Goal: Transaction & Acquisition: Purchase product/service

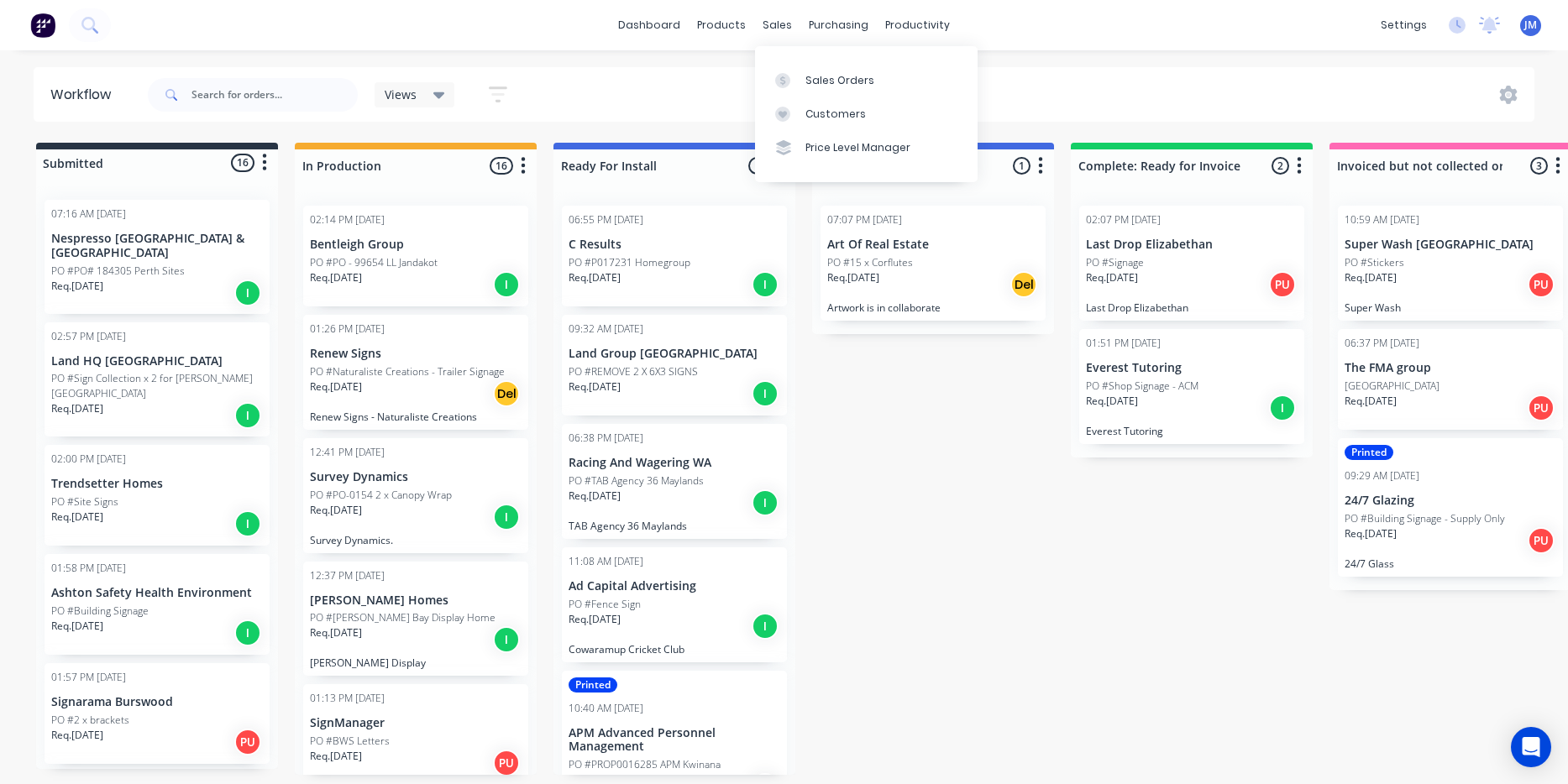
scroll to position [1399, 0]
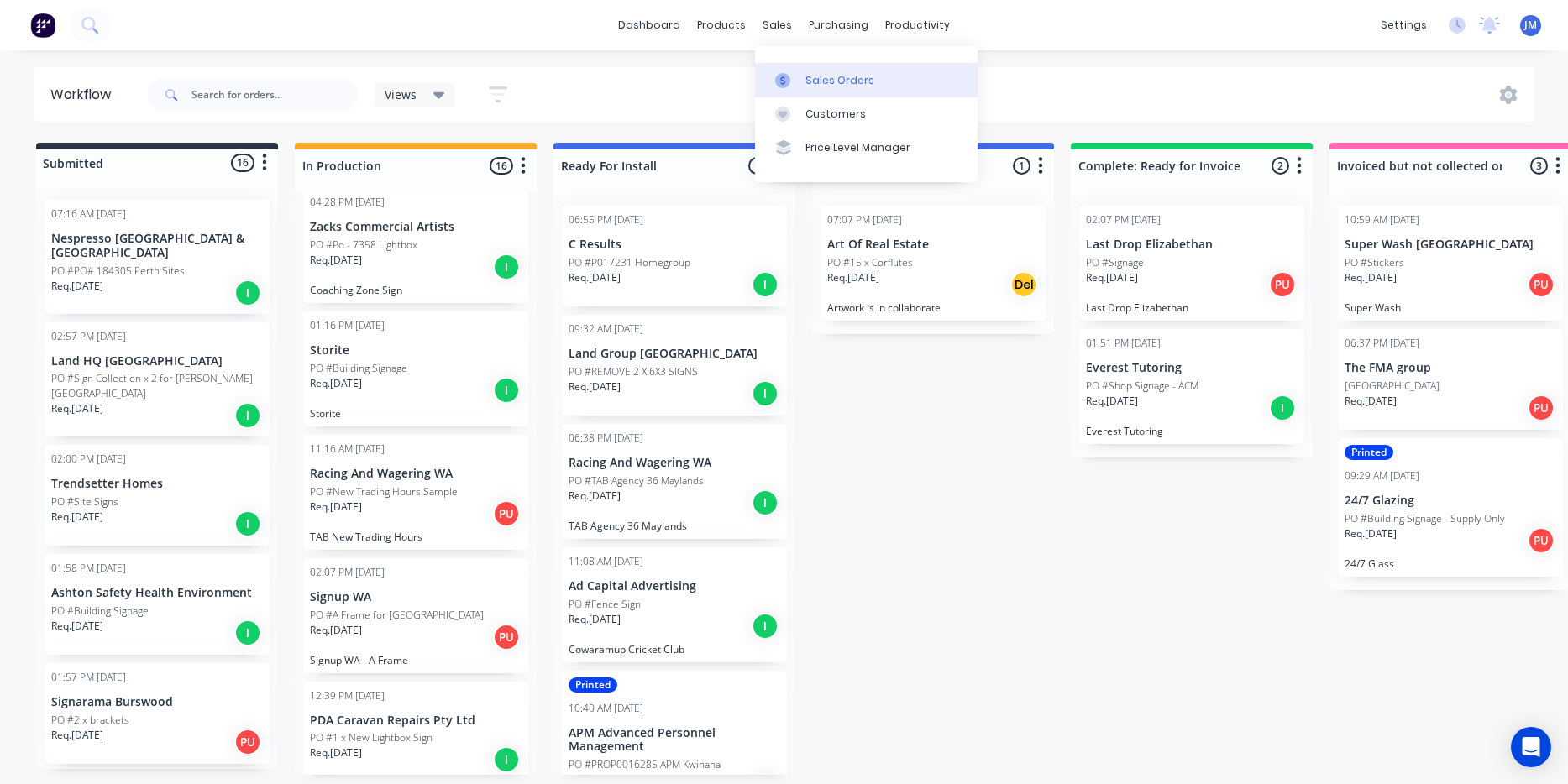
click at [816, 84] on div "Sales Orders" at bounding box center [839, 81] width 69 height 15
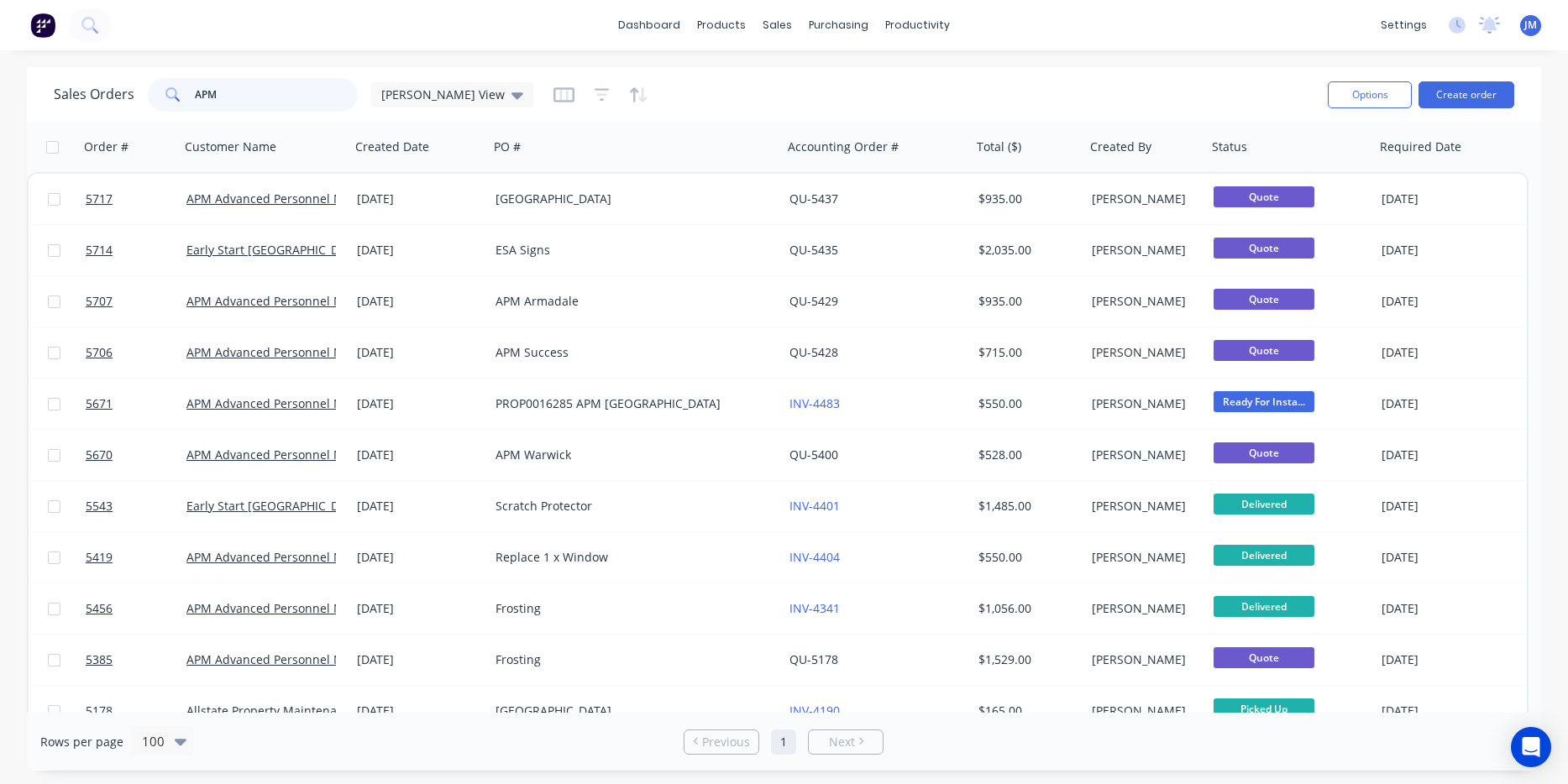
click at [255, 95] on input "APM" at bounding box center [277, 95] width 164 height 34
type input "Racing"
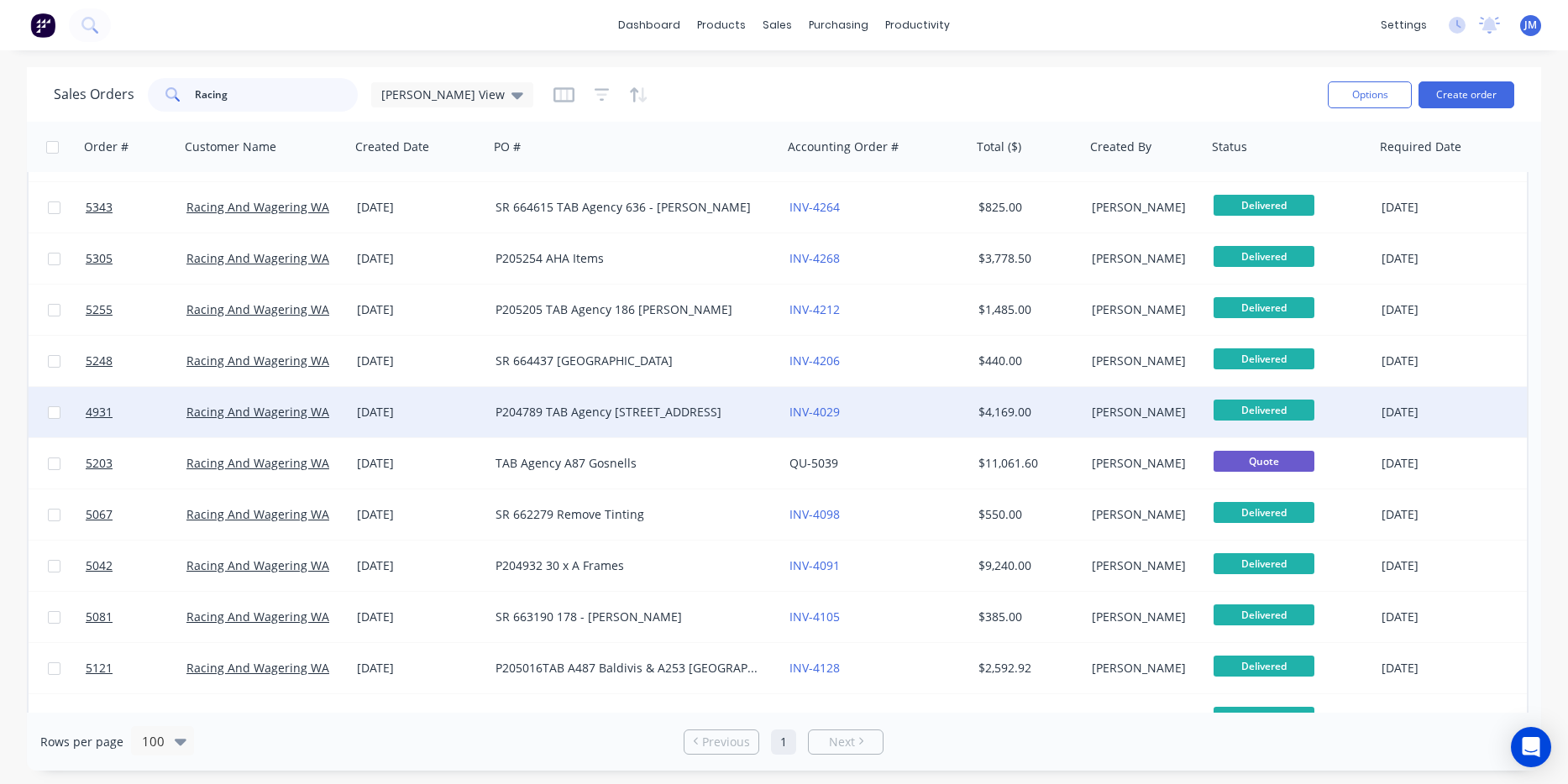
scroll to position [869, 0]
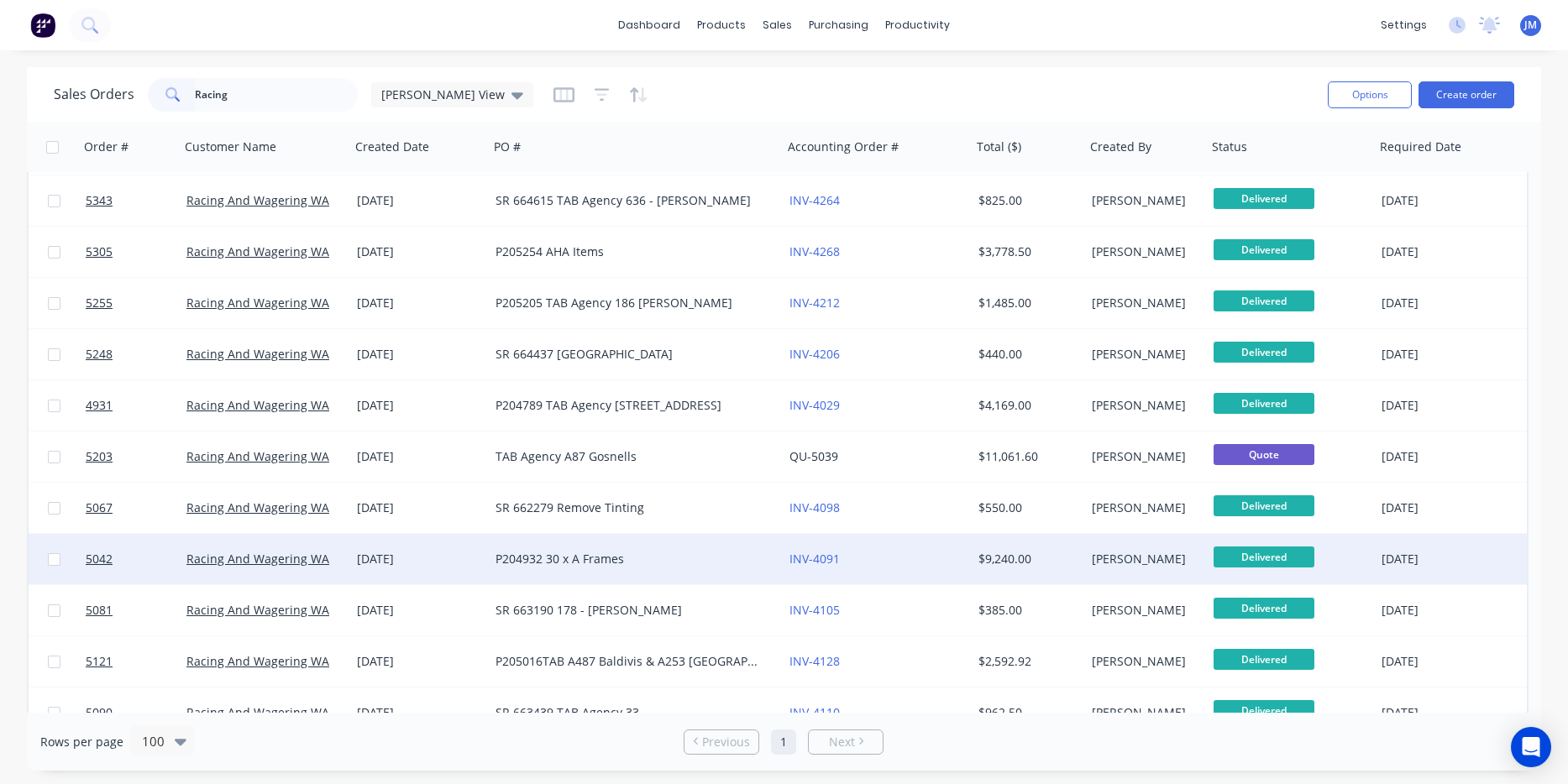
click at [531, 564] on div "P204932 30 x A Frames" at bounding box center [628, 559] width 266 height 17
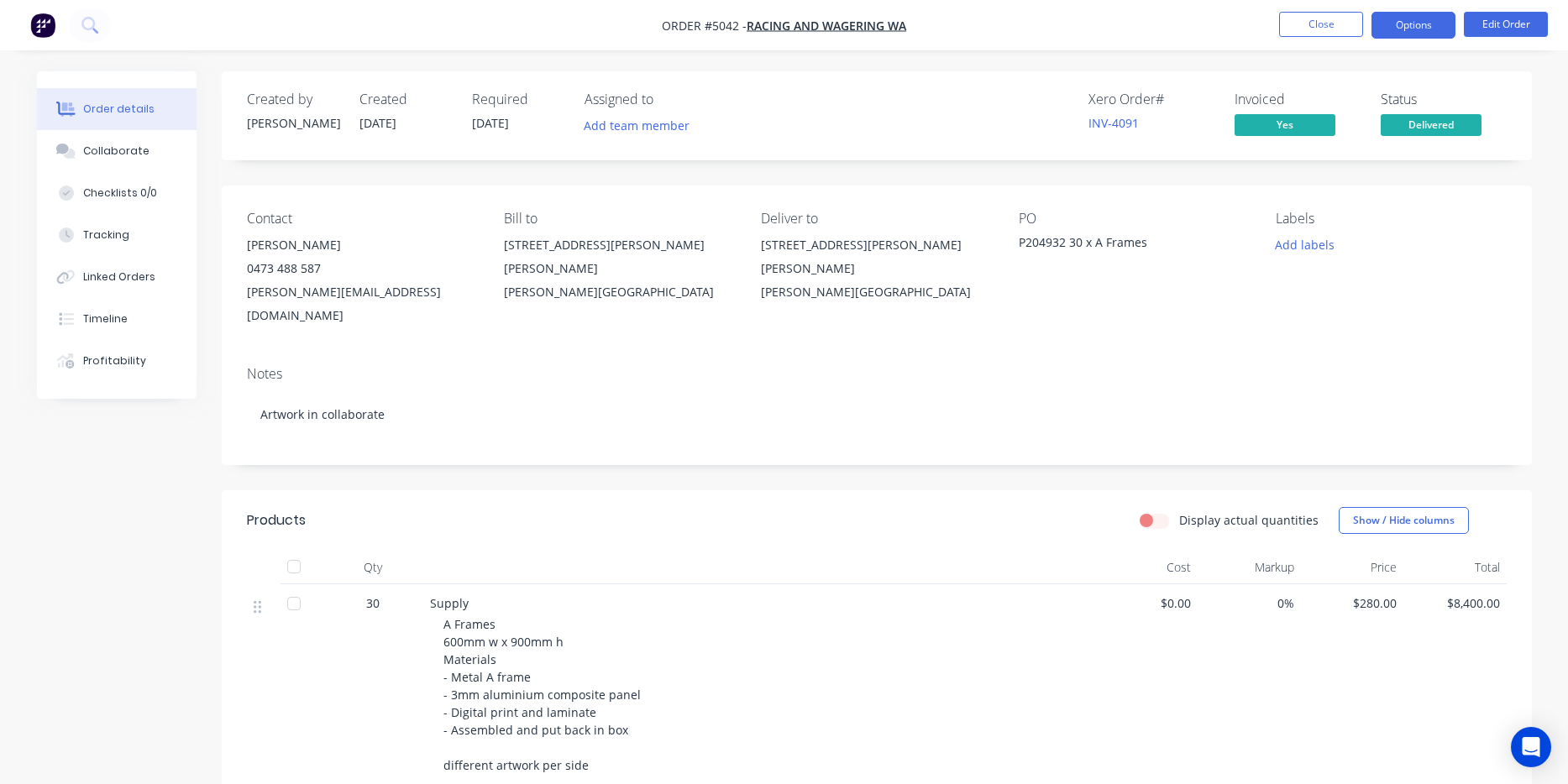
click at [1415, 27] on button "Options" at bounding box center [1413, 25] width 84 height 27
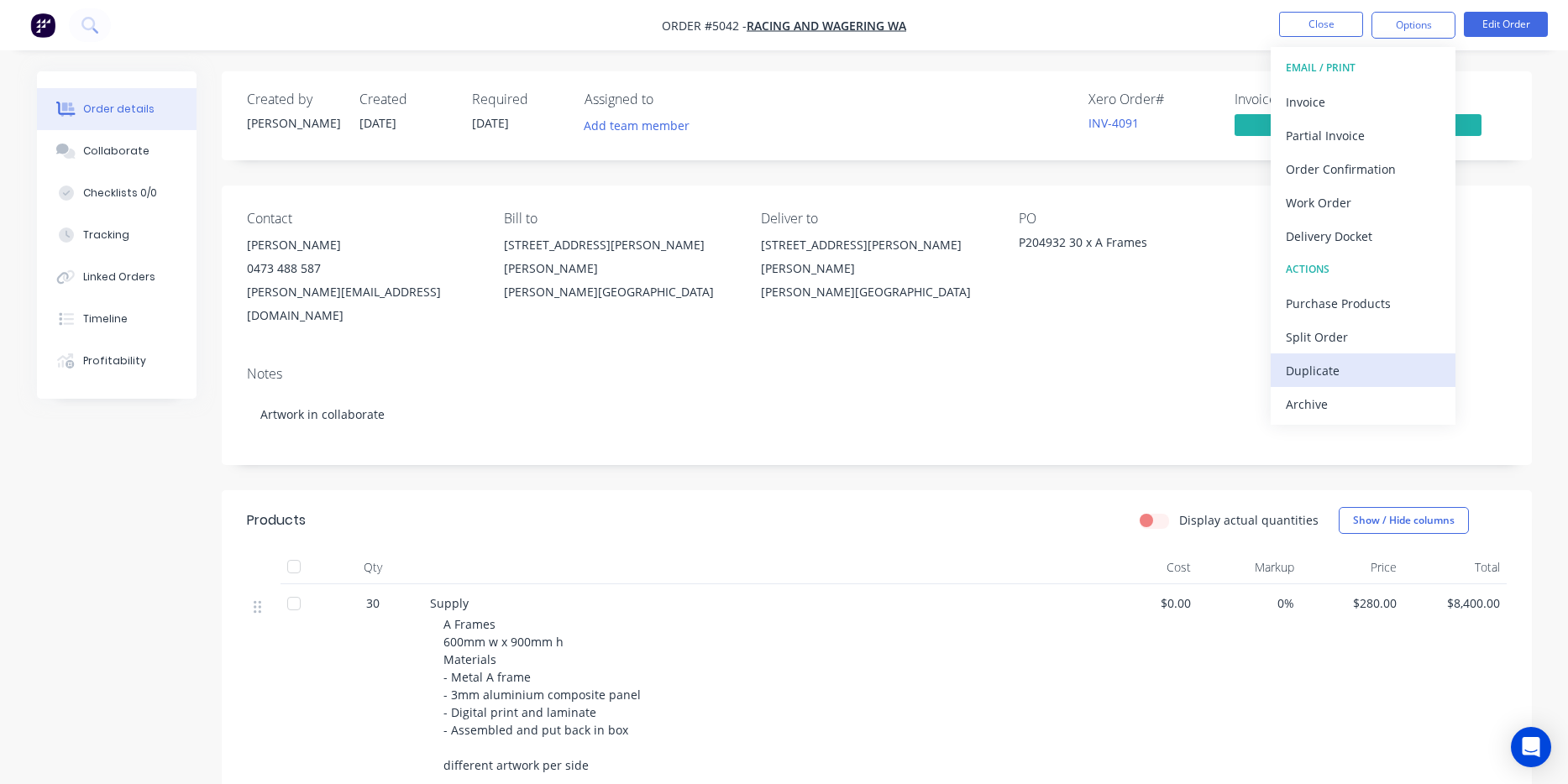
click at [1357, 363] on div "Duplicate" at bounding box center [1363, 370] width 154 height 24
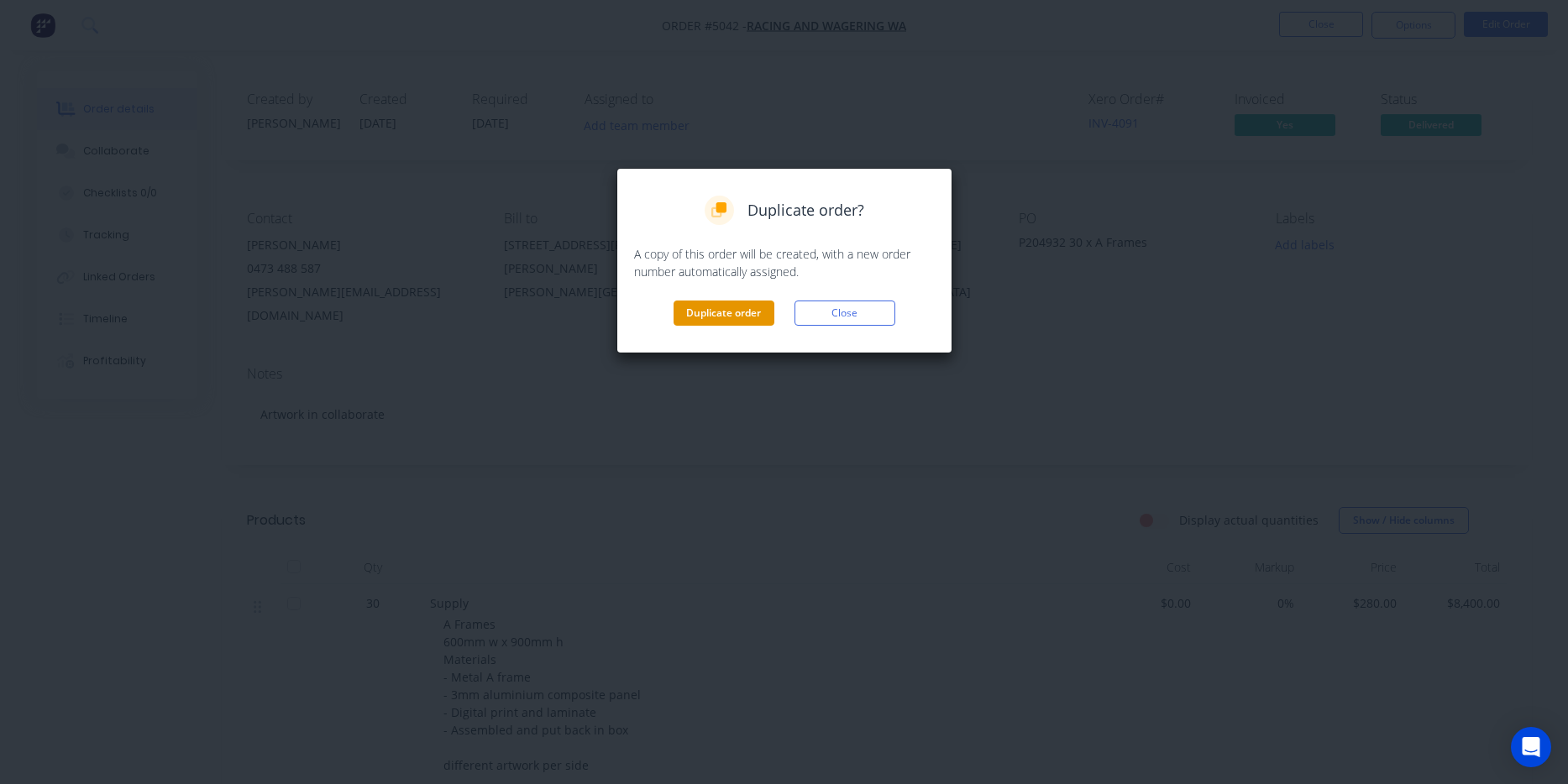
click at [738, 312] on button "Duplicate order" at bounding box center [723, 313] width 101 height 25
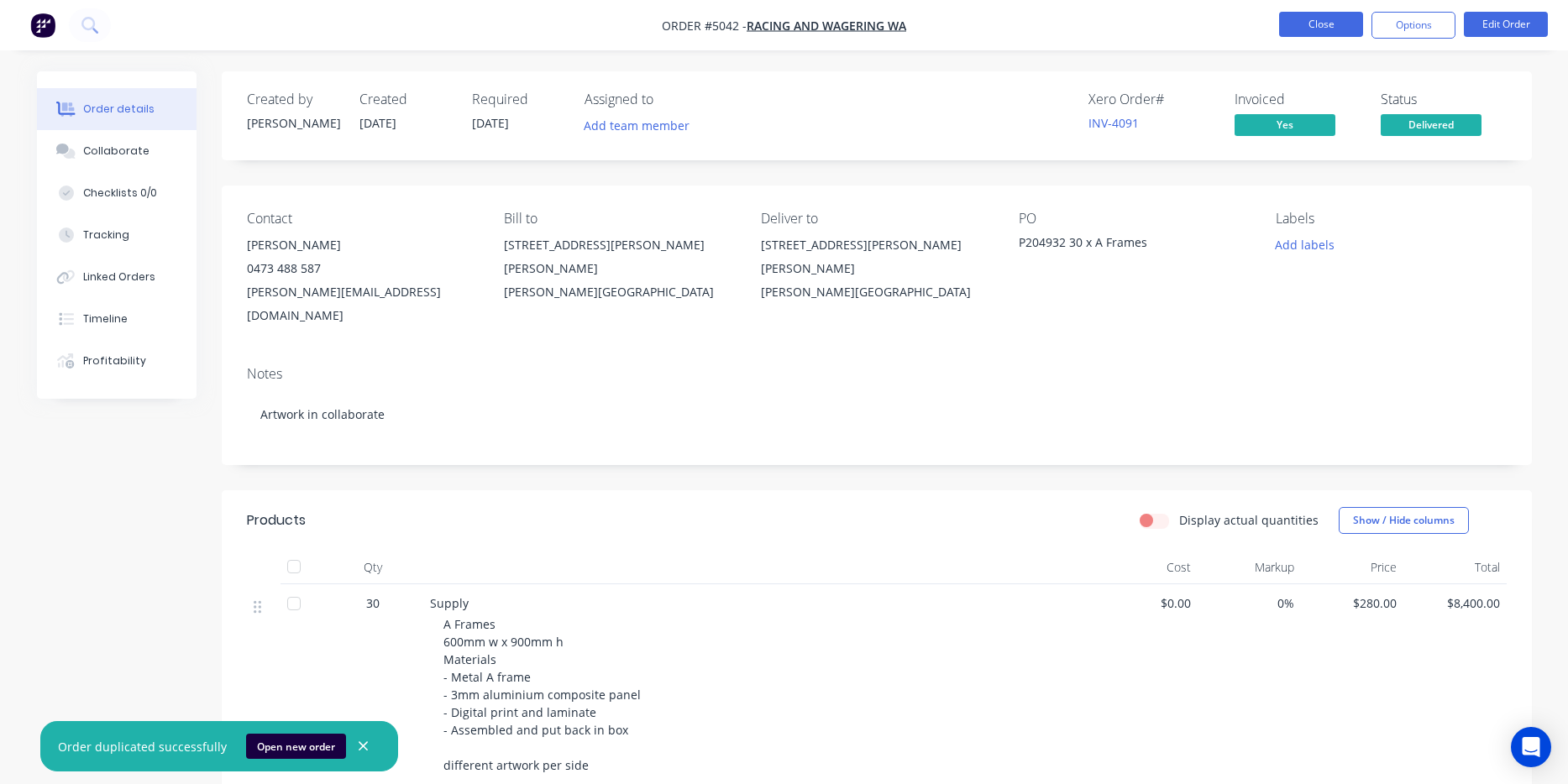
click at [1324, 30] on button "Close" at bounding box center [1321, 24] width 84 height 25
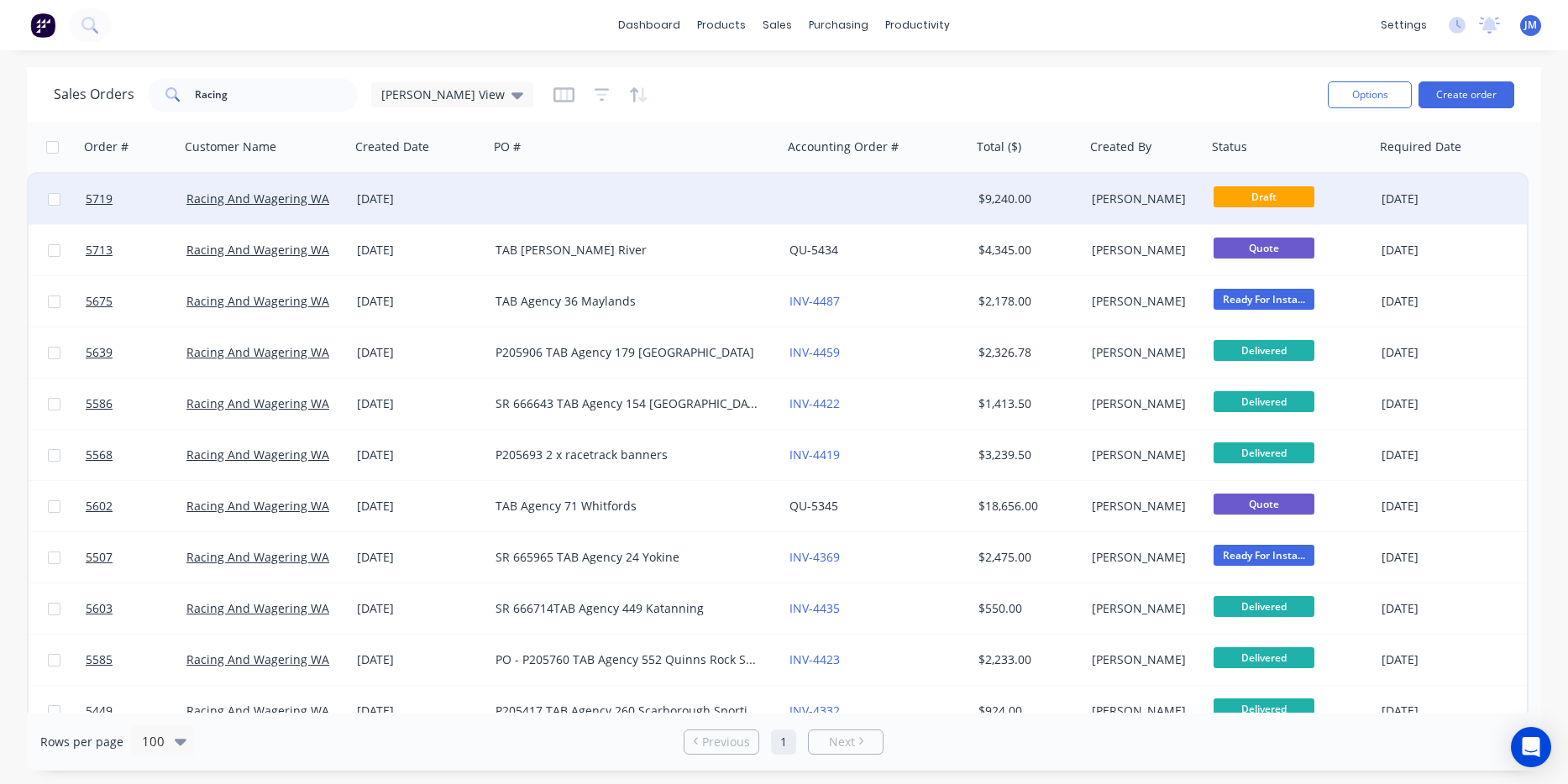
click at [657, 193] on div at bounding box center [636, 199] width 294 height 51
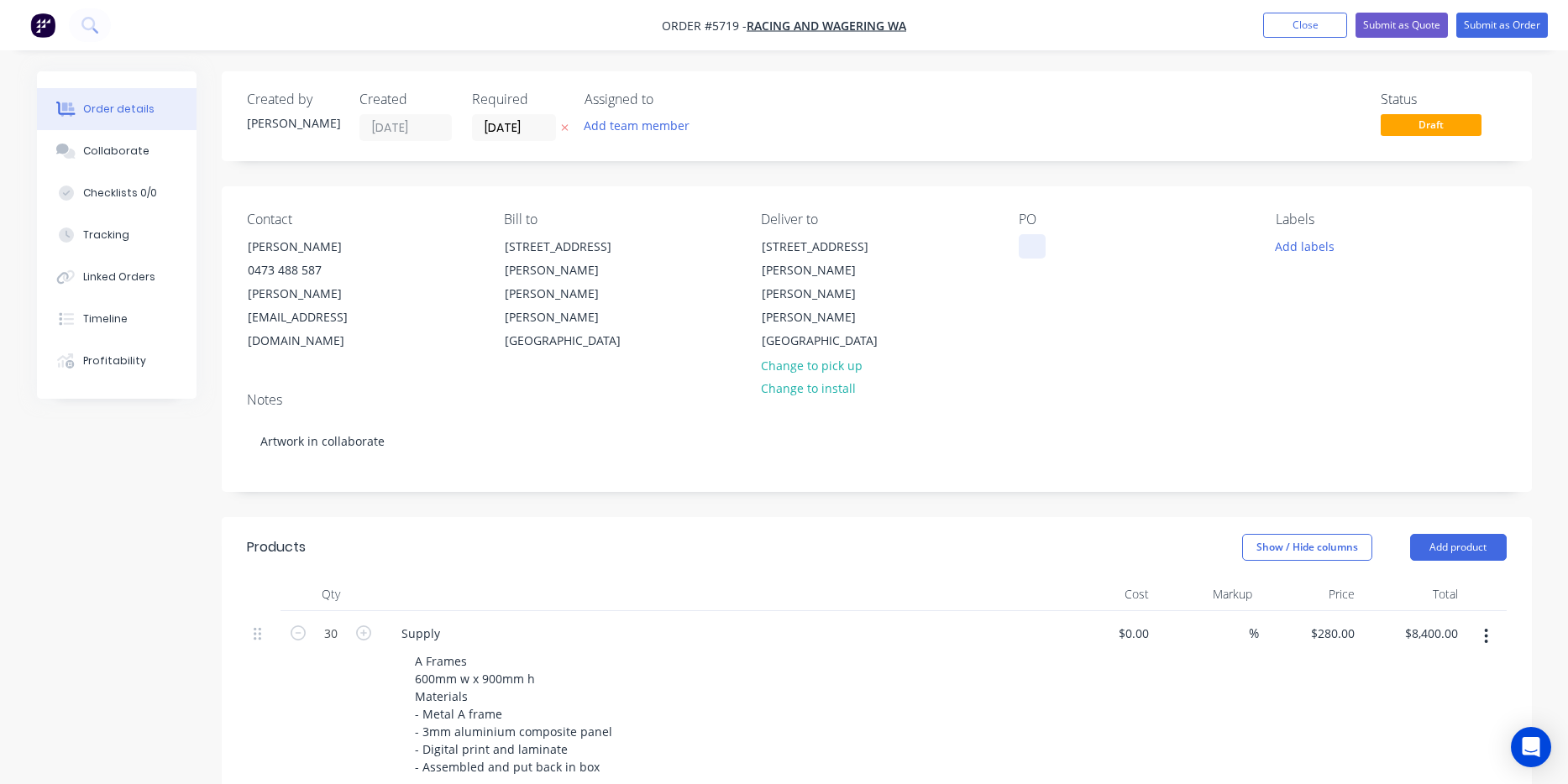
click at [1028, 243] on div at bounding box center [1032, 246] width 27 height 24
click at [335, 621] on input "30" at bounding box center [331, 634] width 43 height 25
type input "50"
type input "$14,000.00"
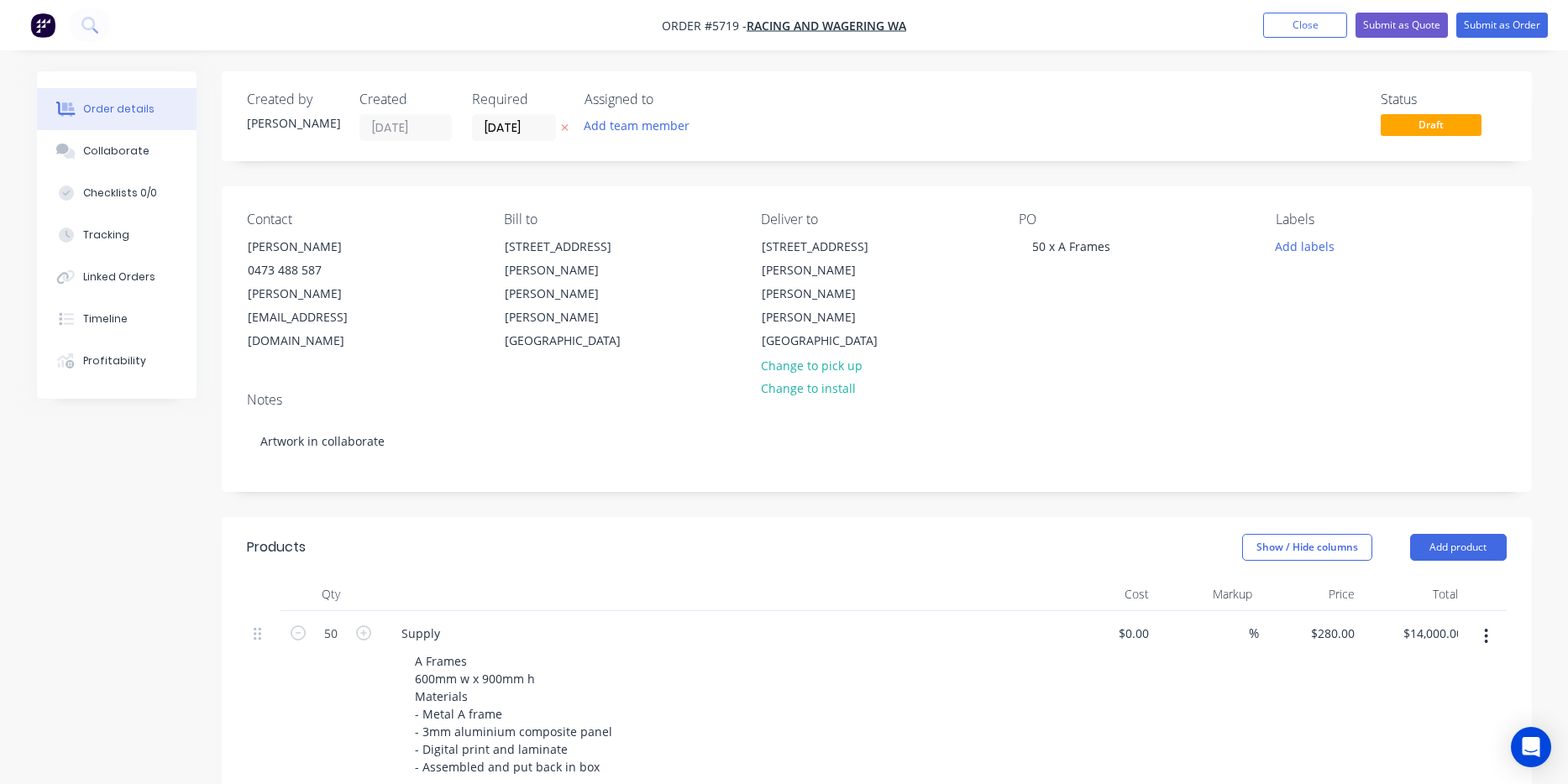
click at [594, 577] on div at bounding box center [717, 594] width 672 height 34
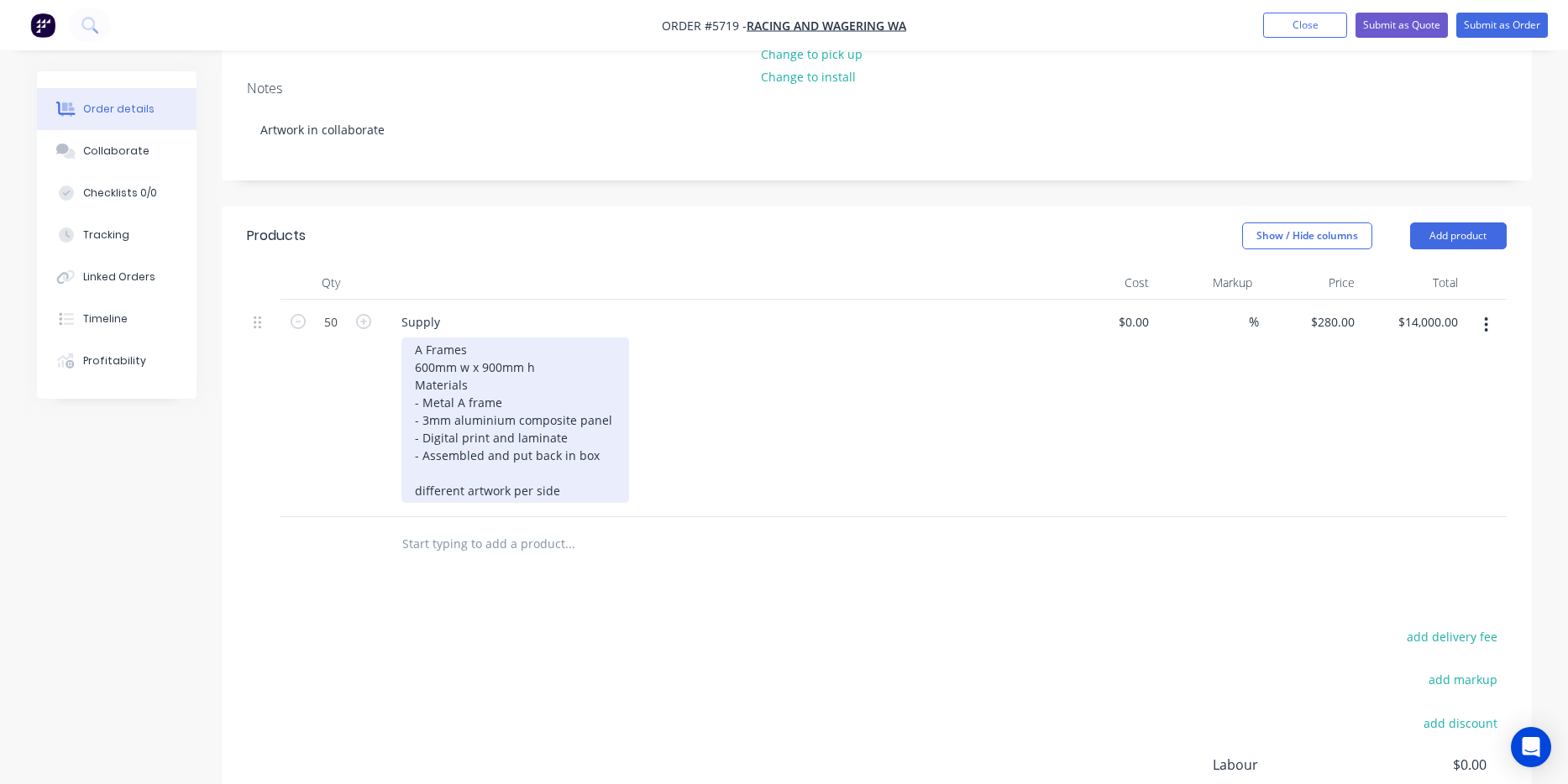
scroll to position [317, 0]
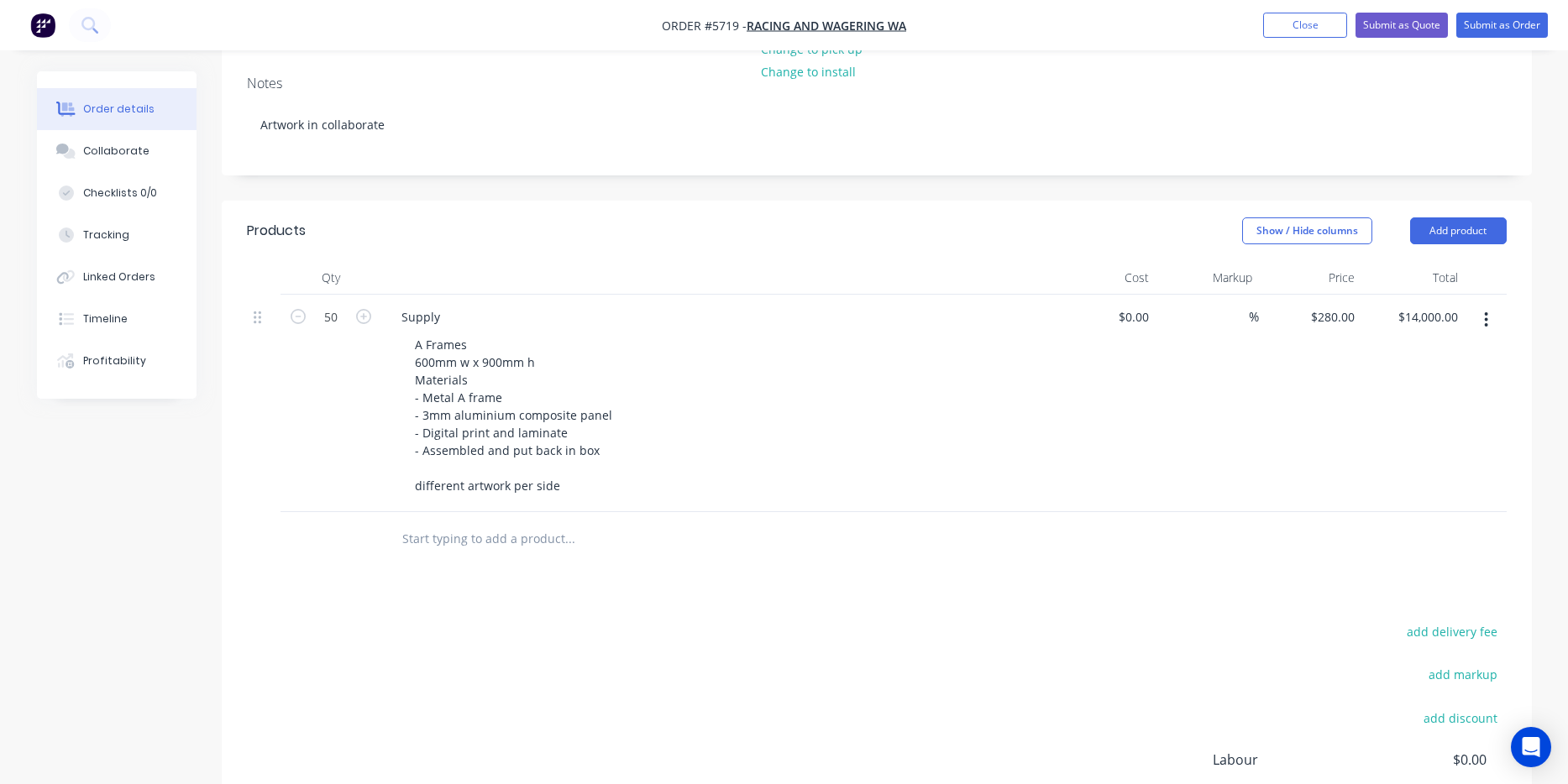
click at [651, 620] on div "add delivery fee add markup add discount Labour $0.00 Sub total $14,000.00 Marg…" at bounding box center [878, 782] width 1260 height 324
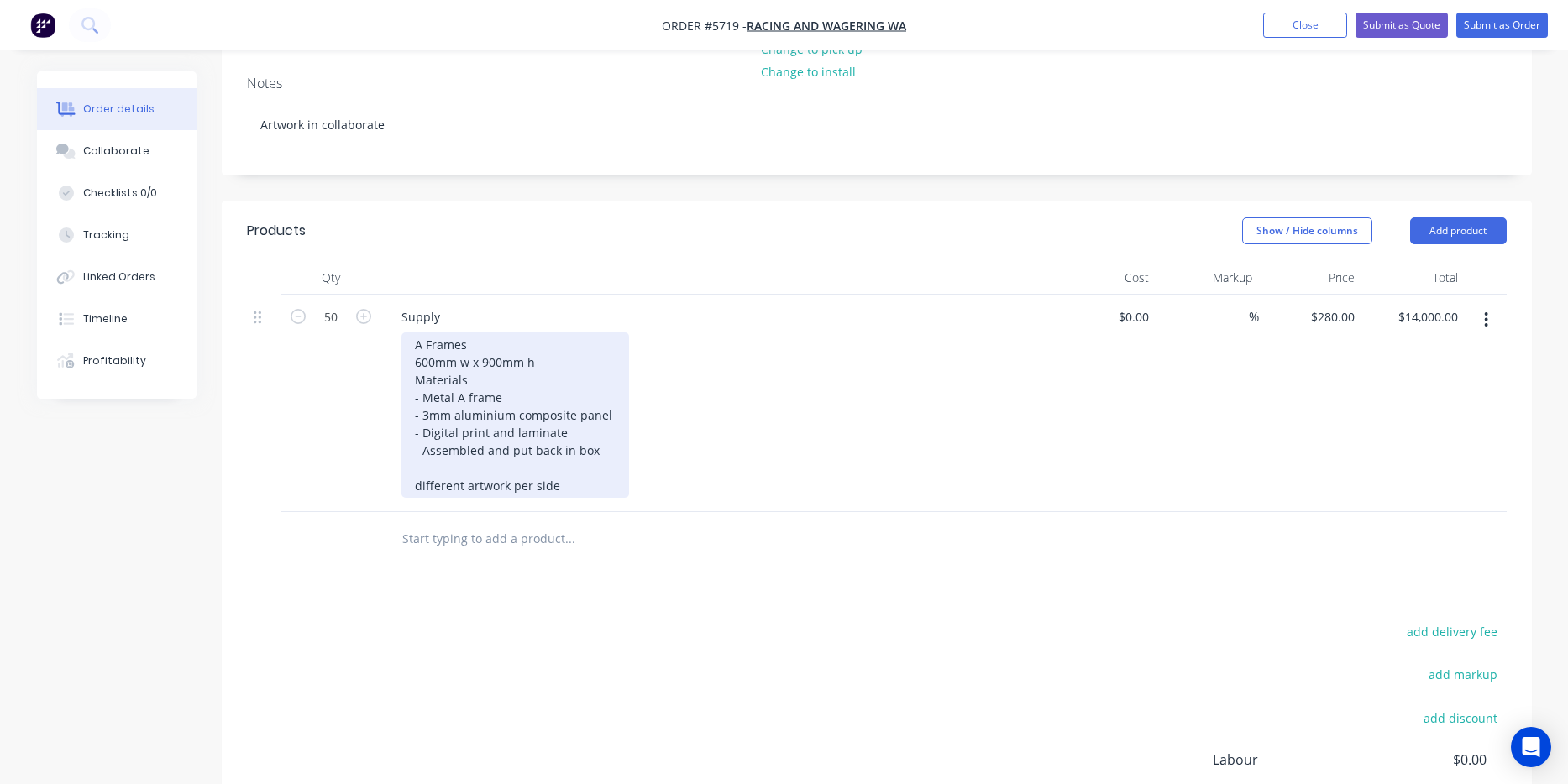
drag, startPoint x: 540, startPoint y: 444, endPoint x: 571, endPoint y: 444, distance: 31.0
click at [540, 444] on div "A Frames 600mm w x 900mm h Materials - Metal A frame - 3mm aluminium composite …" at bounding box center [515, 416] width 228 height 165
drag, startPoint x: 589, startPoint y: 440, endPoint x: 397, endPoint y: 441, distance: 192.0
click at [397, 441] on div "Supply A Frames 600mm w x 900mm h Materials - Metal A frame - 3mm aluminium com…" at bounding box center [717, 402] width 672 height 217
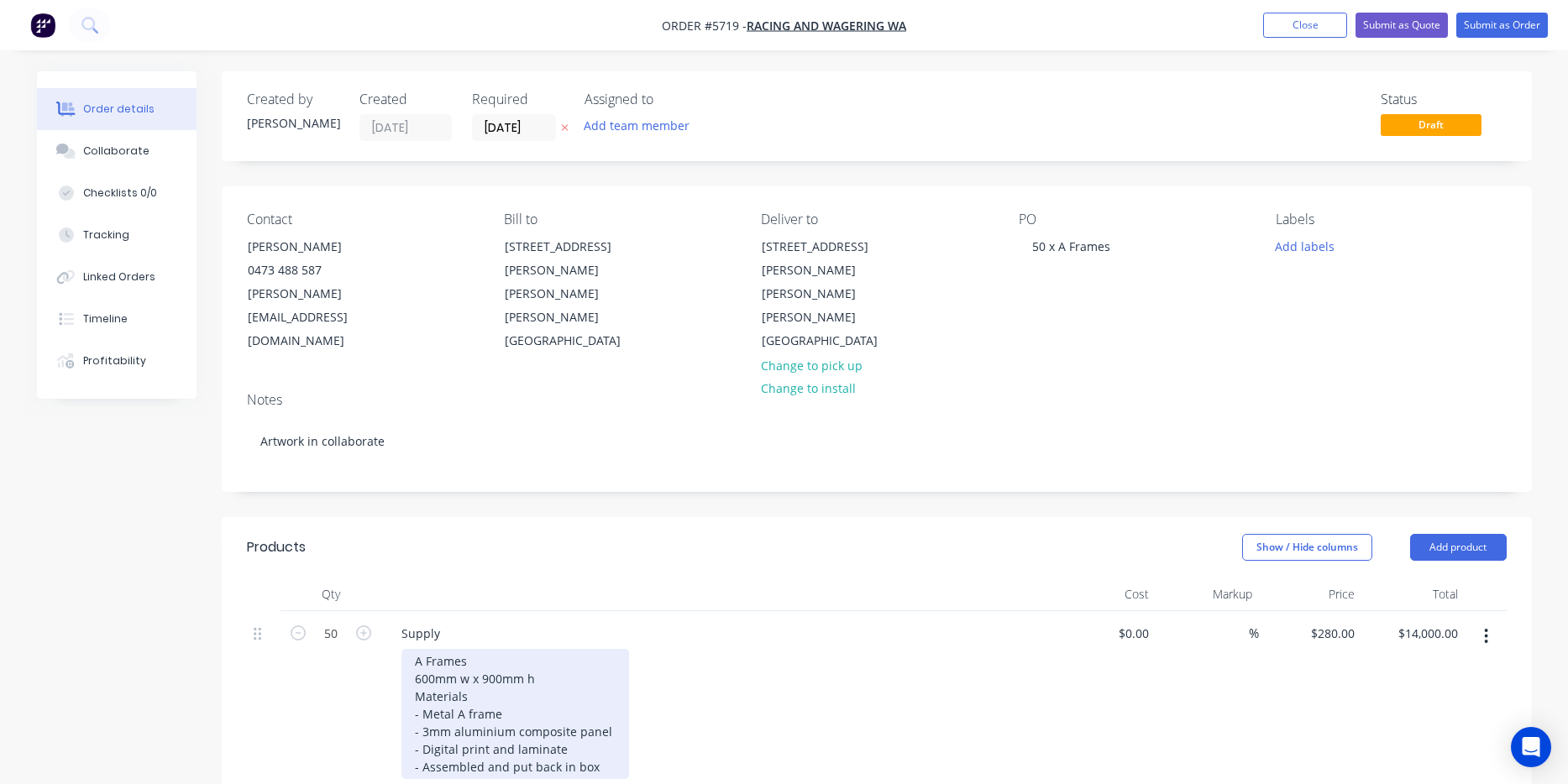
scroll to position [0, 0]
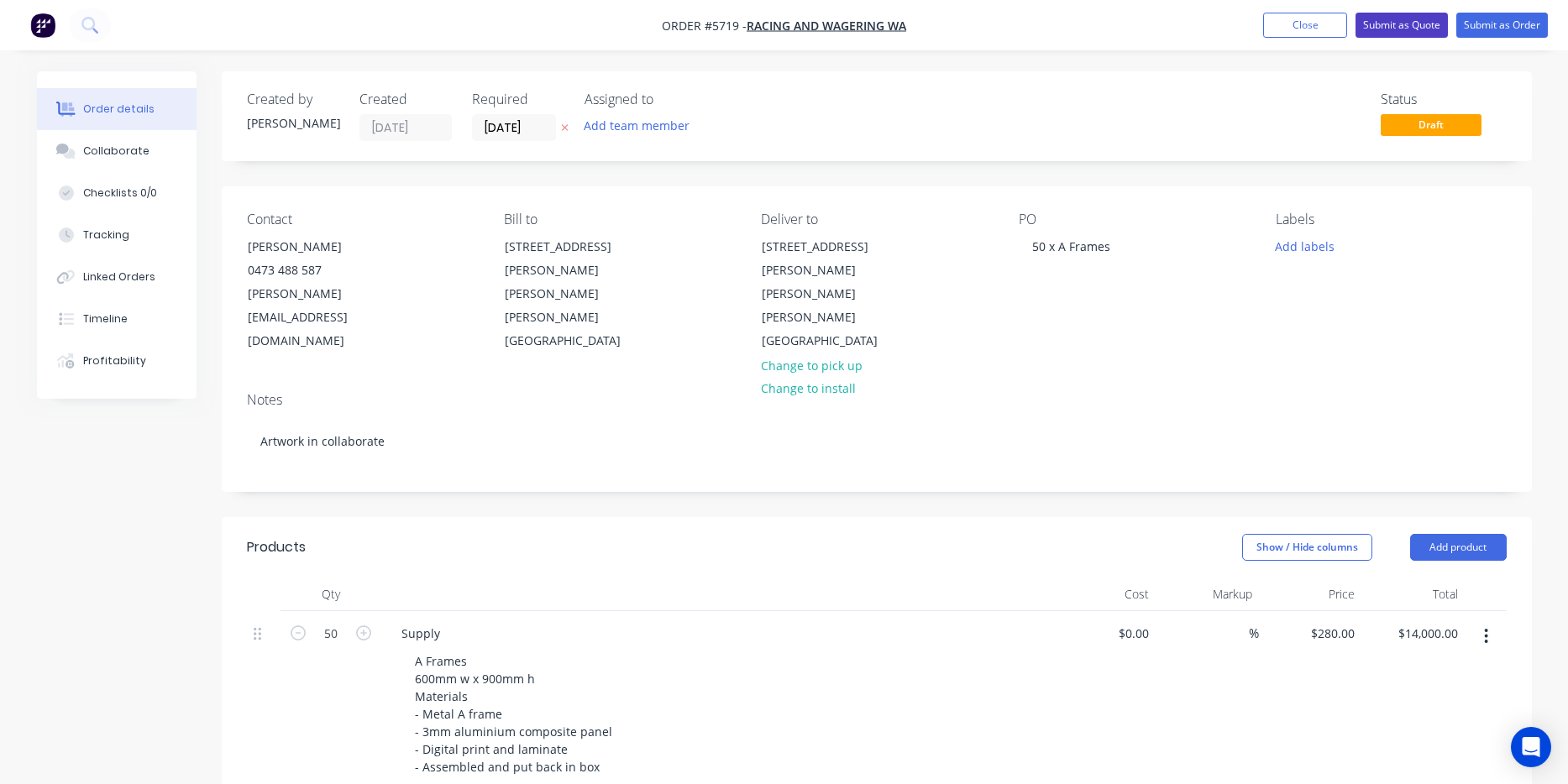
click at [1418, 34] on button "Submit as Quote" at bounding box center [1402, 24] width 92 height 25
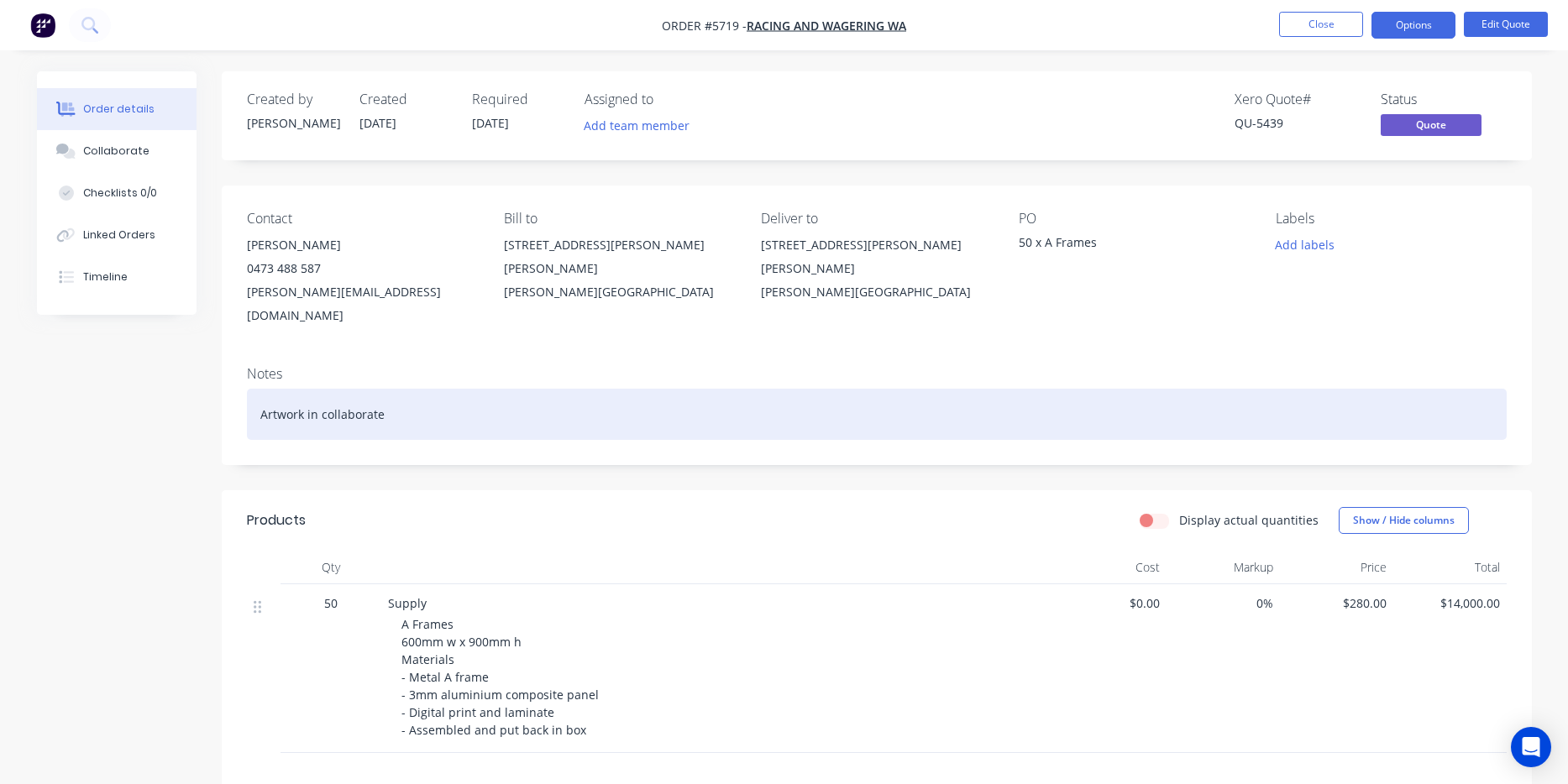
drag, startPoint x: 385, startPoint y: 396, endPoint x: 187, endPoint y: 396, distance: 198.0
click at [187, 396] on div "Created by [PERSON_NAME] Created [DATE] Required [DATE] Assigned to Add team me…" at bounding box center [784, 561] width 1496 height 980
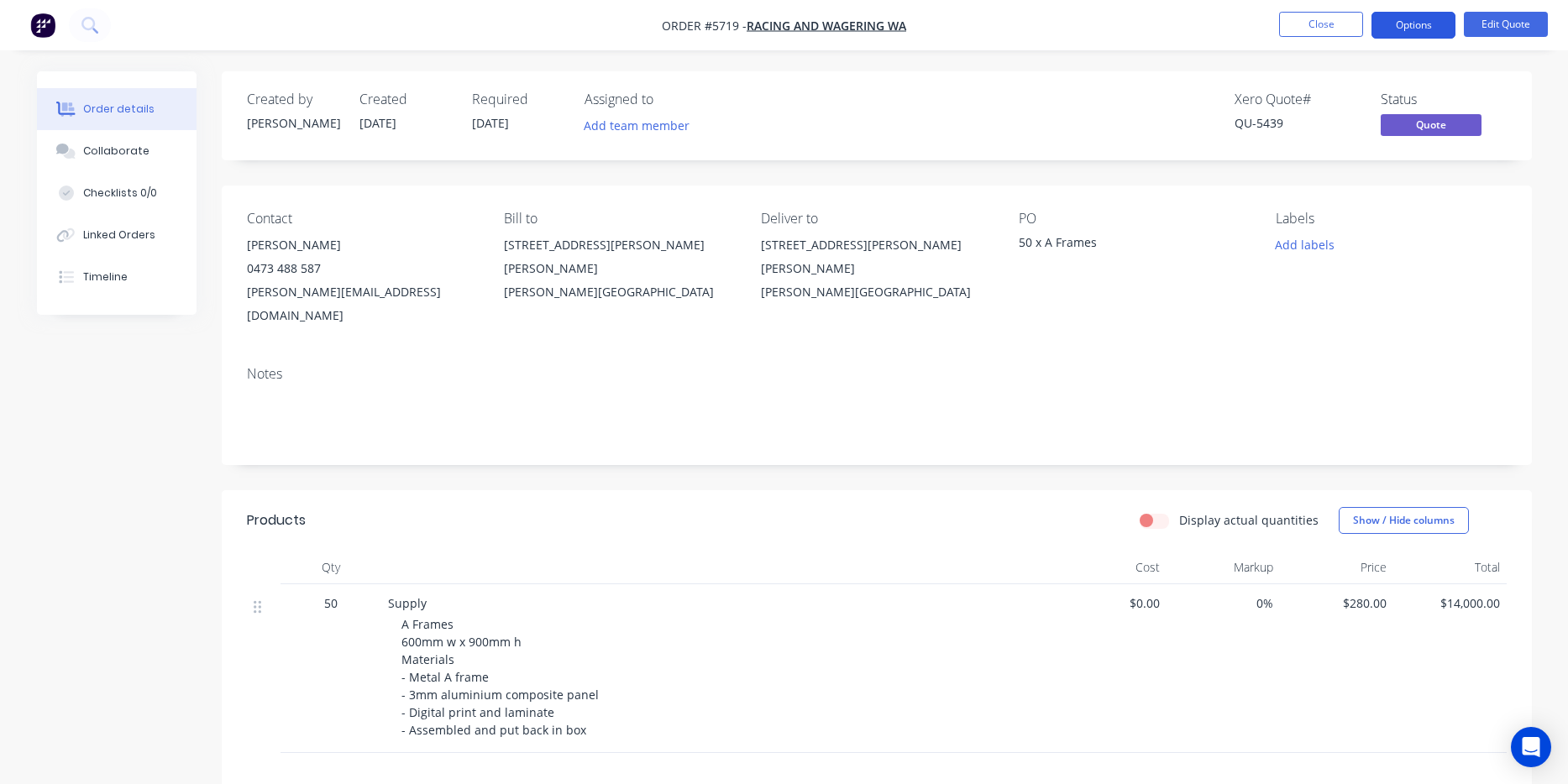
click at [1411, 30] on button "Options" at bounding box center [1413, 25] width 84 height 27
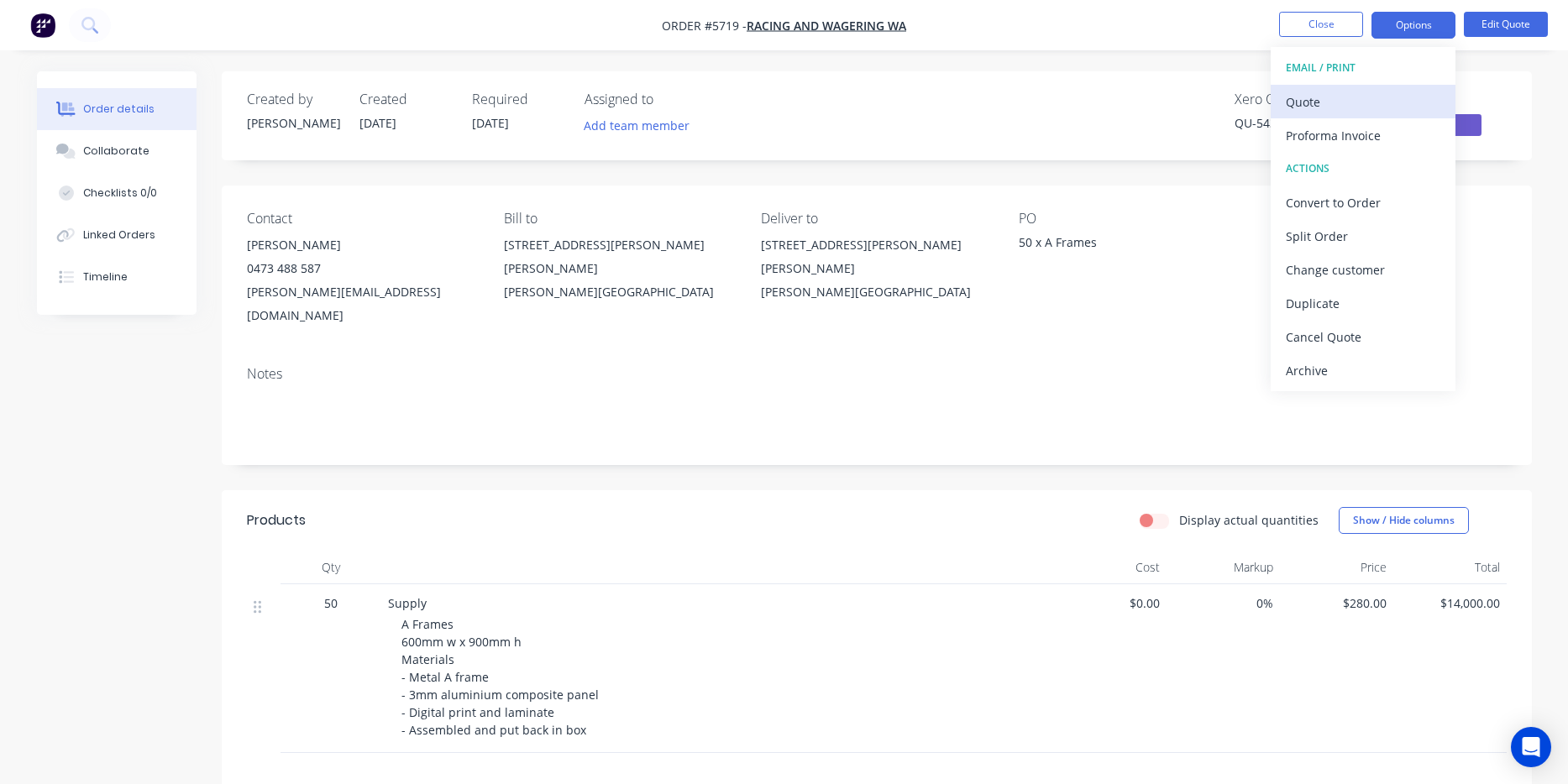
click at [1381, 105] on div "Quote" at bounding box center [1363, 102] width 154 height 24
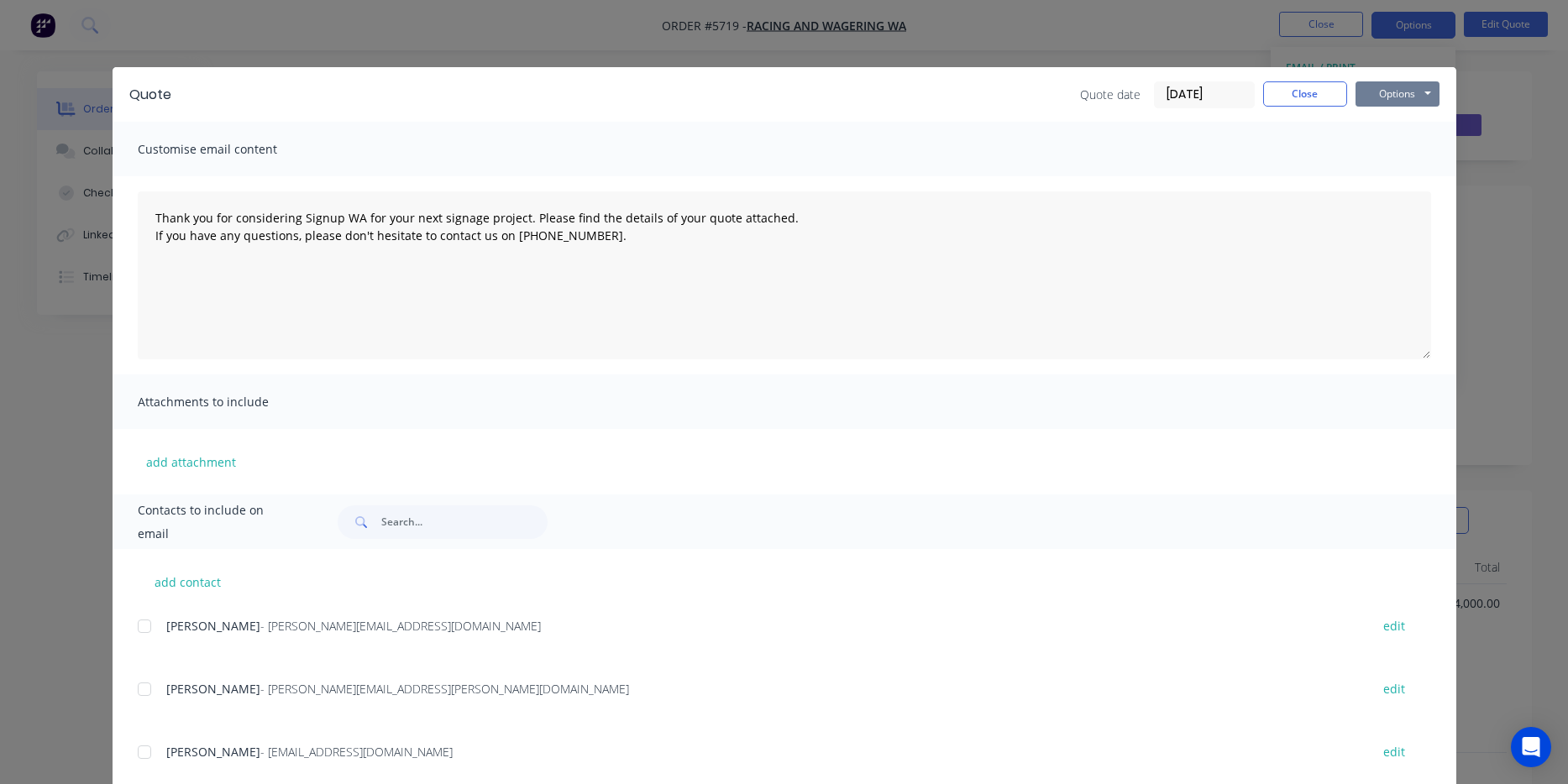
click at [1411, 94] on button "Options" at bounding box center [1397, 94] width 84 height 25
click at [1405, 157] on button "Print" at bounding box center [1409, 150] width 107 height 27
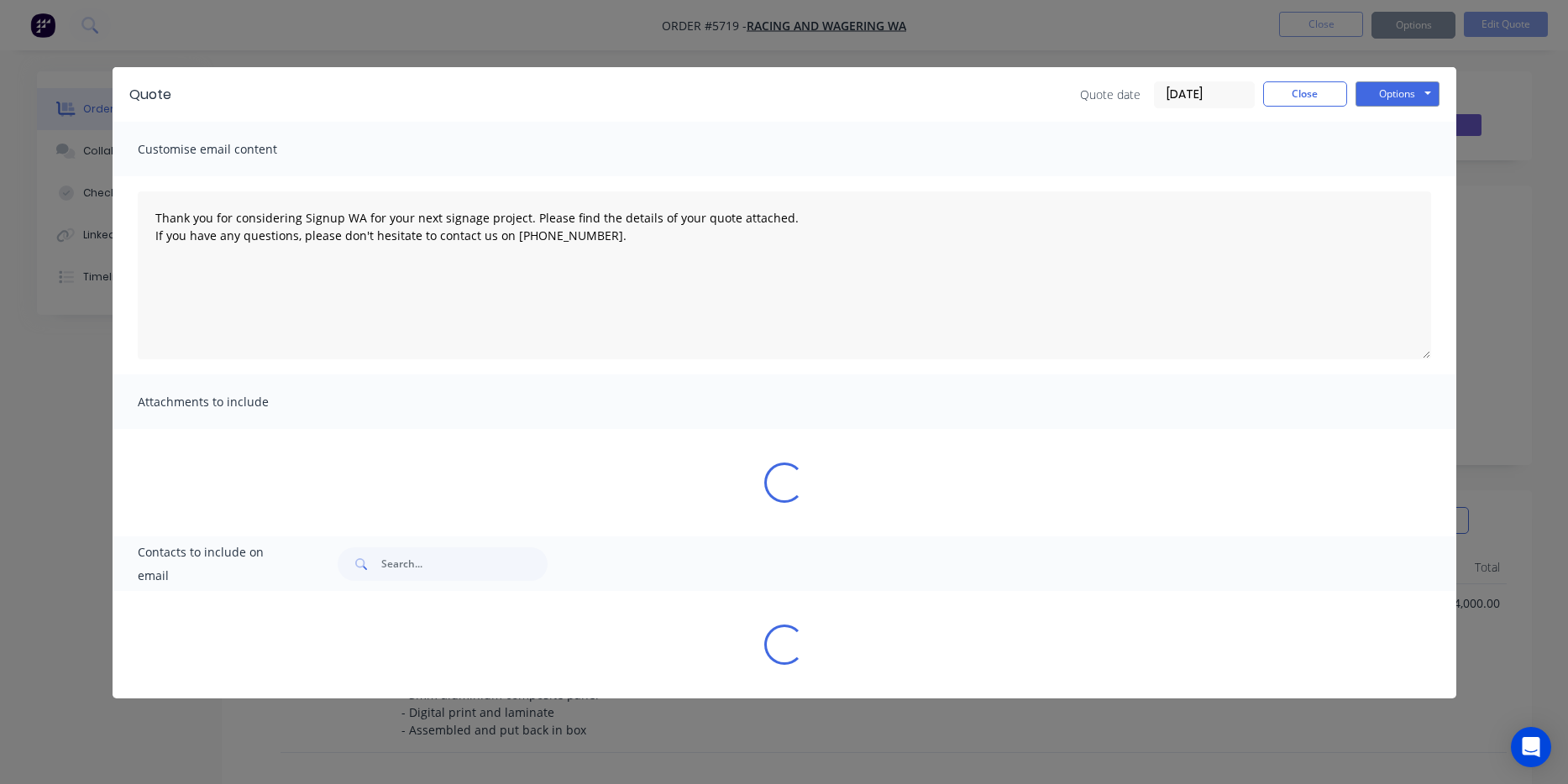
type textarea "Thank you for considering Signup WA for your next signage project. Please find …"
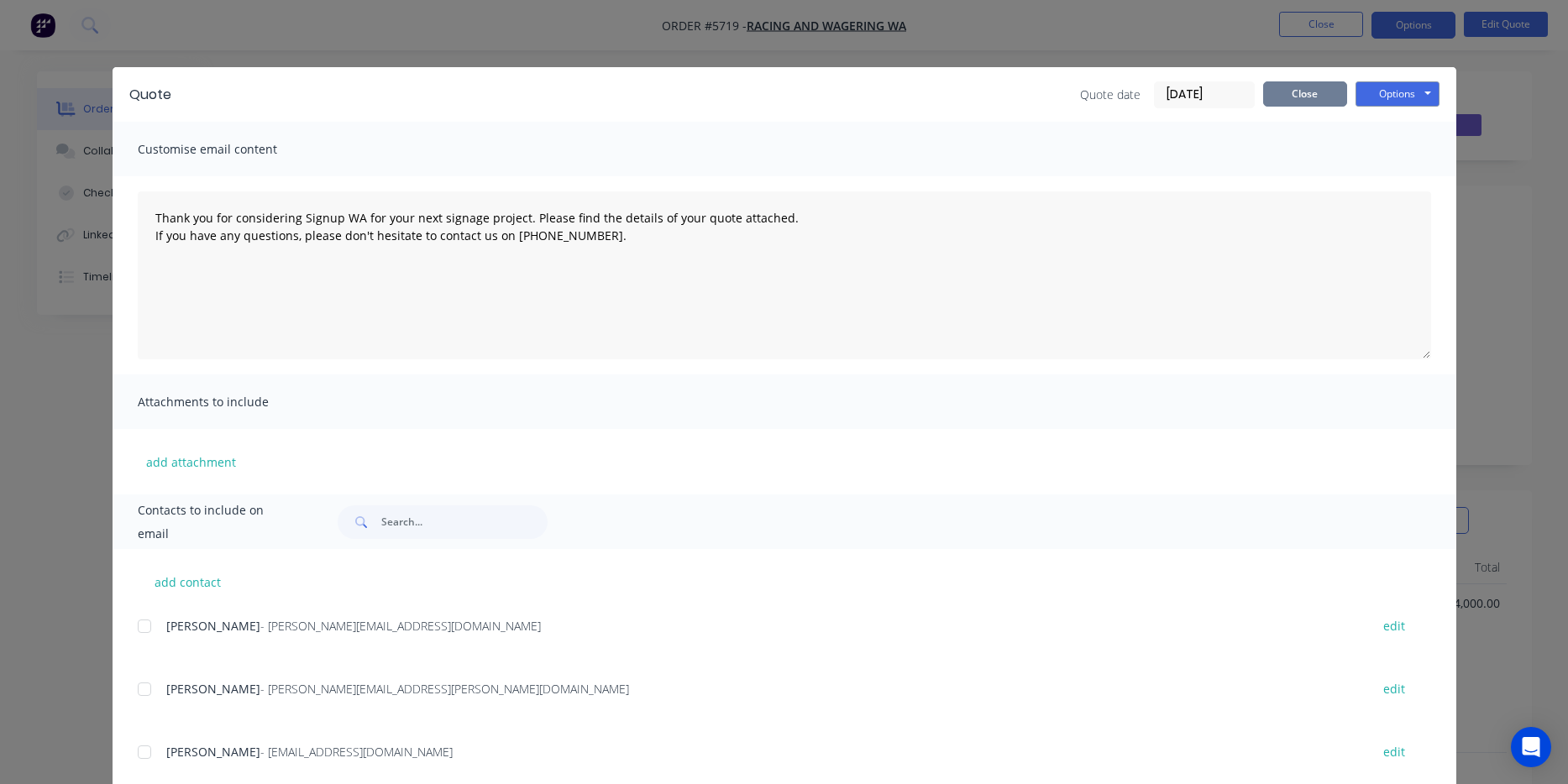
click at [1323, 86] on button "Close" at bounding box center [1305, 94] width 84 height 25
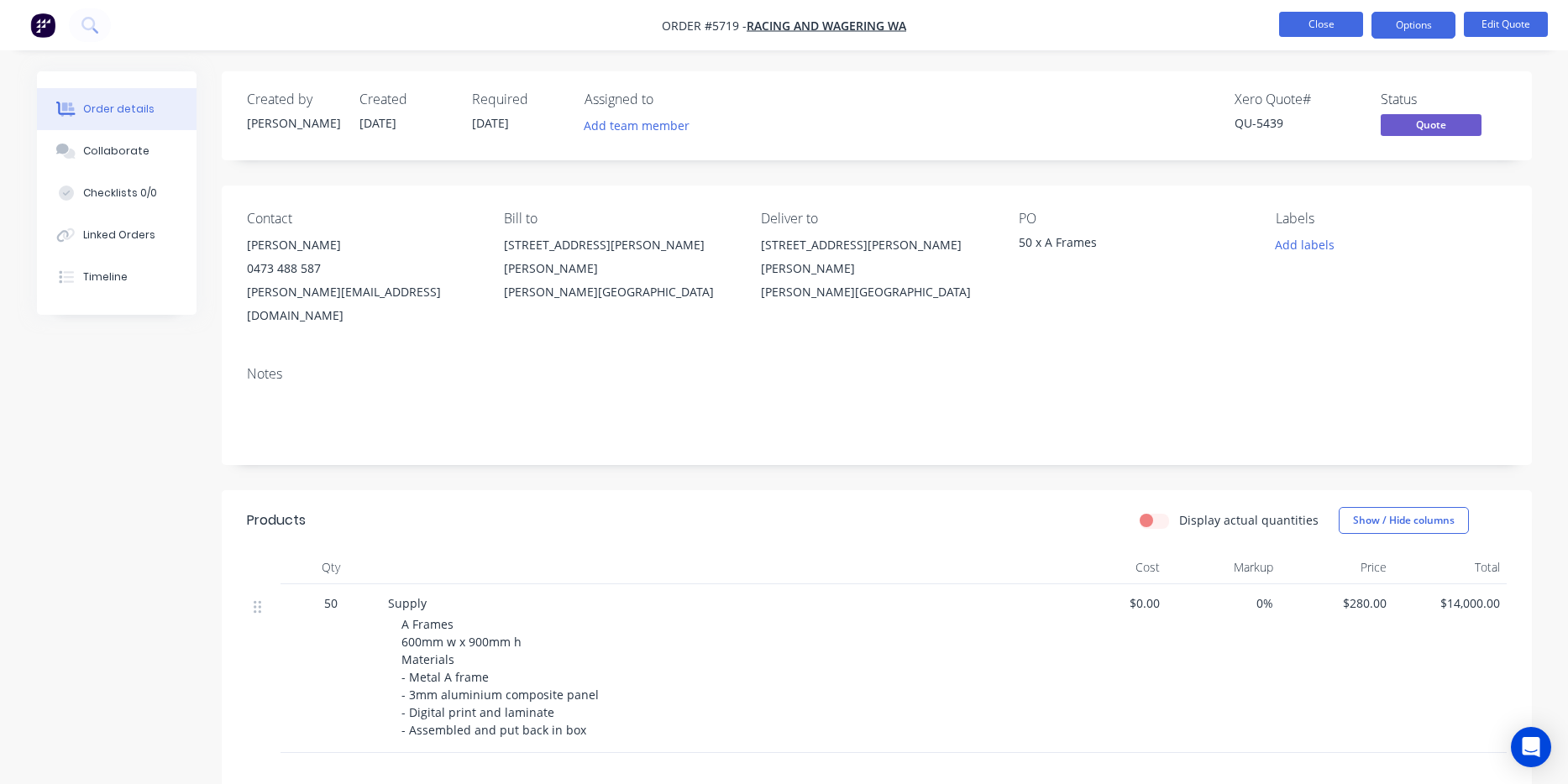
click at [1331, 28] on button "Close" at bounding box center [1321, 24] width 84 height 25
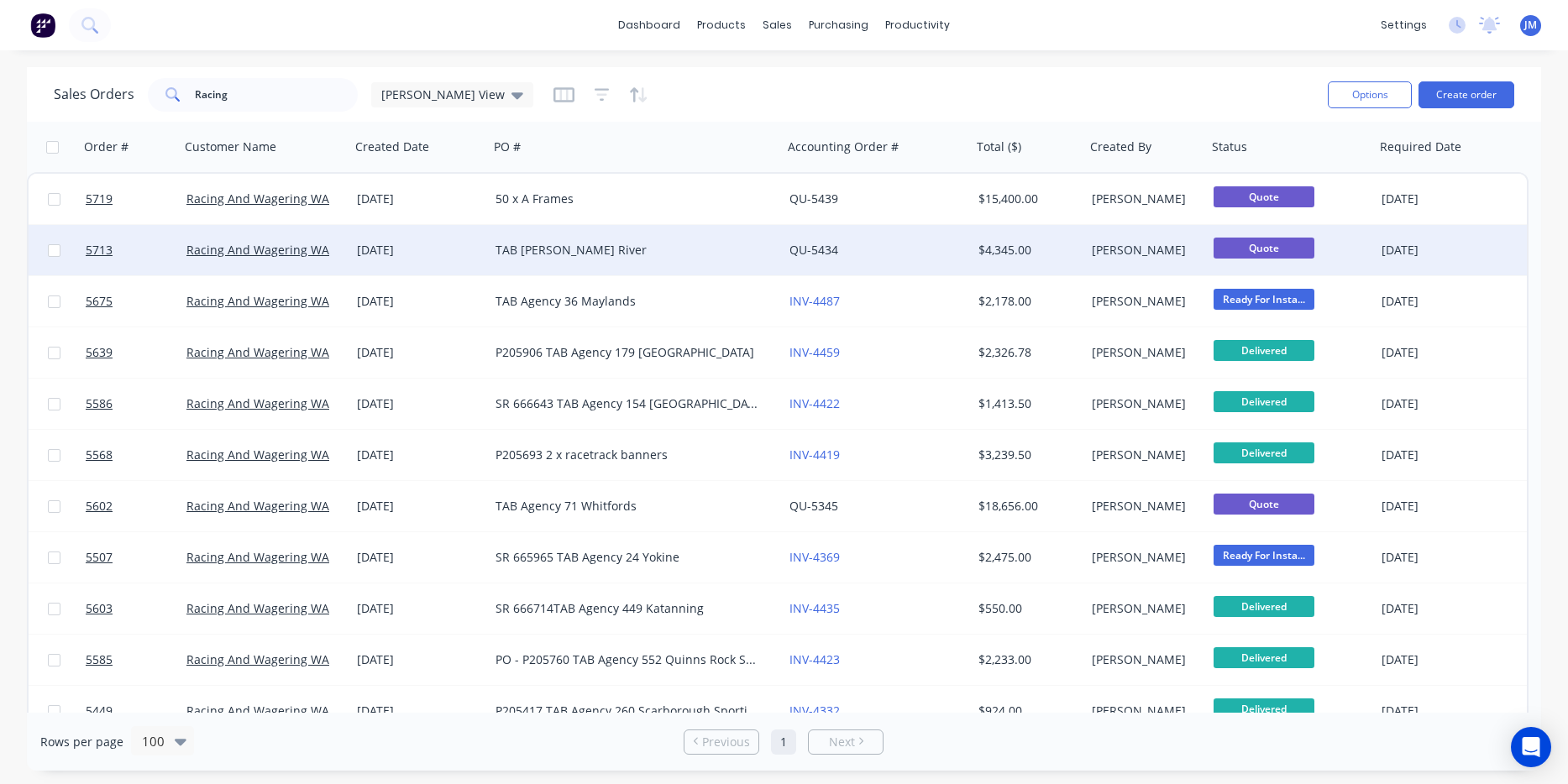
click at [572, 258] on div "TAB [PERSON_NAME] River" at bounding box center [628, 250] width 266 height 17
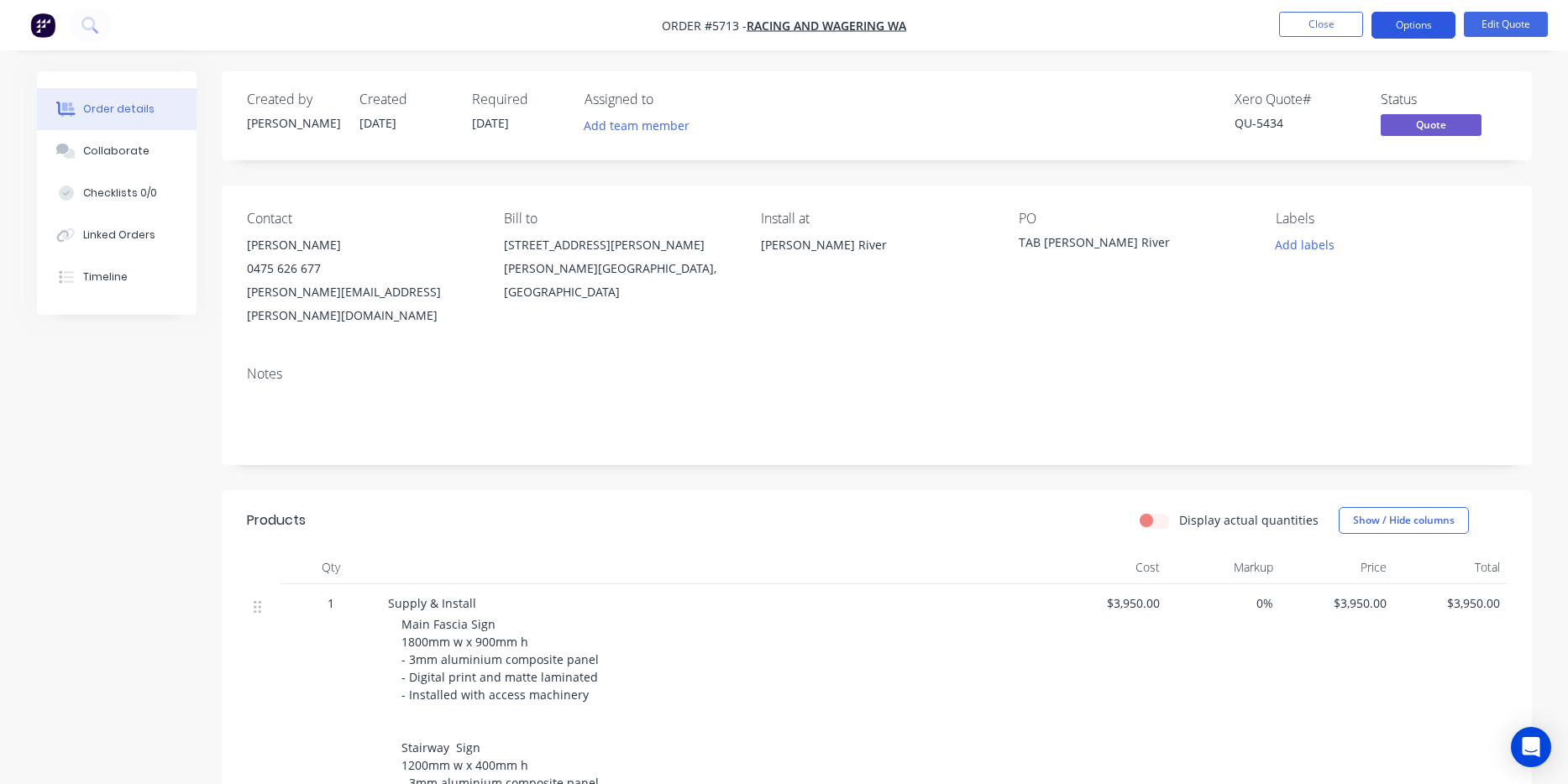
click at [1418, 25] on button "Options" at bounding box center [1413, 25] width 84 height 27
click at [1046, 302] on div "PO TAB [PERSON_NAME] River" at bounding box center [1133, 269] width 230 height 117
click at [1421, 15] on button "Options" at bounding box center [1413, 25] width 84 height 27
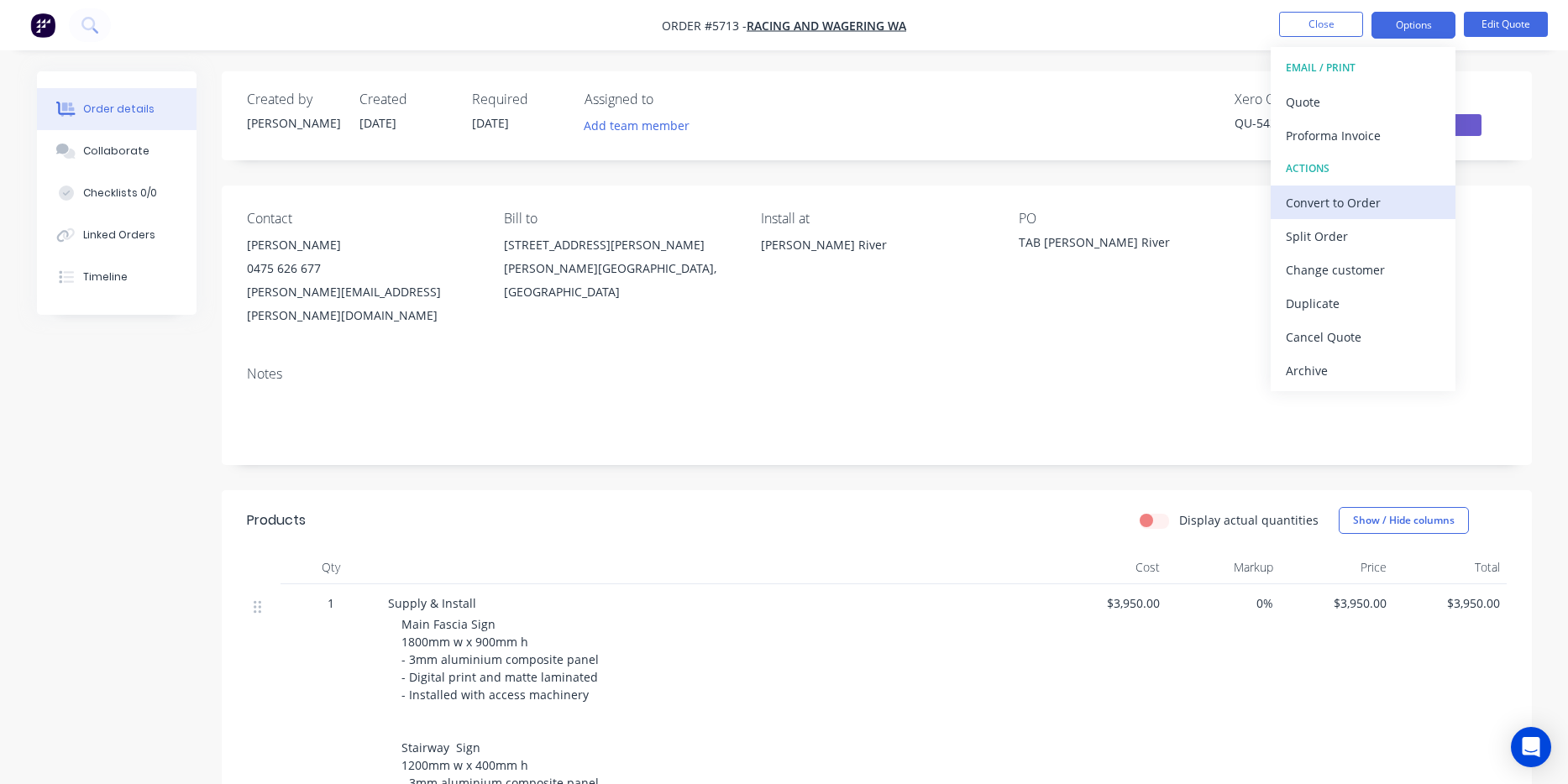
click at [1360, 199] on div "Convert to Order" at bounding box center [1363, 203] width 154 height 24
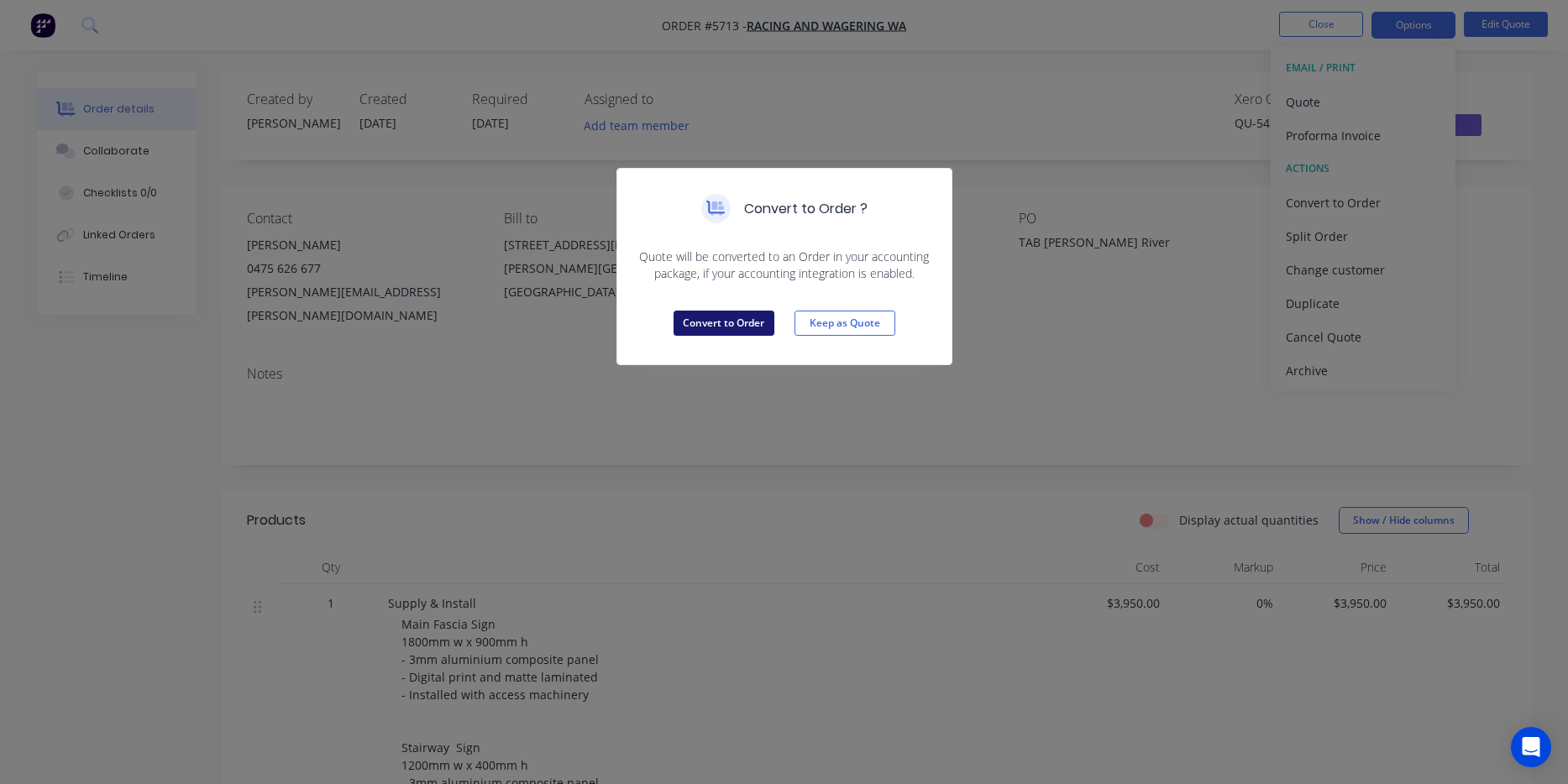
click at [753, 332] on button "Convert to Order" at bounding box center [723, 322] width 101 height 25
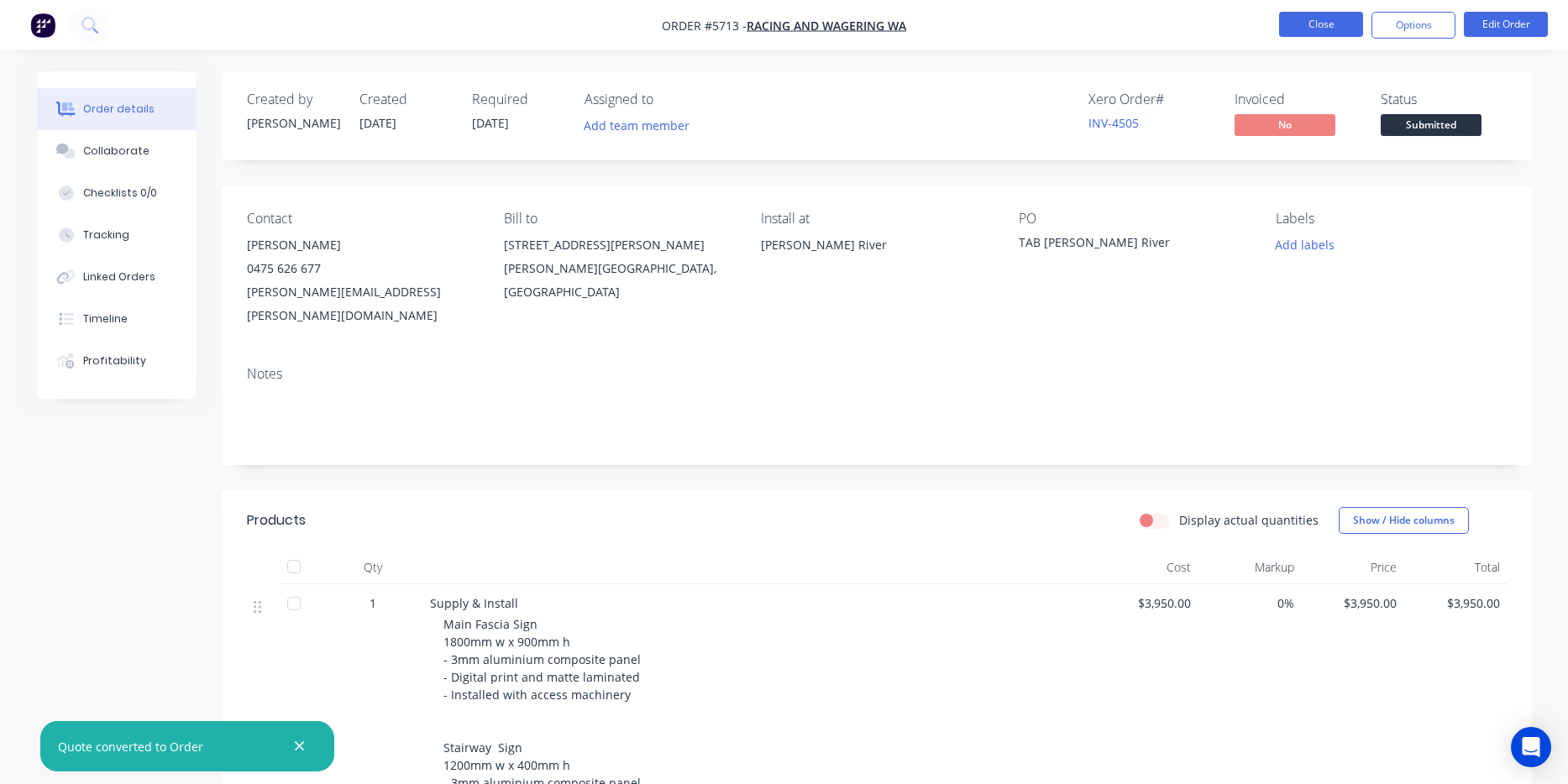
click at [1334, 22] on button "Close" at bounding box center [1321, 24] width 84 height 25
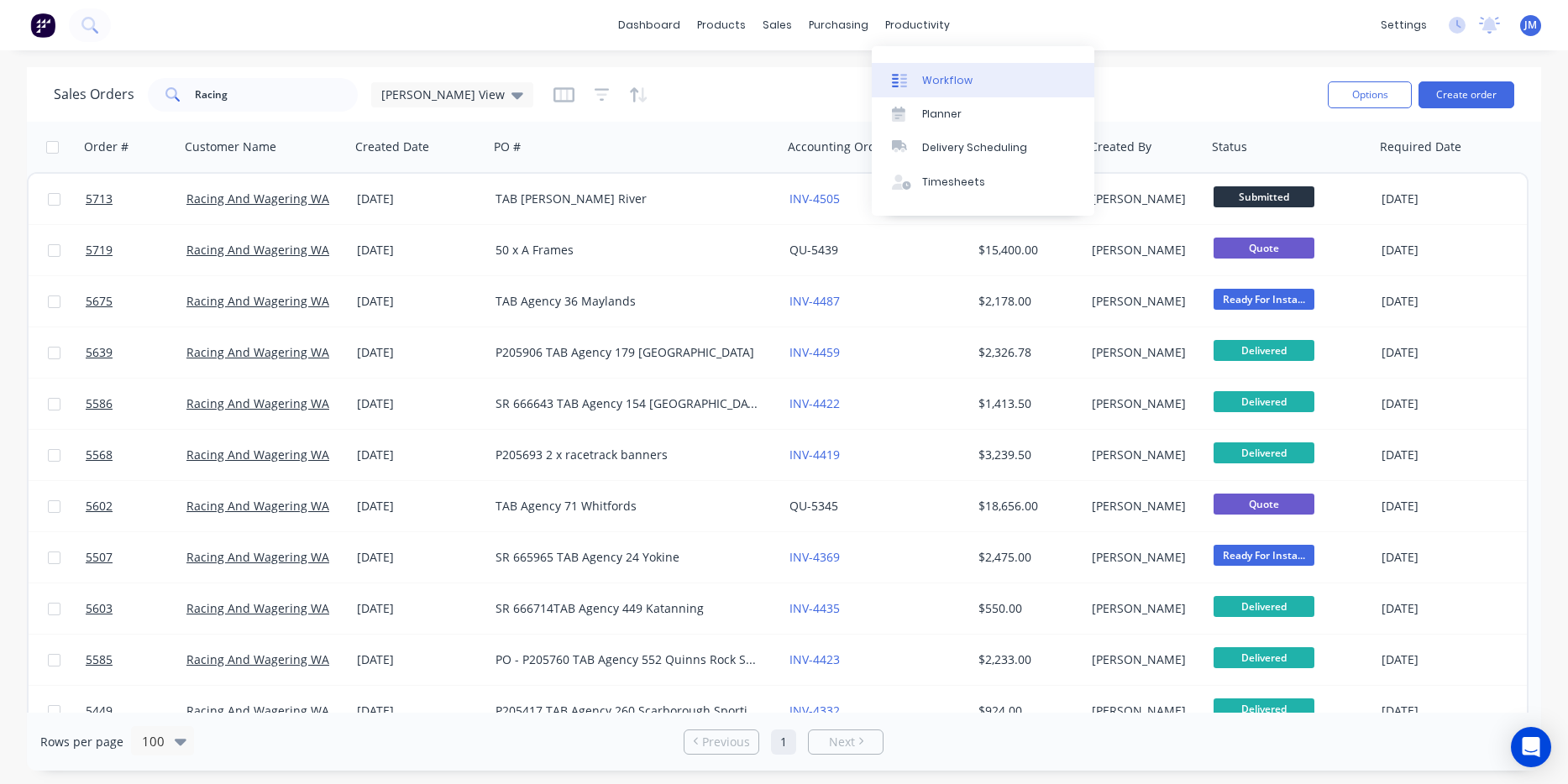
click at [941, 77] on div "Workflow" at bounding box center [948, 81] width 51 height 15
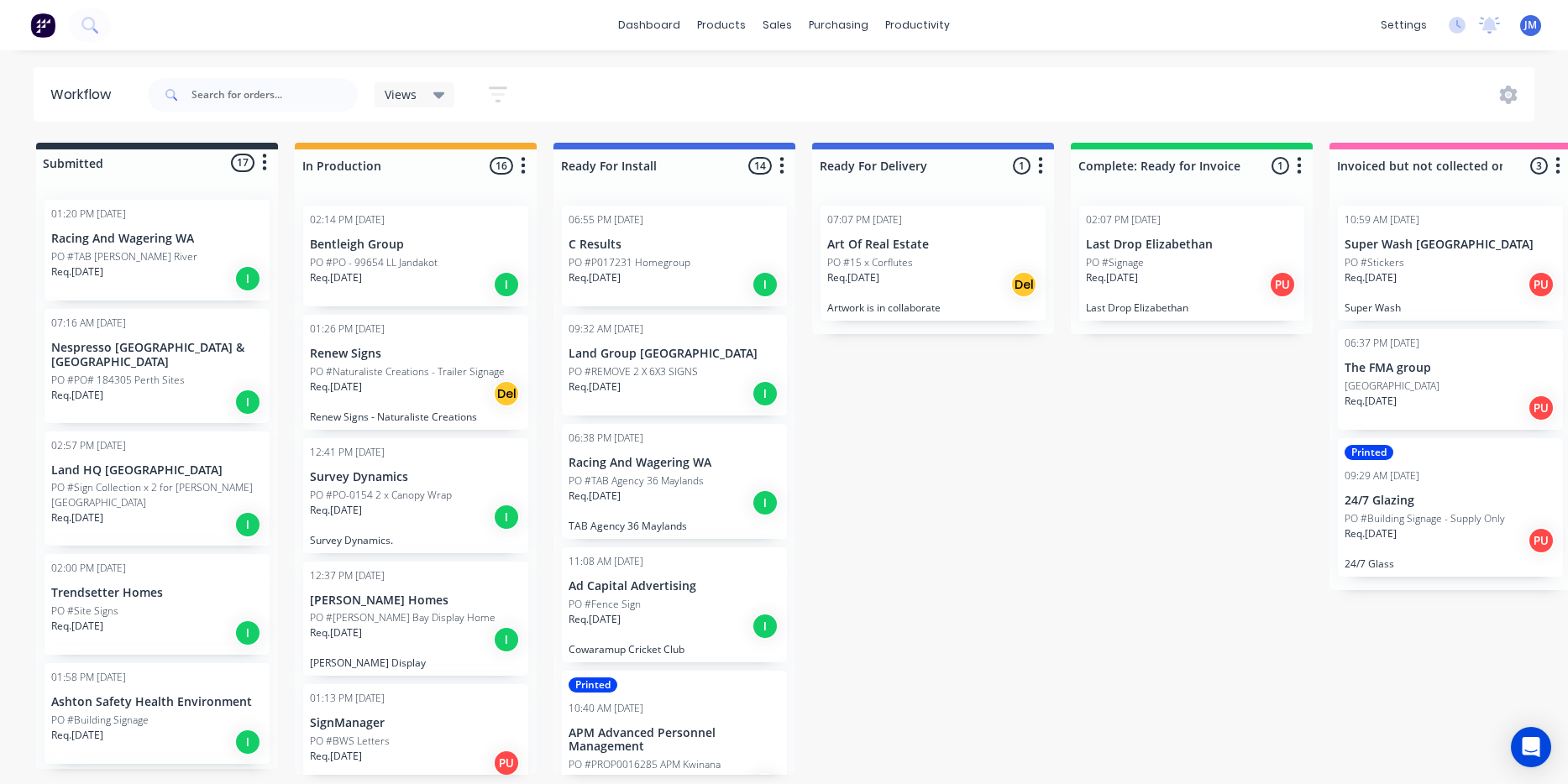
click at [103, 243] on p "Racing And Wagering WA" at bounding box center [156, 239] width 212 height 14
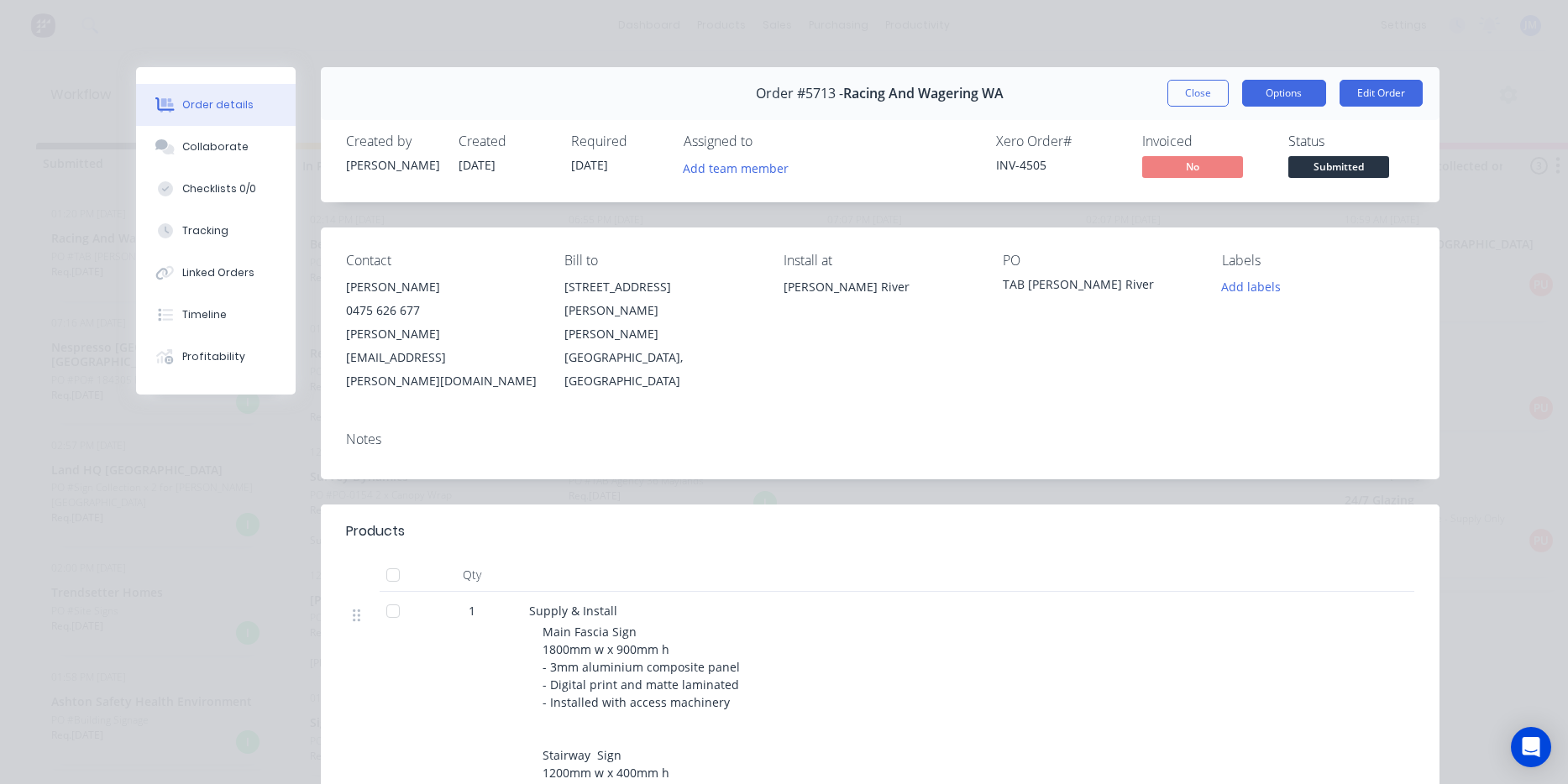
click at [1294, 99] on button "Options" at bounding box center [1284, 93] width 84 height 27
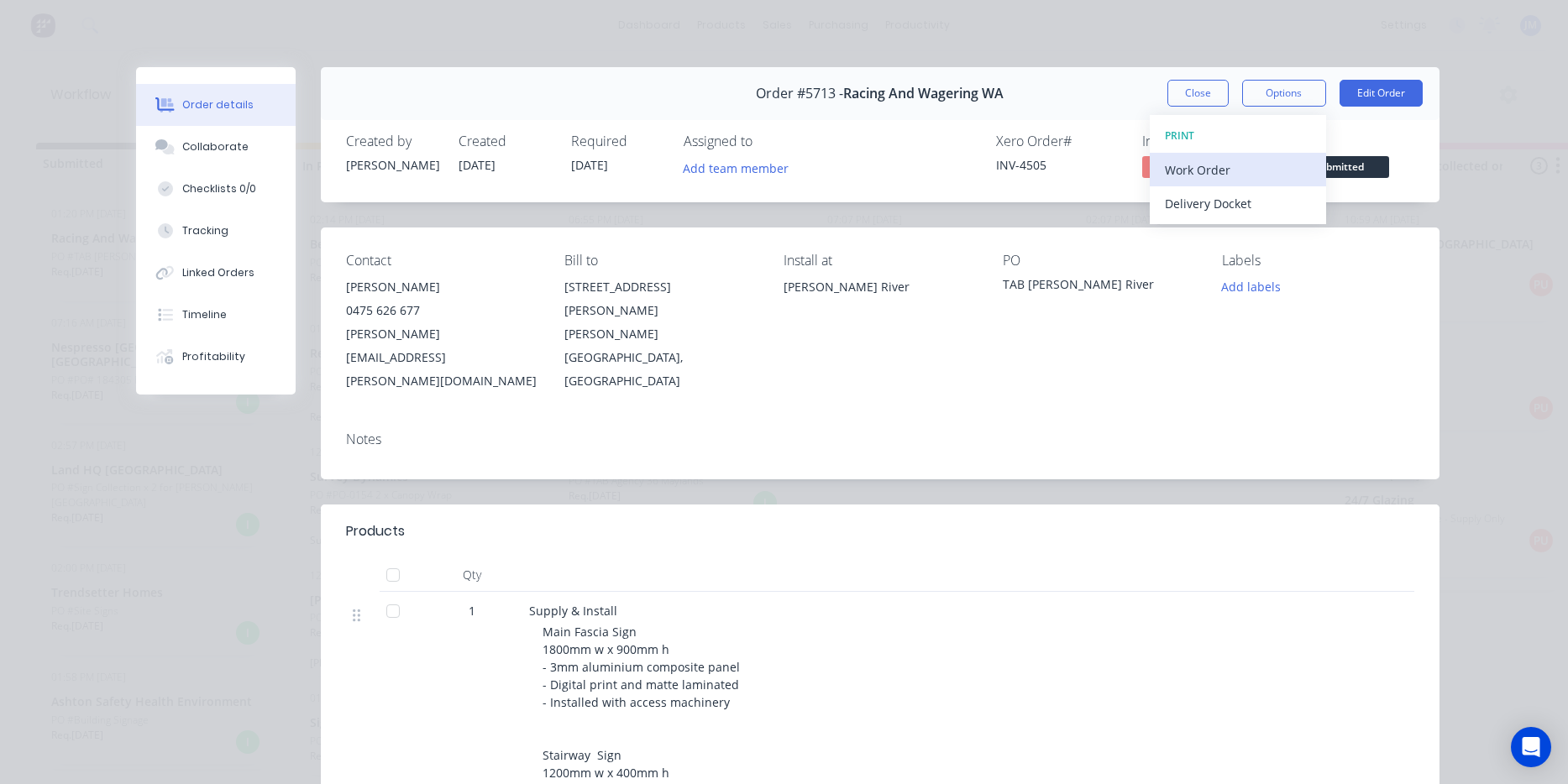
click at [1248, 172] on div "Work Order" at bounding box center [1238, 170] width 146 height 24
click at [1236, 200] on div "Standard" at bounding box center [1238, 204] width 146 height 24
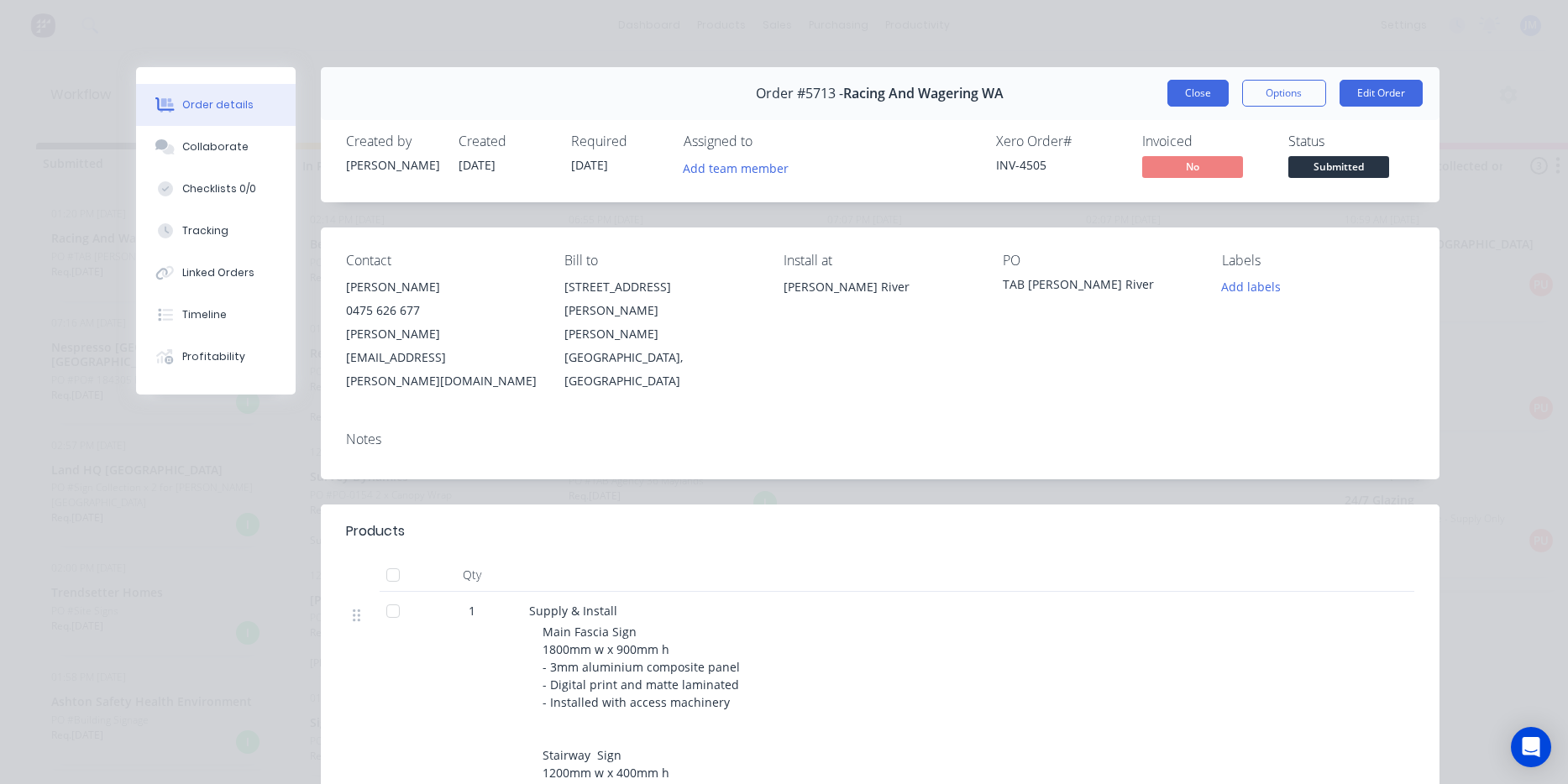
click at [1211, 95] on button "Close" at bounding box center [1197, 93] width 61 height 27
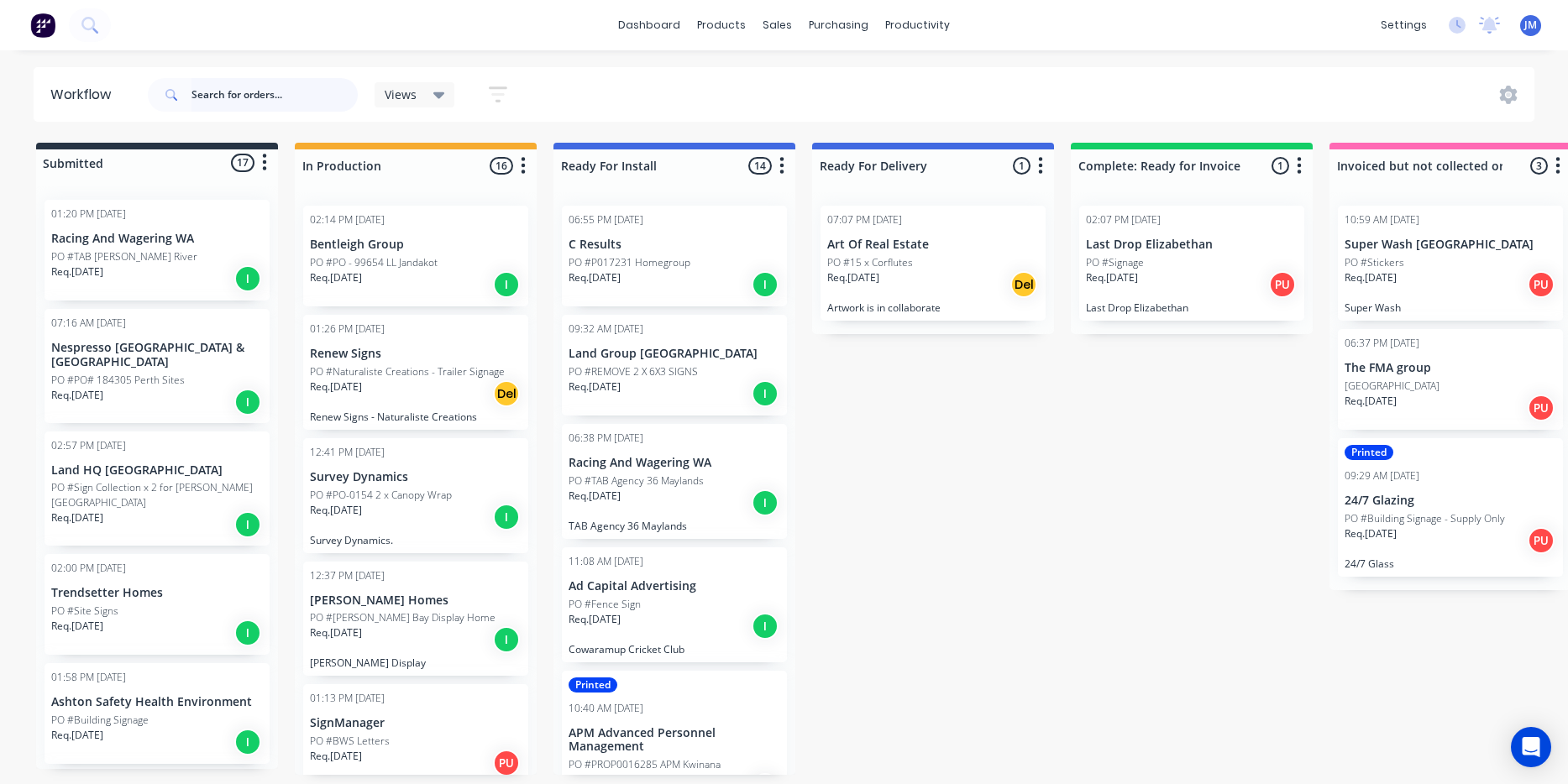
click at [236, 92] on input "text" at bounding box center [275, 95] width 166 height 34
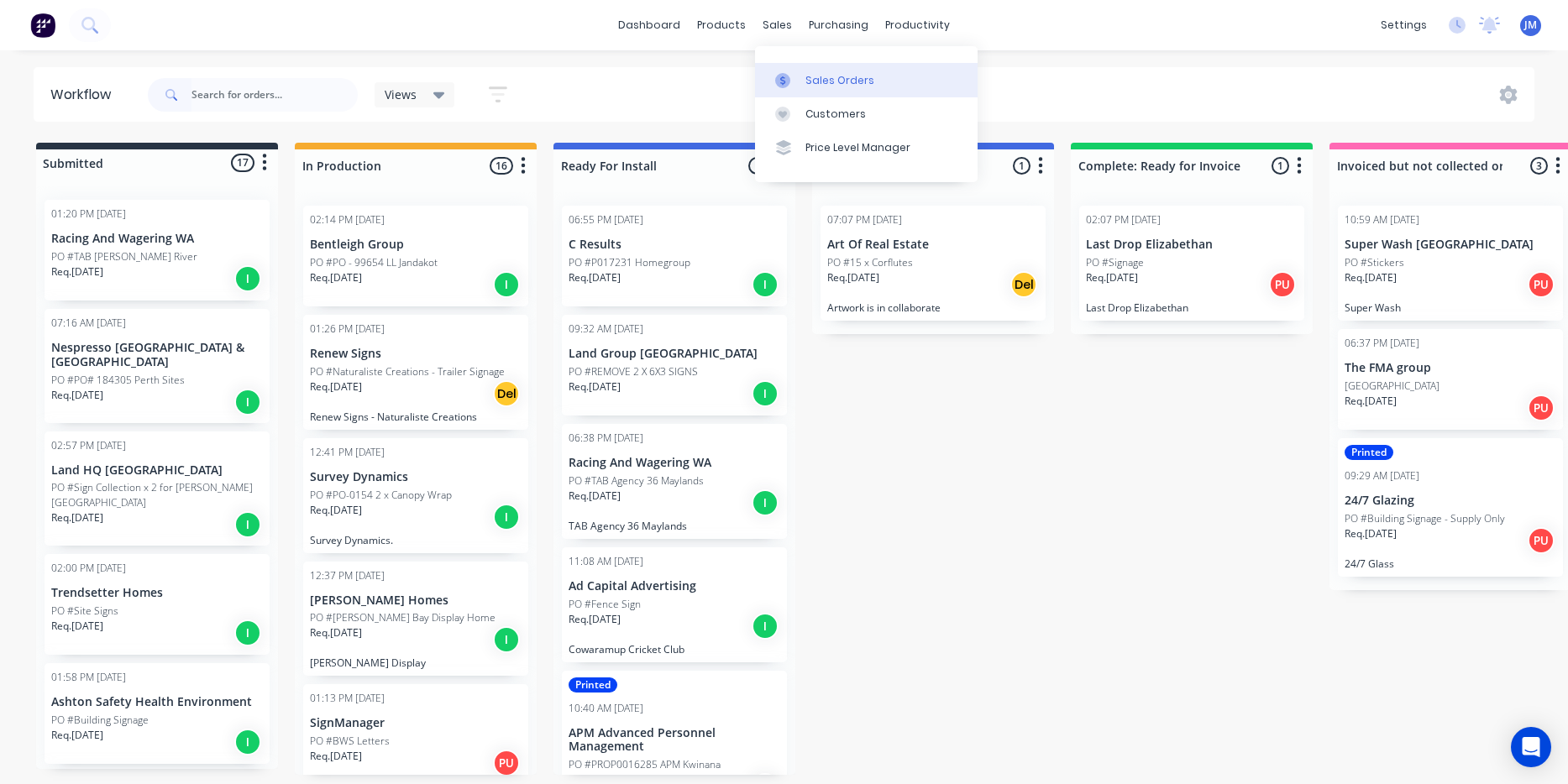
click at [818, 83] on div "Sales Orders" at bounding box center [839, 81] width 69 height 15
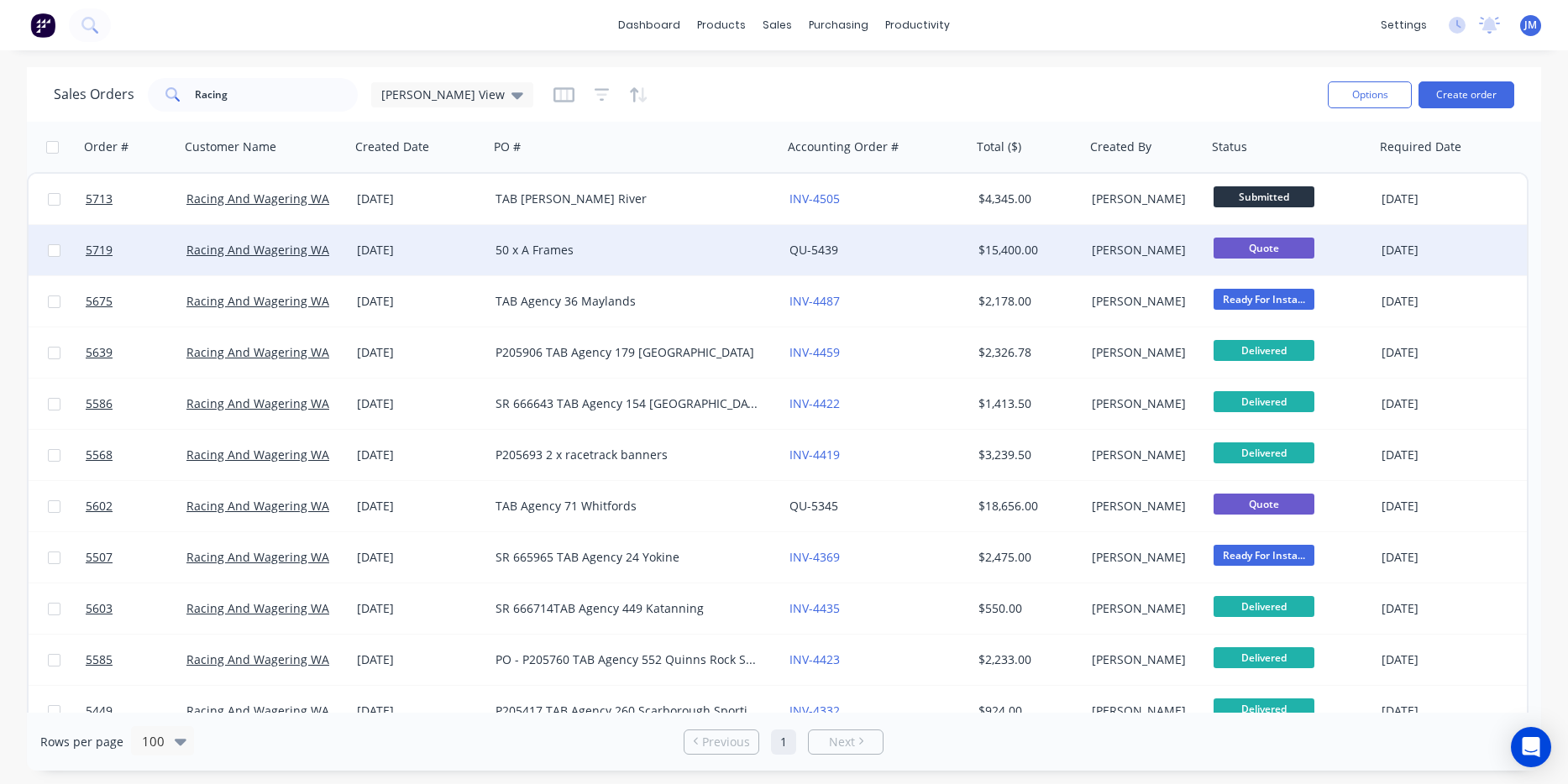
click at [533, 255] on div "50 x A Frames" at bounding box center [628, 250] width 266 height 17
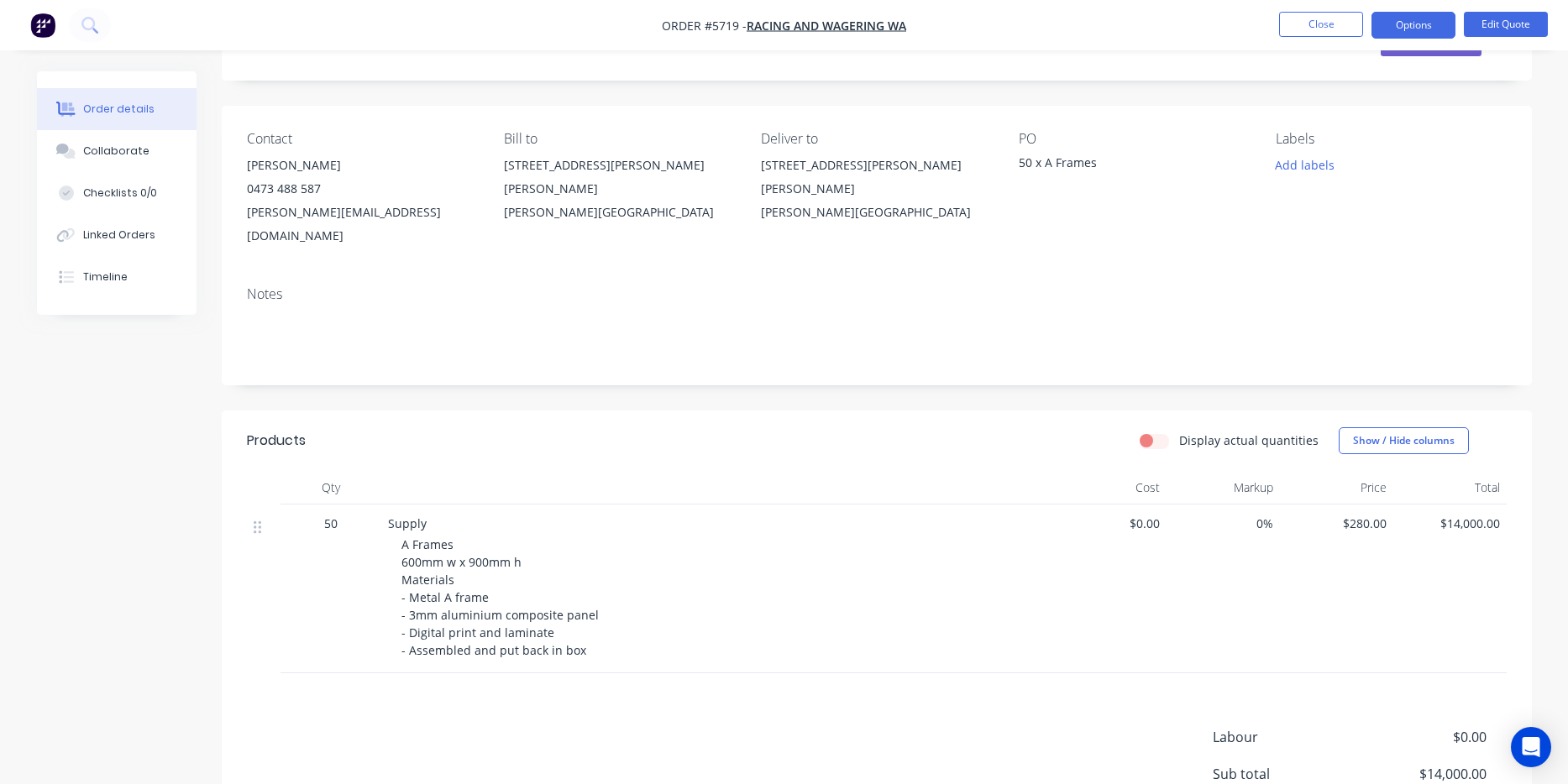
scroll to position [81, 0]
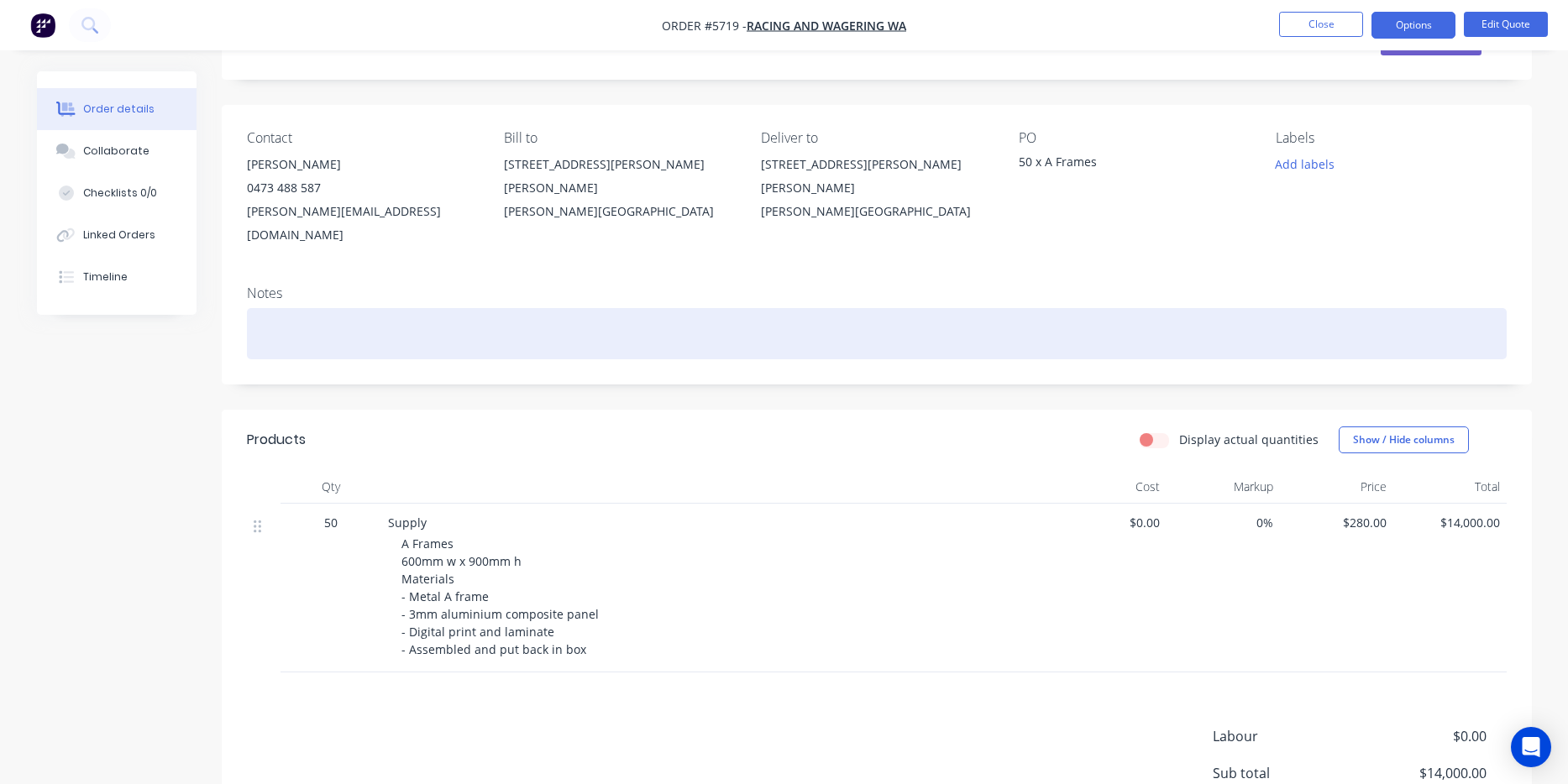
click at [388, 308] on div at bounding box center [878, 334] width 1260 height 51
paste div
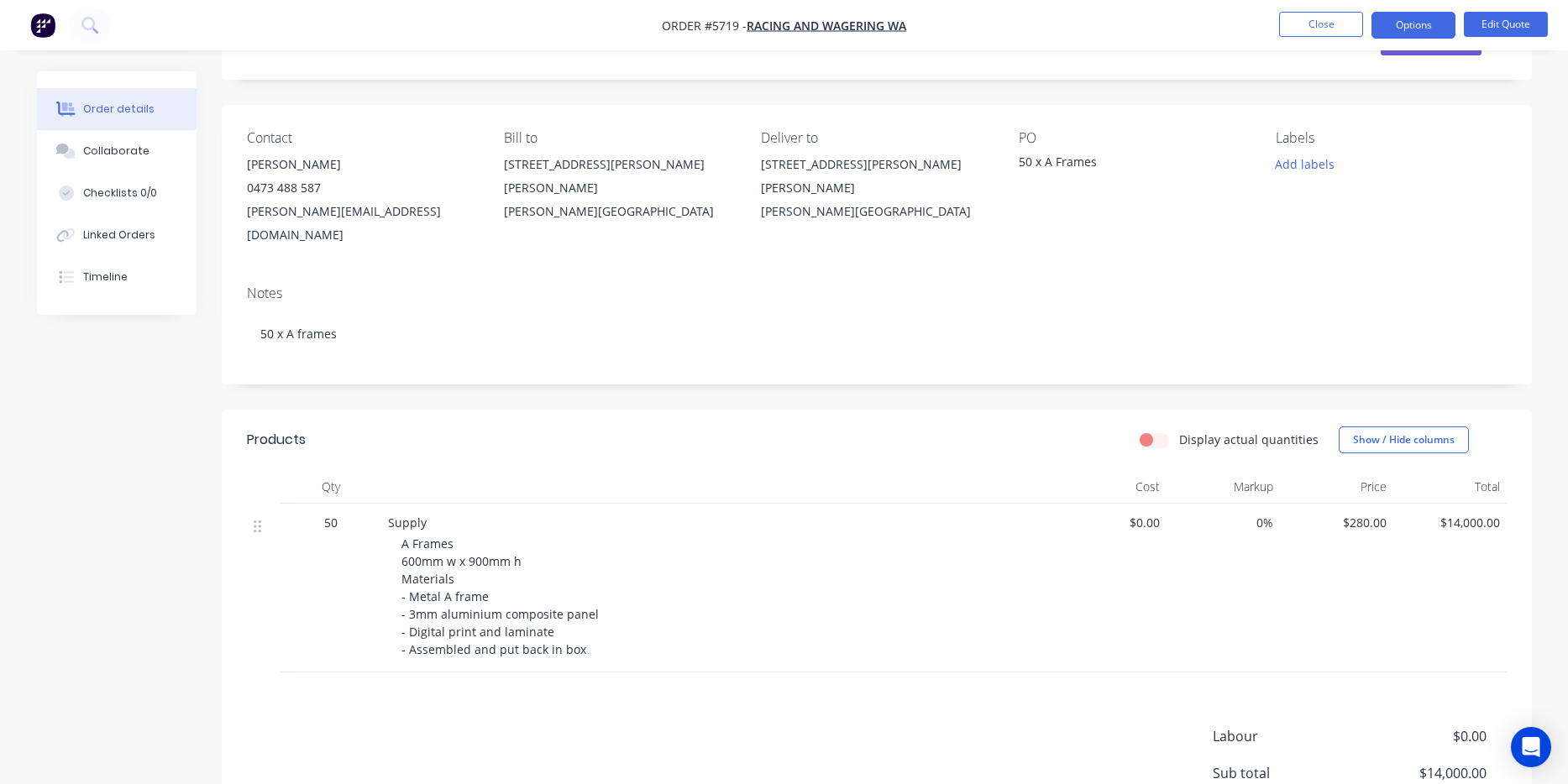
click at [640, 470] on div at bounding box center [717, 487] width 672 height 34
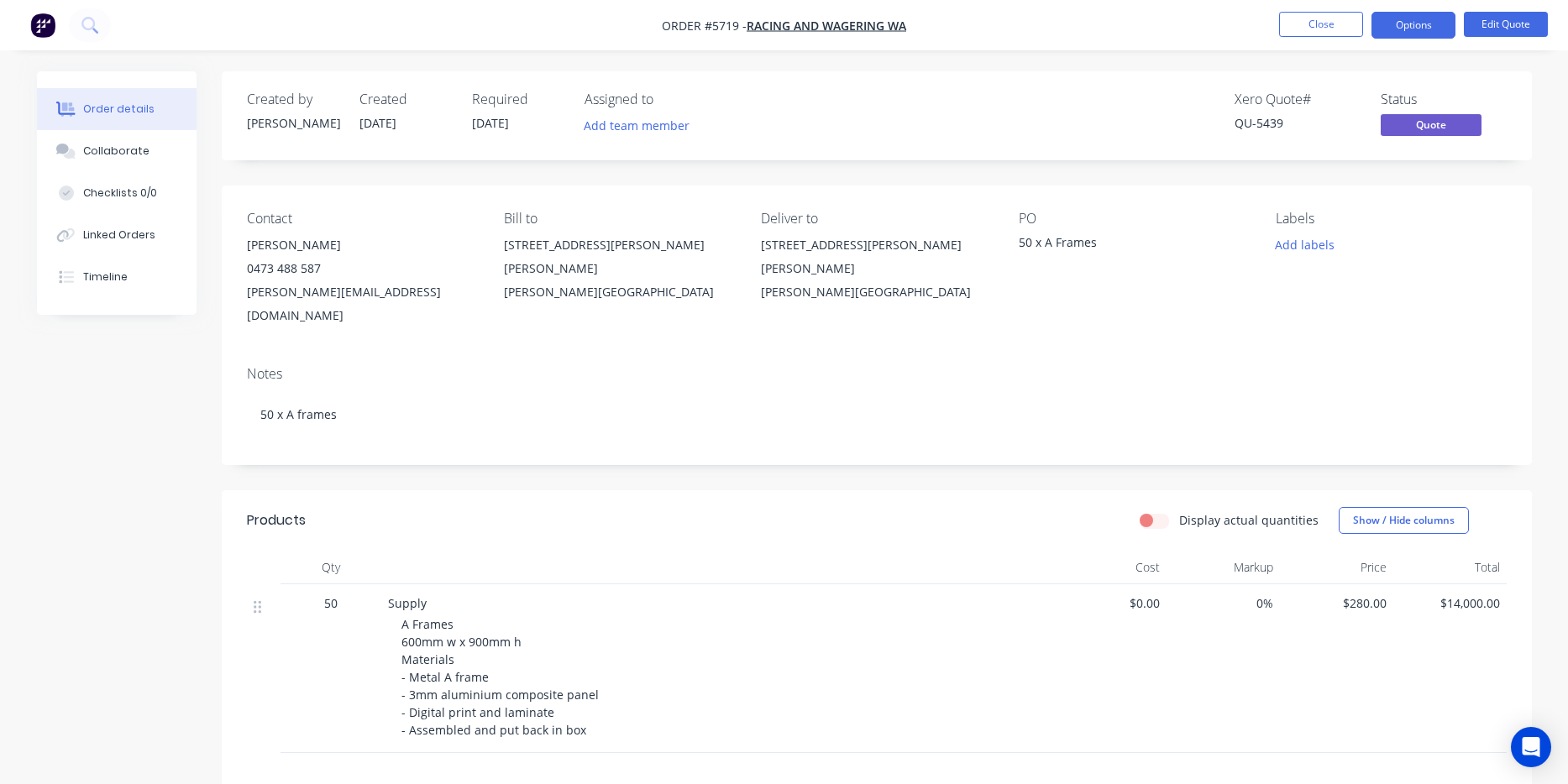
scroll to position [0, 0]
click at [507, 128] on span "[DATE]" at bounding box center [490, 122] width 37 height 16
click at [1489, 24] on button "Edit Quote" at bounding box center [1506, 24] width 84 height 25
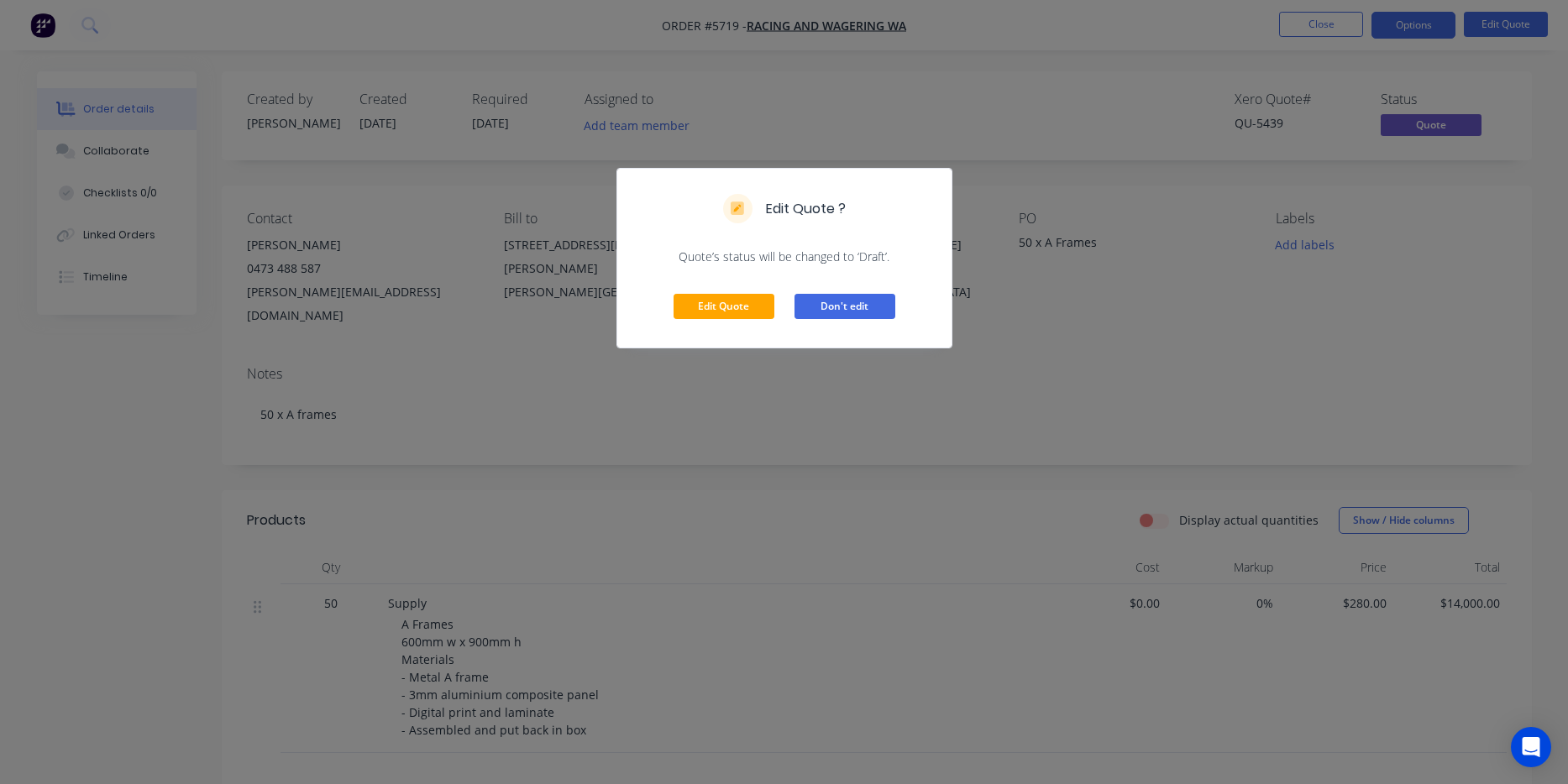
click at [850, 311] on button "Don't edit" at bounding box center [845, 306] width 101 height 25
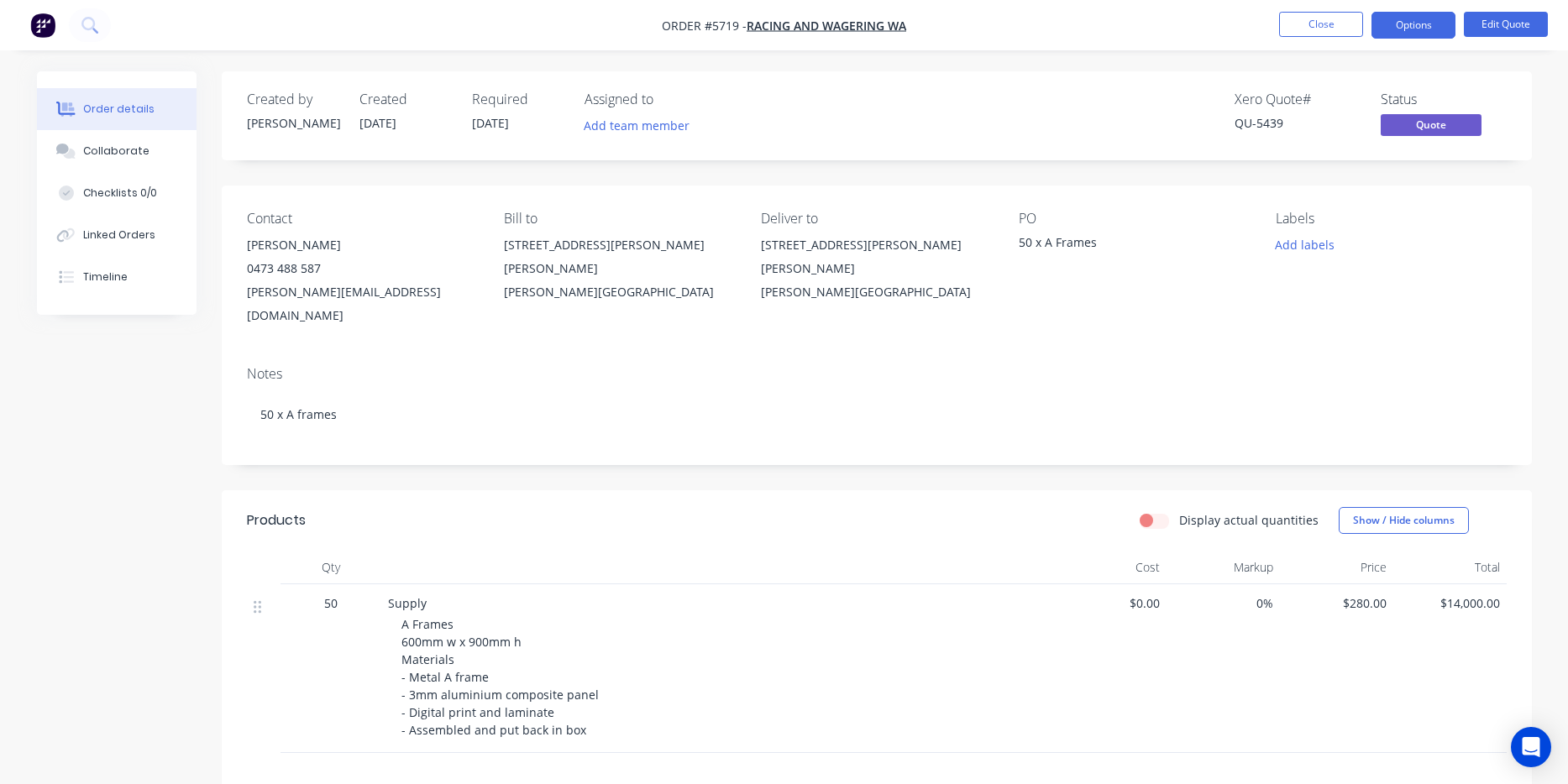
click at [1399, 39] on nav "Order #5719 - Racing And Wagering WA Close Options Edit Quote" at bounding box center [784, 25] width 1568 height 51
click at [1406, 29] on button "Options" at bounding box center [1413, 25] width 84 height 27
click at [1491, 33] on button "Edit Quote" at bounding box center [1506, 24] width 84 height 25
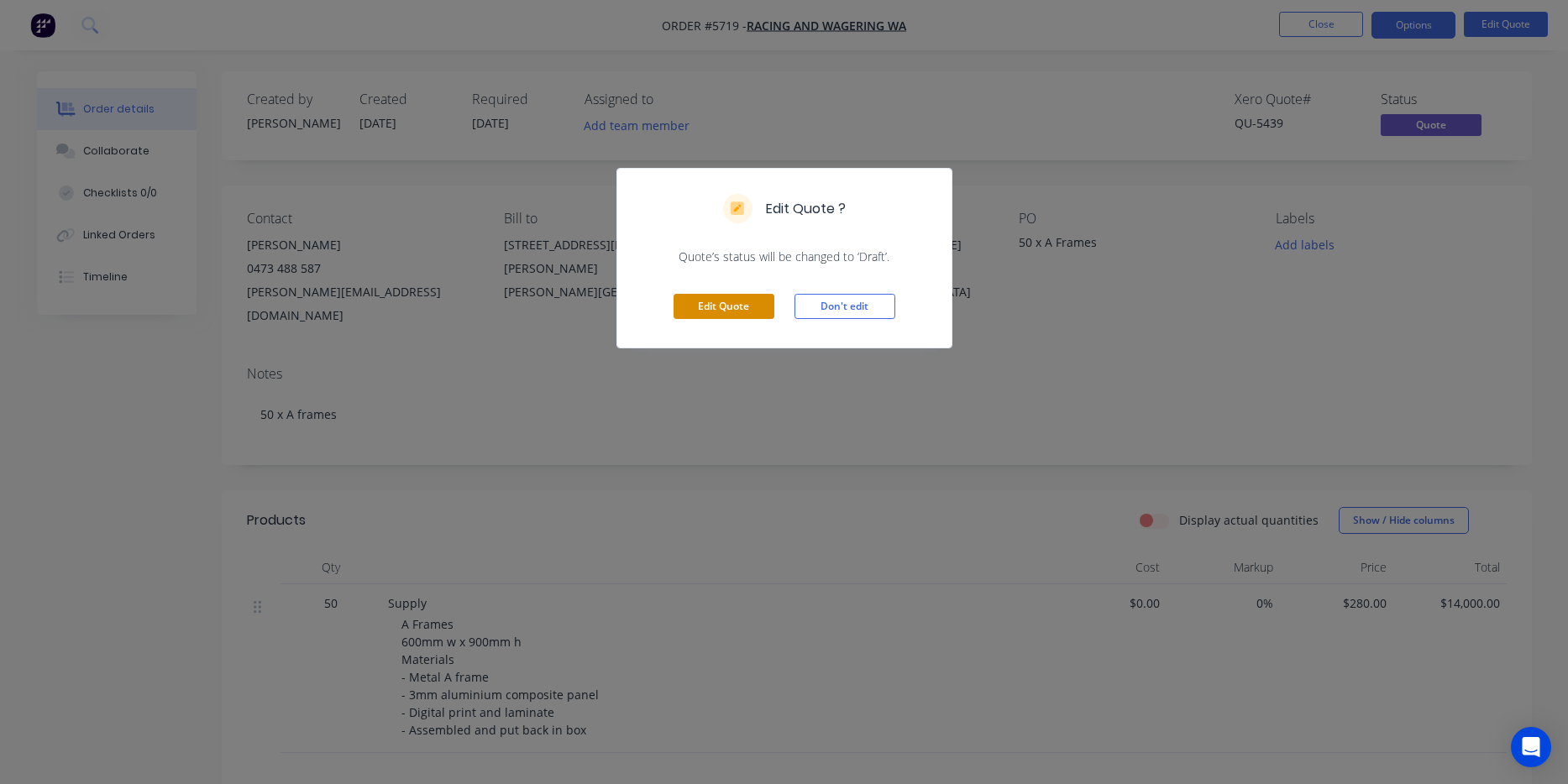
click at [709, 309] on button "Edit Quote" at bounding box center [723, 306] width 101 height 25
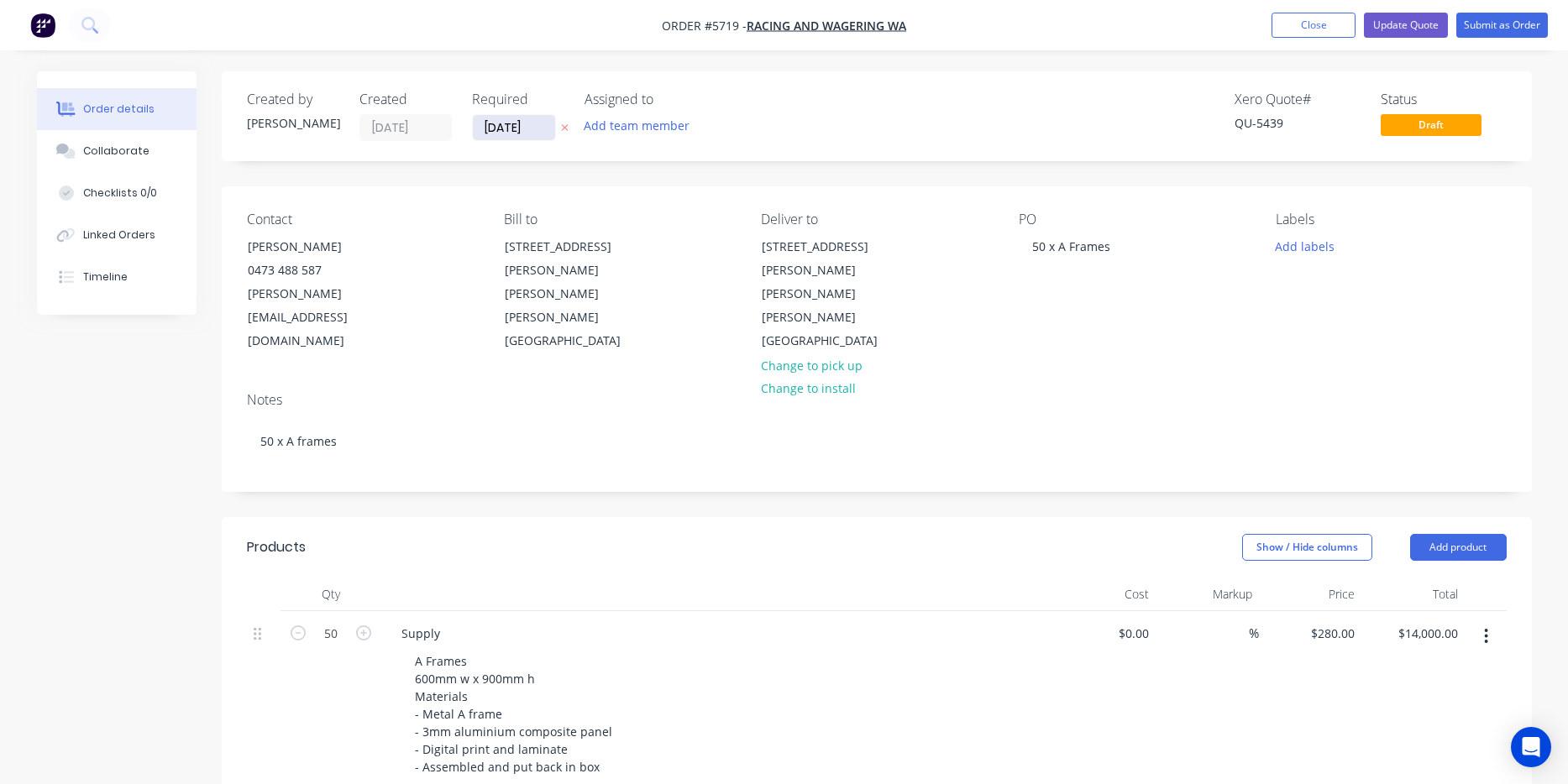
click at [507, 131] on input "[DATE]" at bounding box center [515, 127] width 83 height 25
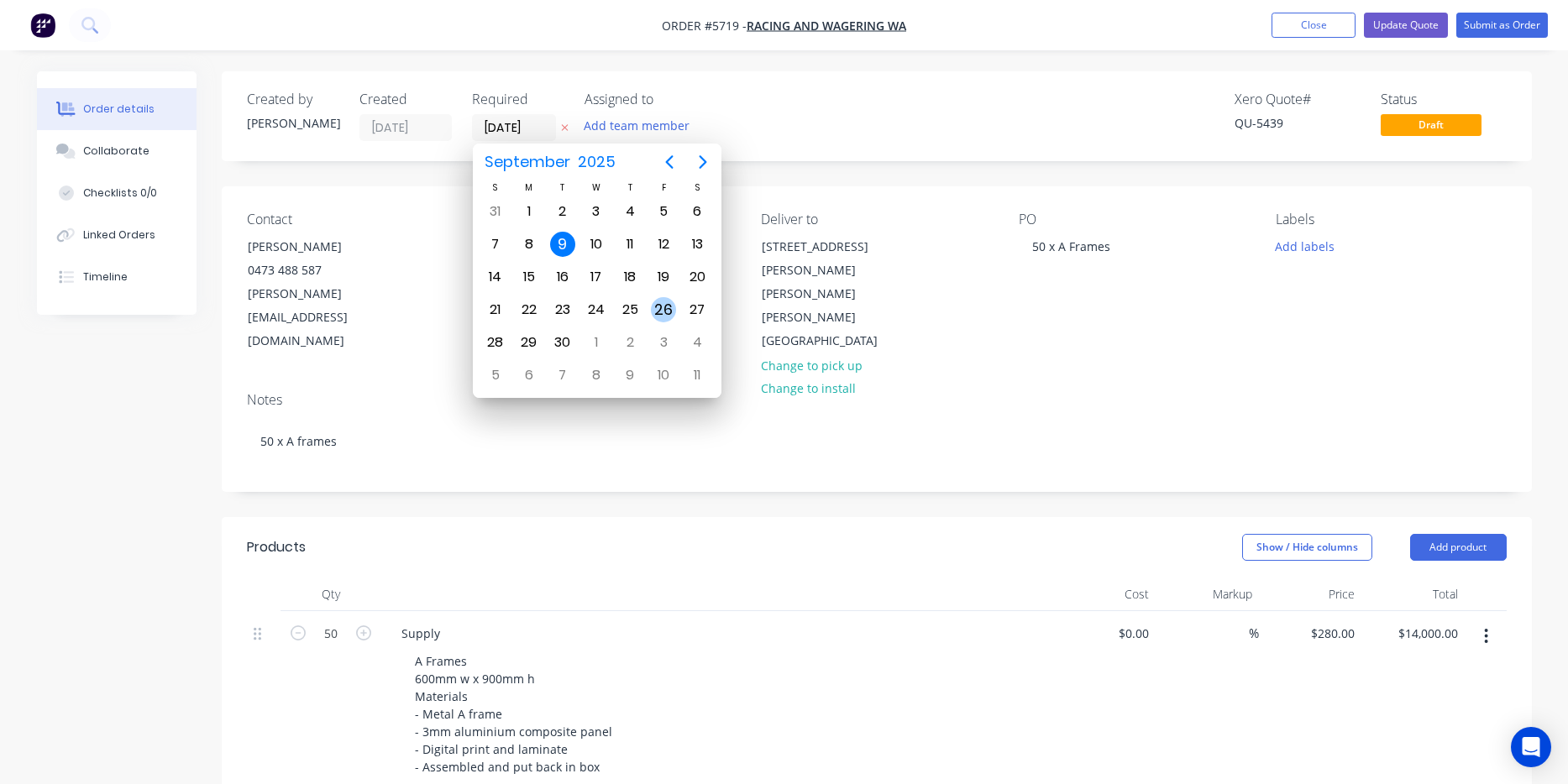
click at [669, 309] on div "26" at bounding box center [663, 309] width 25 height 25
type input "[DATE]"
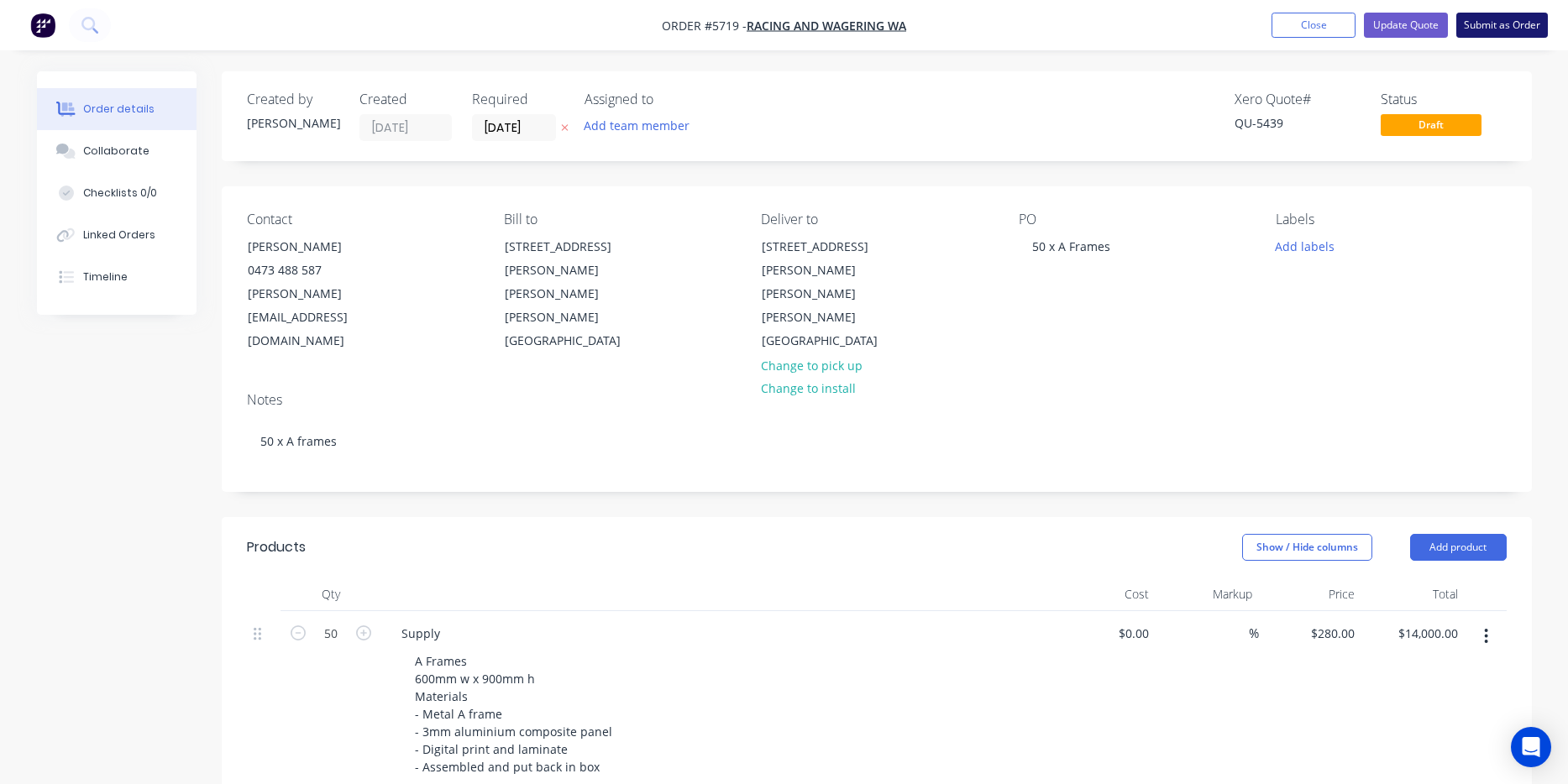
click at [1510, 26] on button "Submit as Order" at bounding box center [1502, 24] width 91 height 25
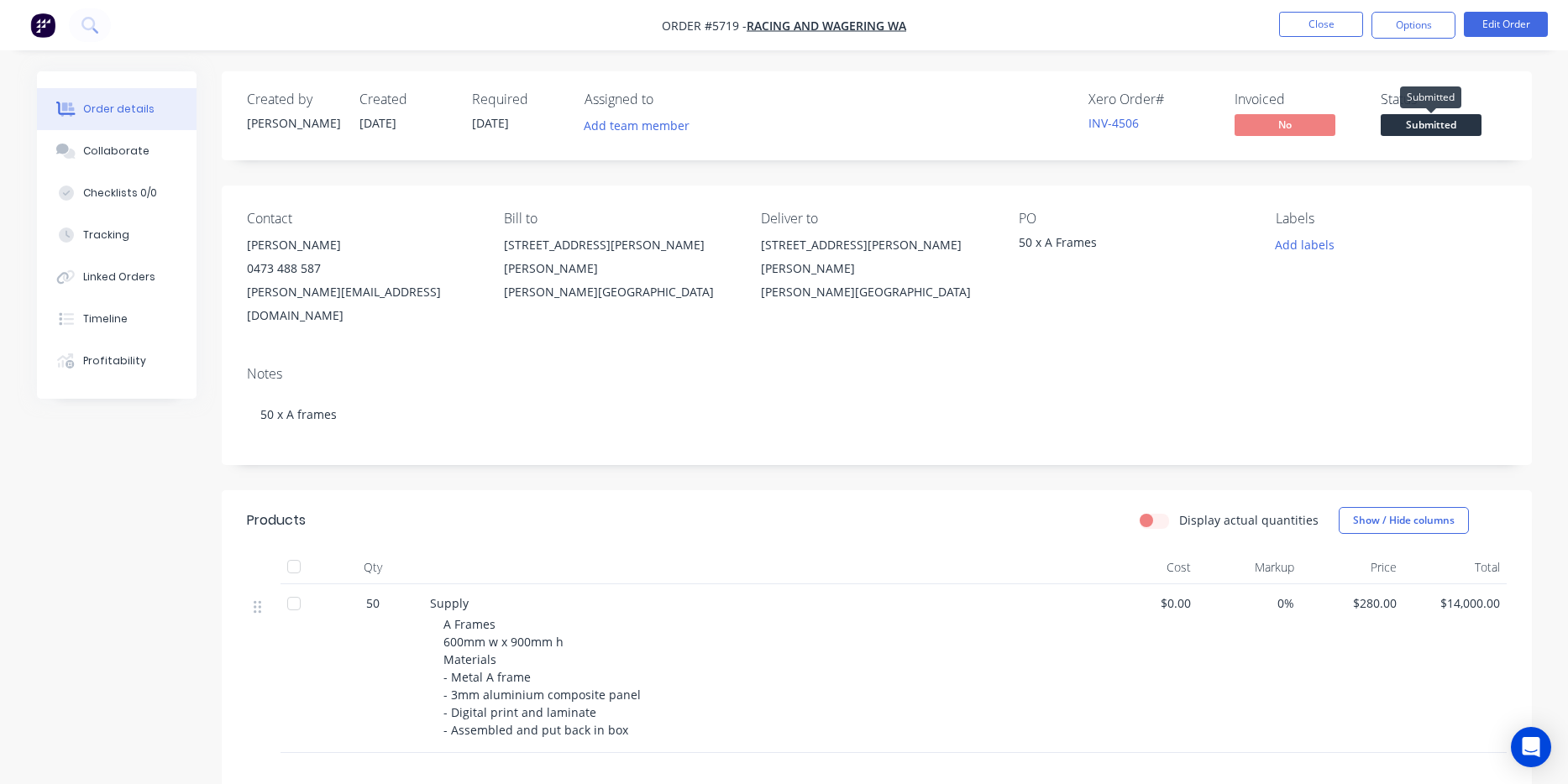
click at [1424, 122] on span "Submitted" at bounding box center [1431, 124] width 101 height 21
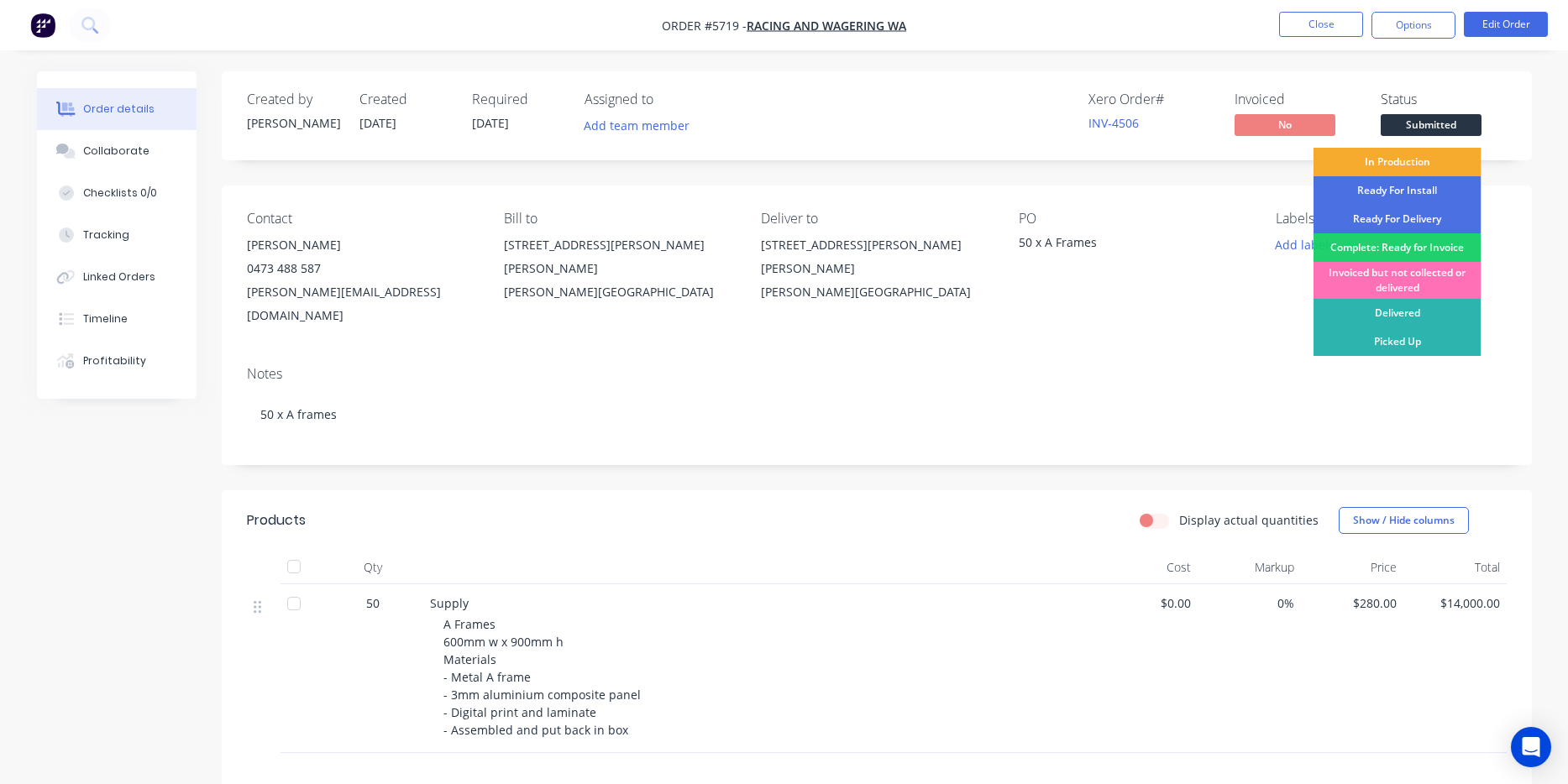
click at [1389, 164] on div "In Production" at bounding box center [1398, 162] width 168 height 28
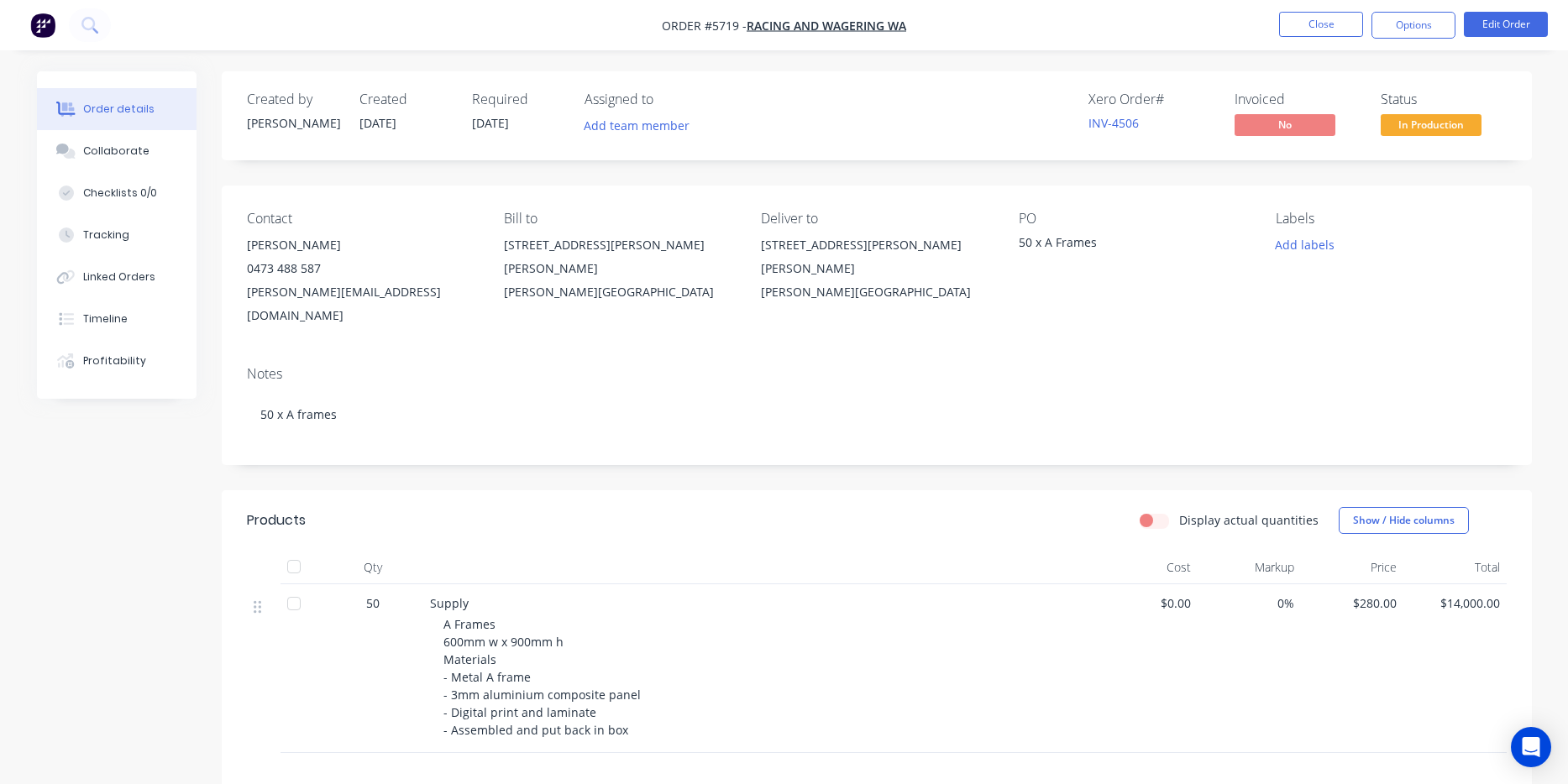
click at [1158, 366] on div "Notes" at bounding box center [878, 373] width 1260 height 16
click at [1314, 26] on button "Close" at bounding box center [1321, 24] width 84 height 25
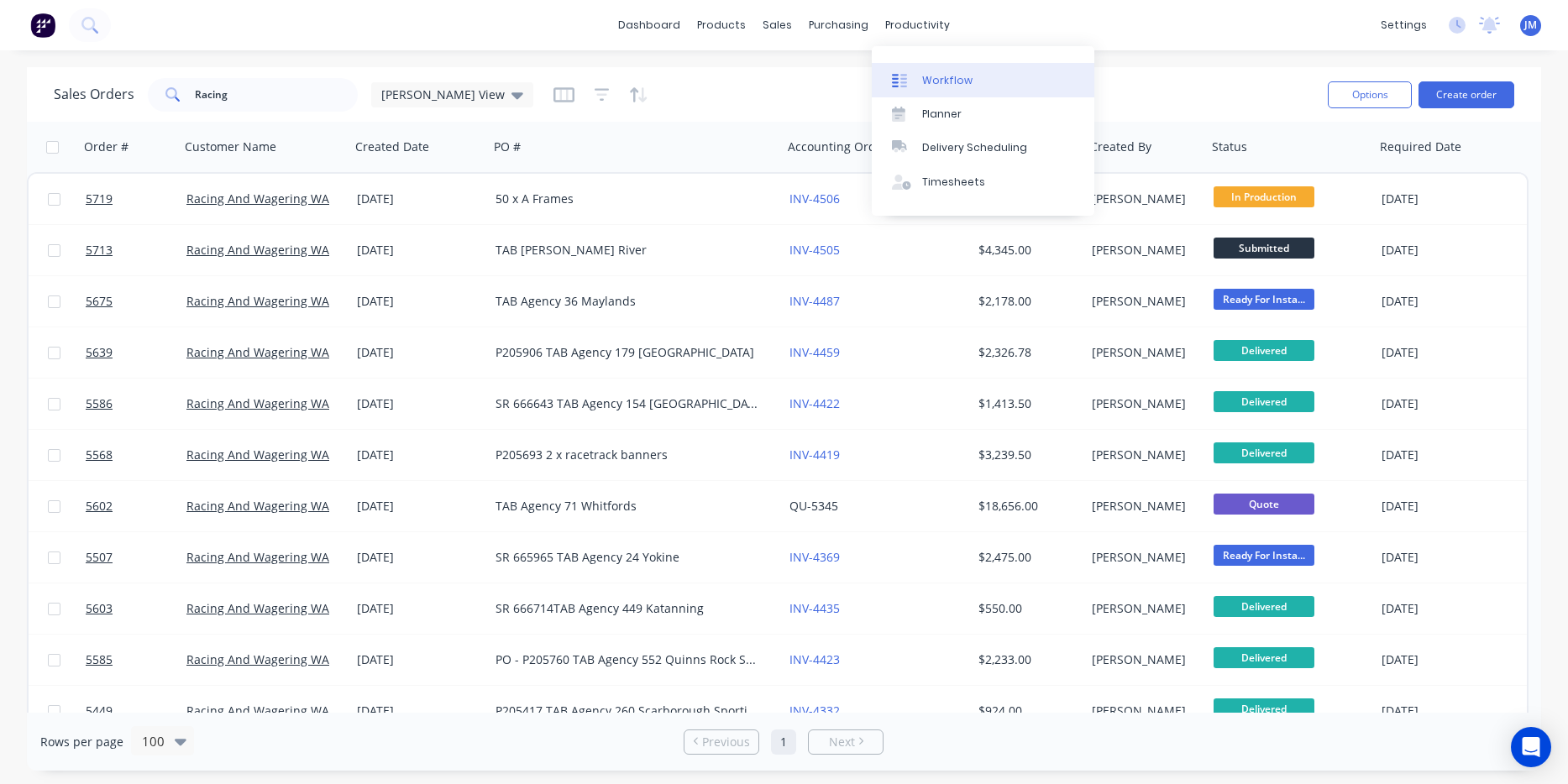
click at [957, 66] on link "Workflow" at bounding box center [983, 80] width 223 height 34
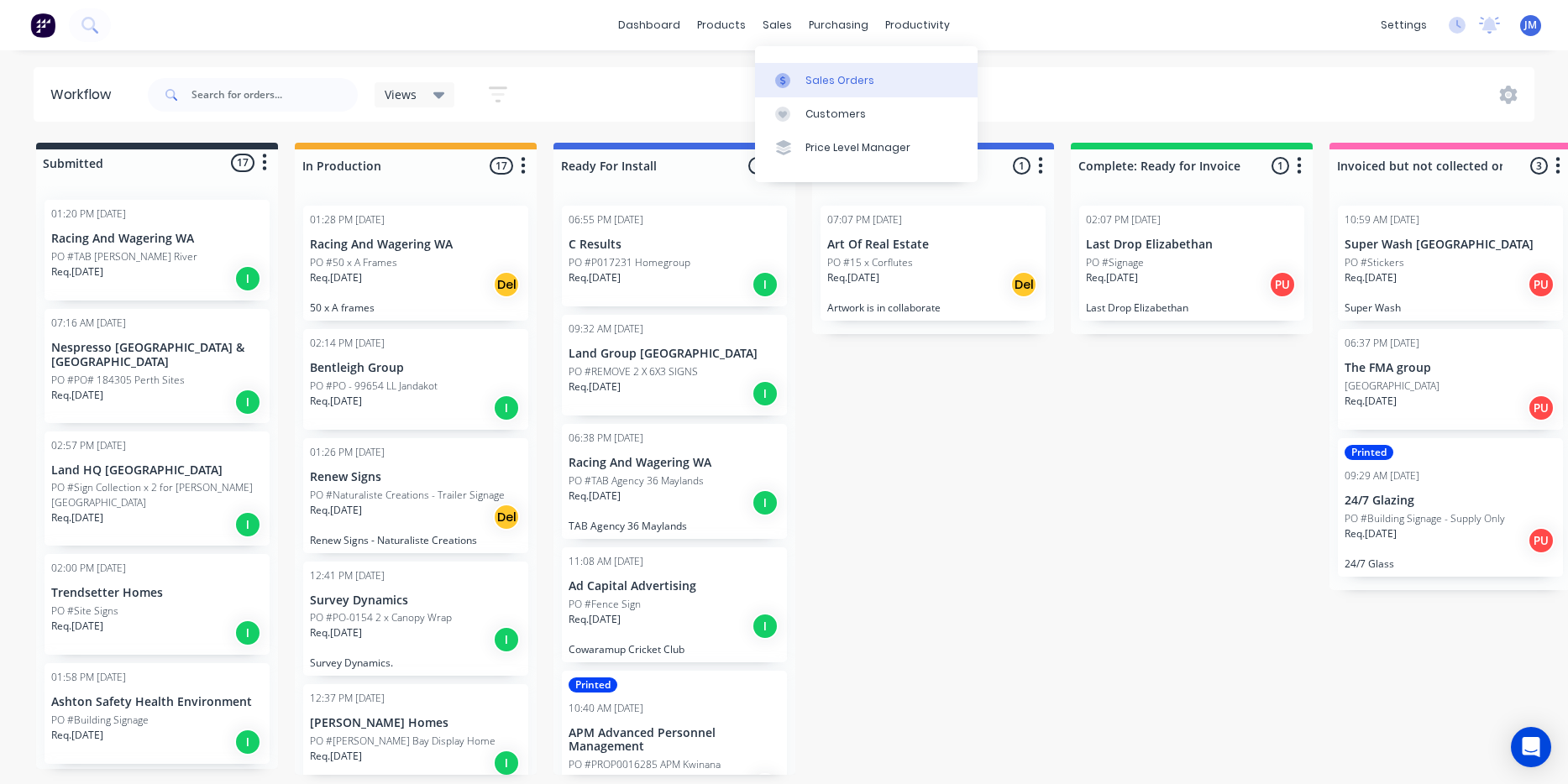
click at [820, 84] on div "Sales Orders" at bounding box center [839, 81] width 69 height 15
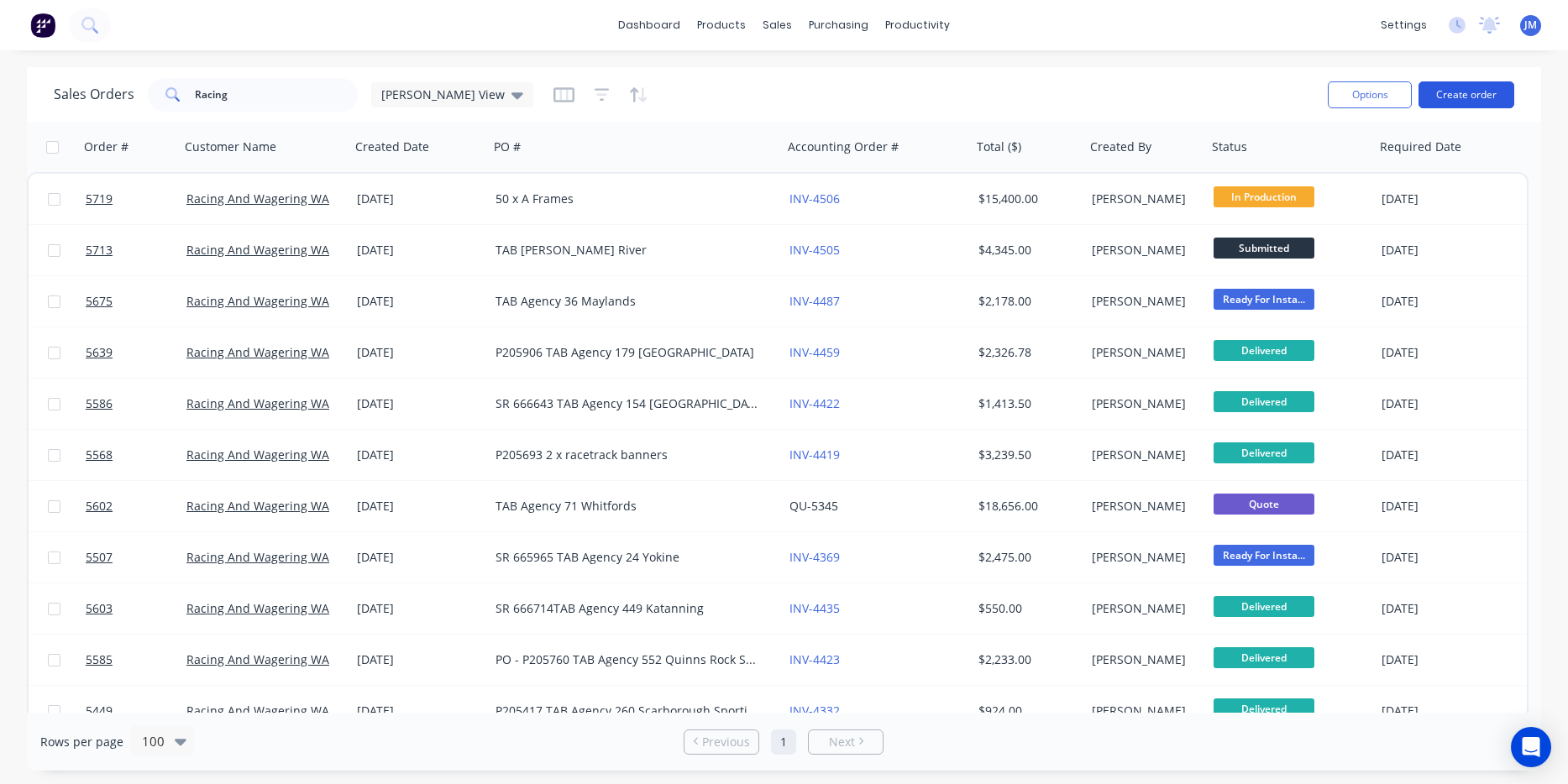
click at [1468, 103] on button "Create order" at bounding box center [1466, 95] width 96 height 27
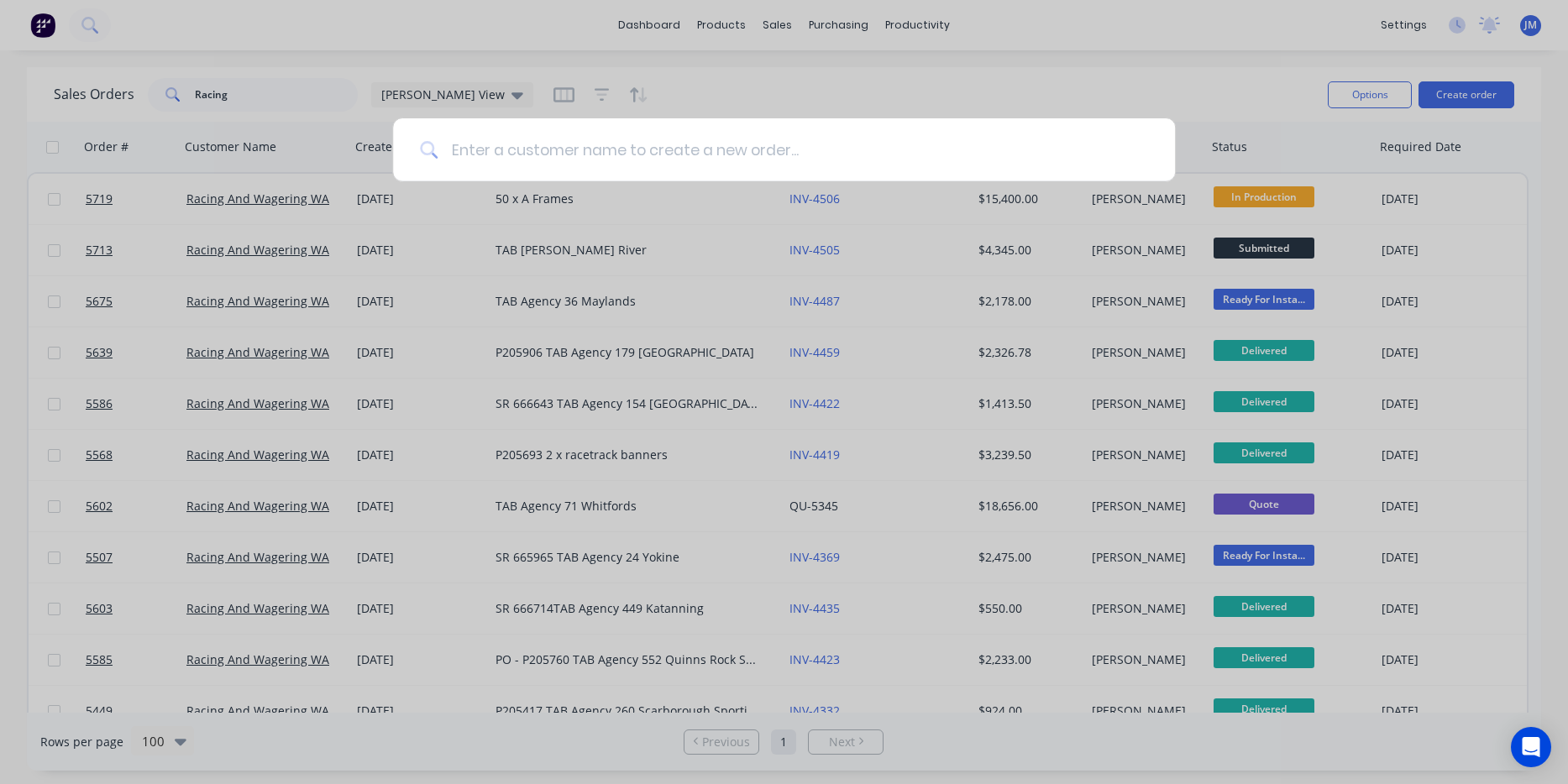
click at [859, 163] on input at bounding box center [793, 149] width 711 height 63
type input "ad cap"
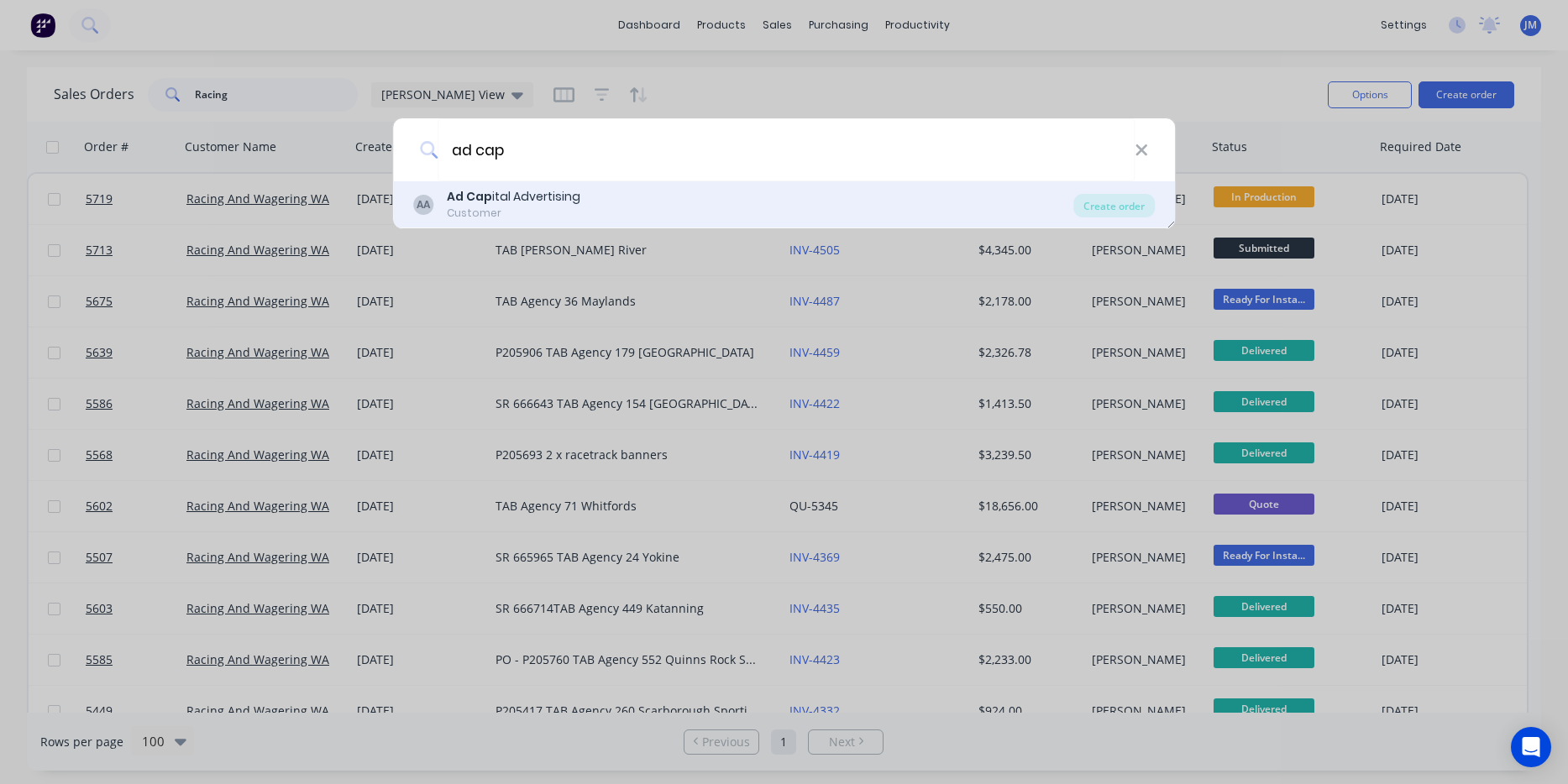
click at [536, 200] on div "Ad Cap ital Advertising" at bounding box center [514, 196] width 134 height 18
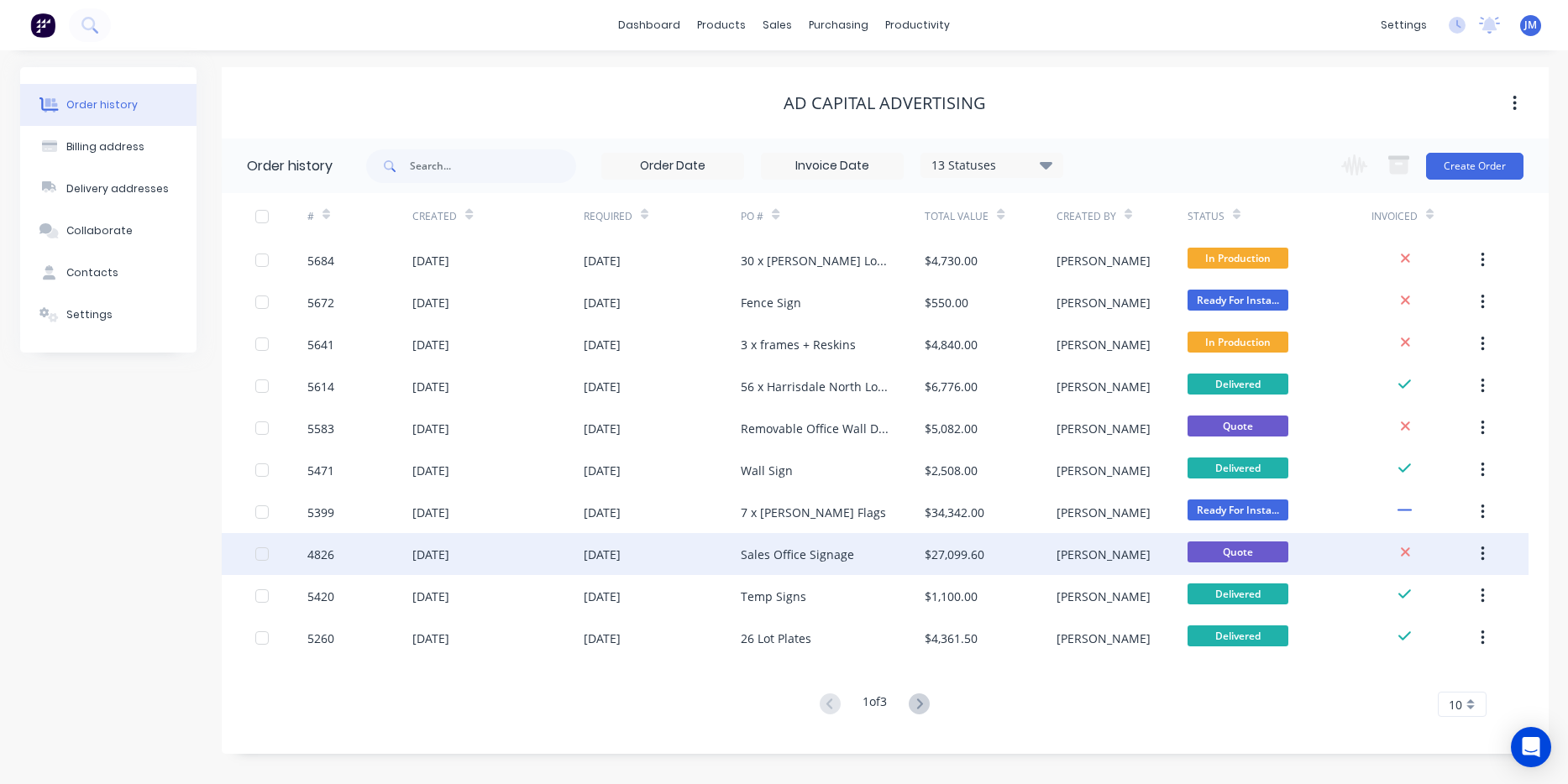
click at [814, 551] on div "Sales Office Signage" at bounding box center [798, 555] width 114 height 18
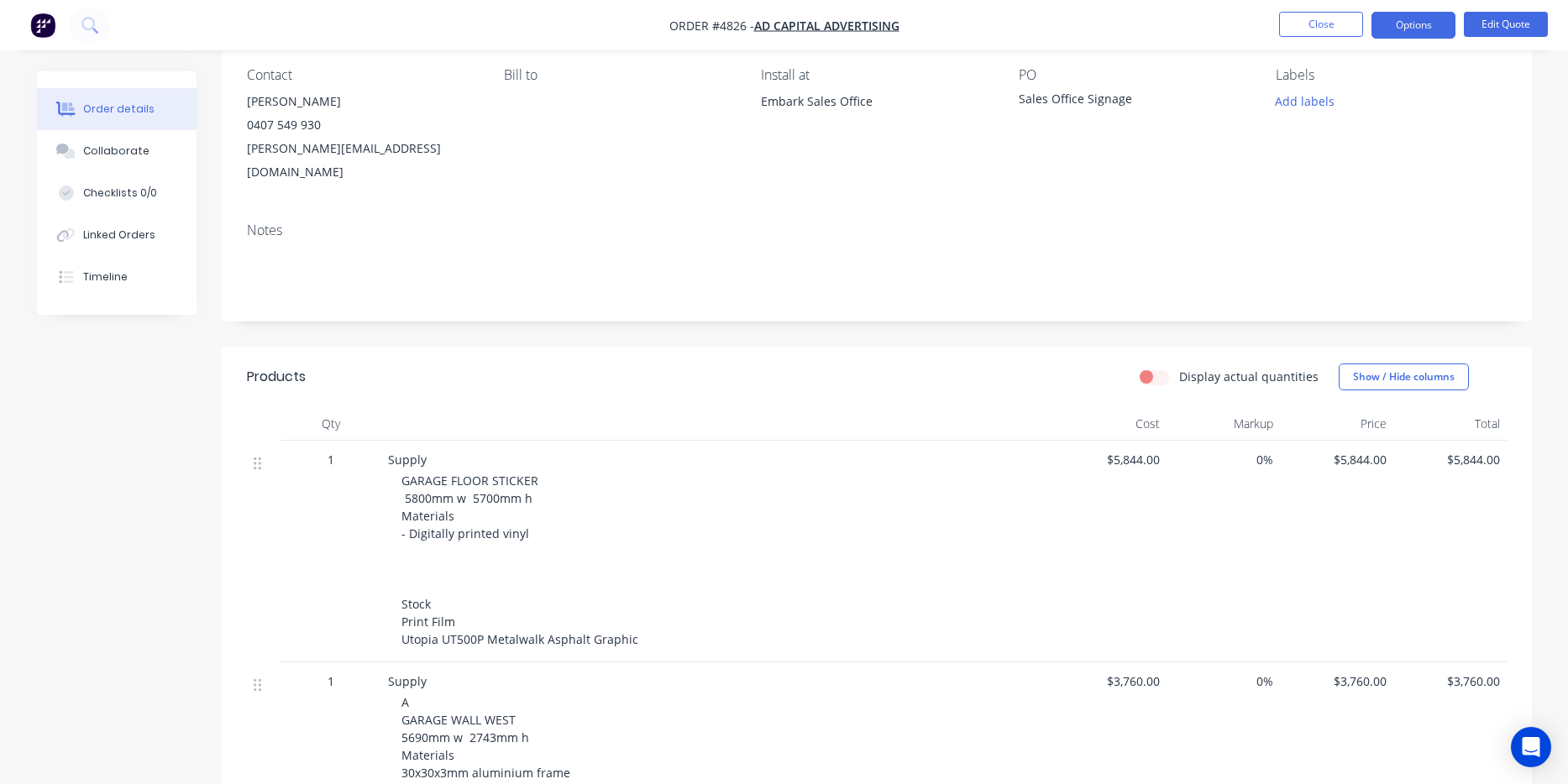
scroll to position [145, 0]
click at [444, 593] on span "GARAGE FLOOR STICKER 5800mm w 5700mm h Materials - Digitally printed vinyl Stoc…" at bounding box center [520, 559] width 237 height 175
drag, startPoint x: 395, startPoint y: 595, endPoint x: 634, endPoint y: 627, distance: 241.1
click at [634, 627] on div "Supply GARAGE FLOOR STICKER 5800mm w 5700mm h Materials - Digitally printed vin…" at bounding box center [717, 551] width 672 height 222
copy span "Print Film Utopia UT500P Metalwalk Asphalt Graphic"
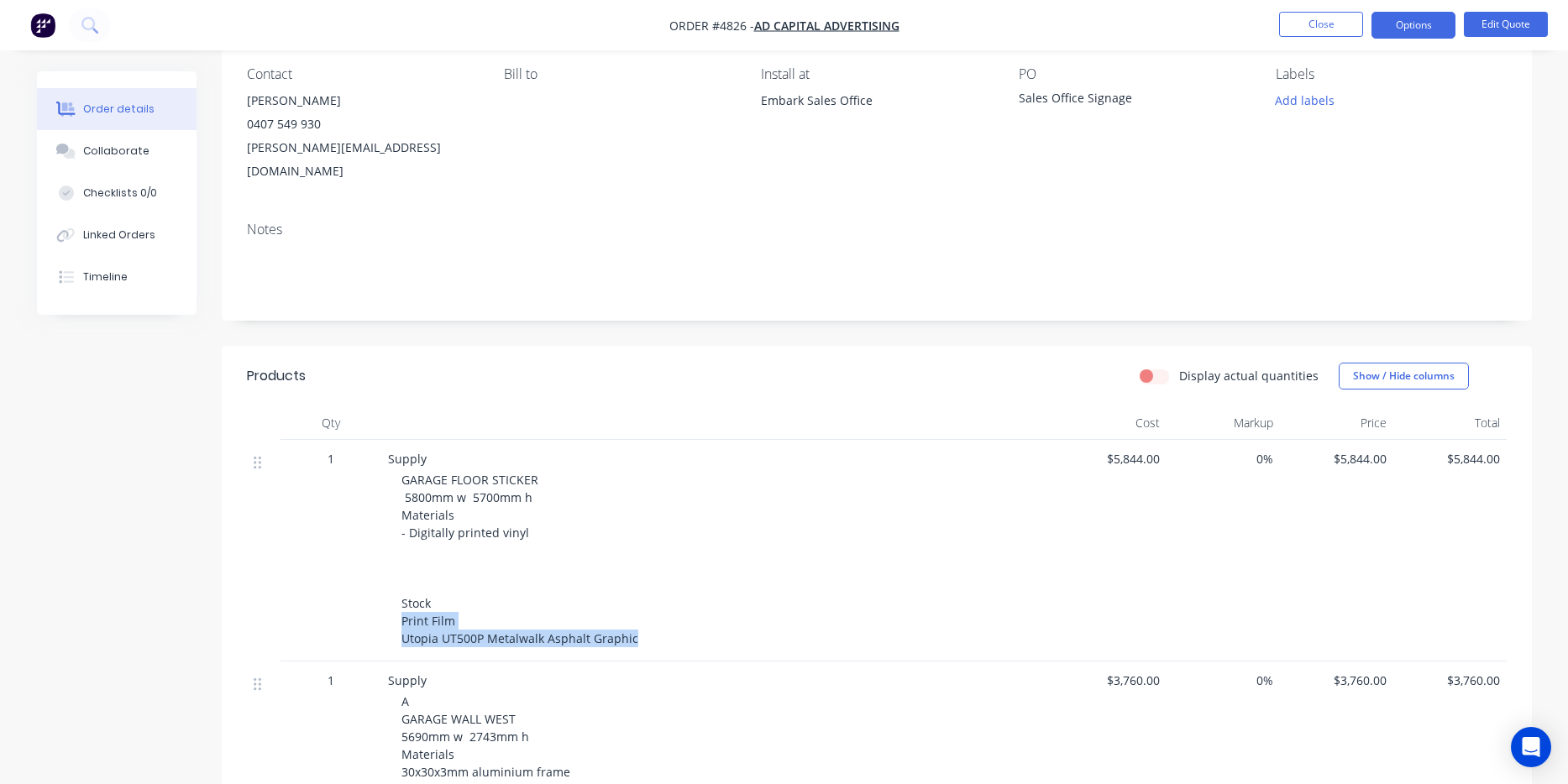
scroll to position [0, 0]
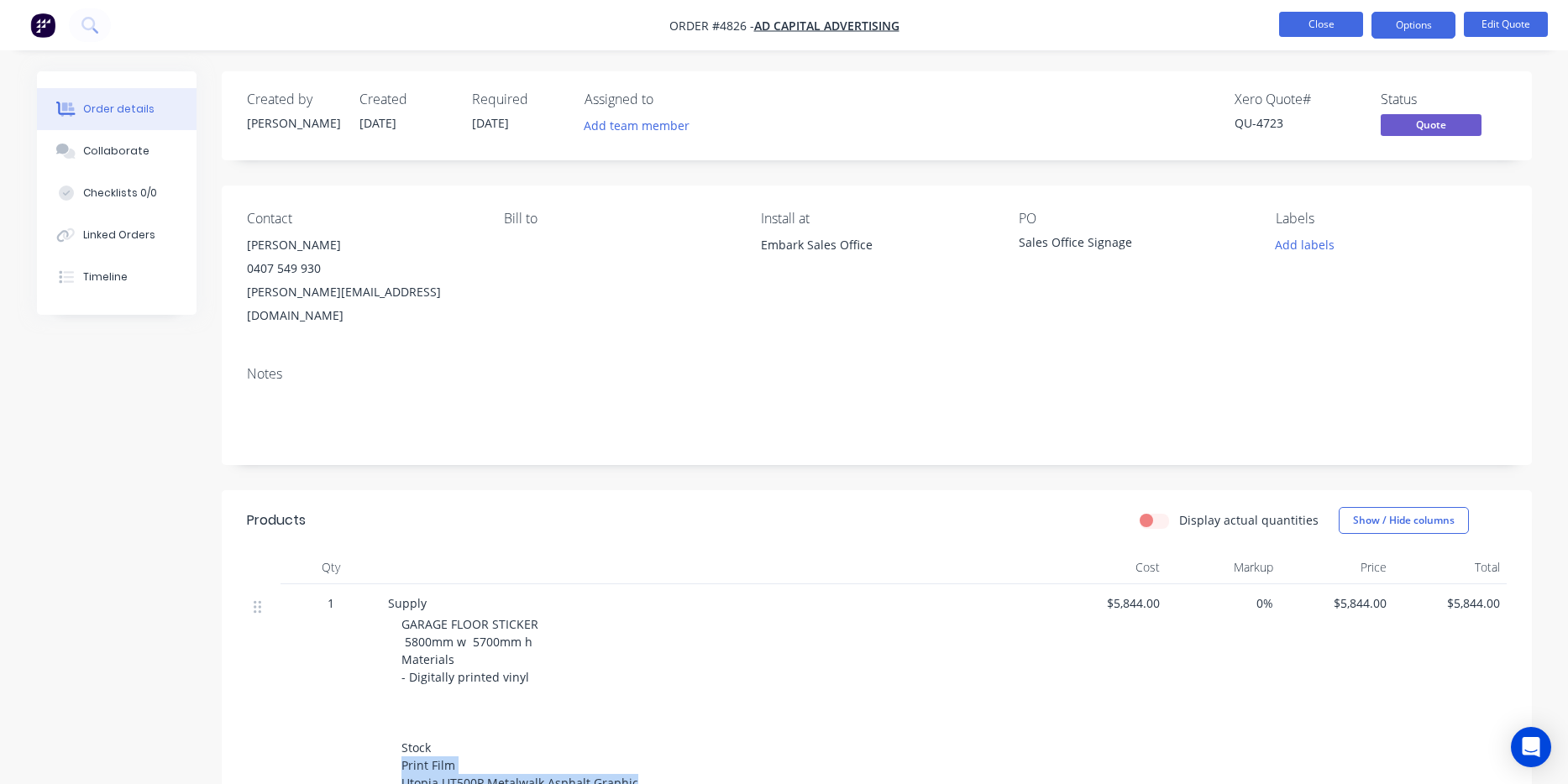
click at [1336, 32] on button "Close" at bounding box center [1321, 24] width 84 height 25
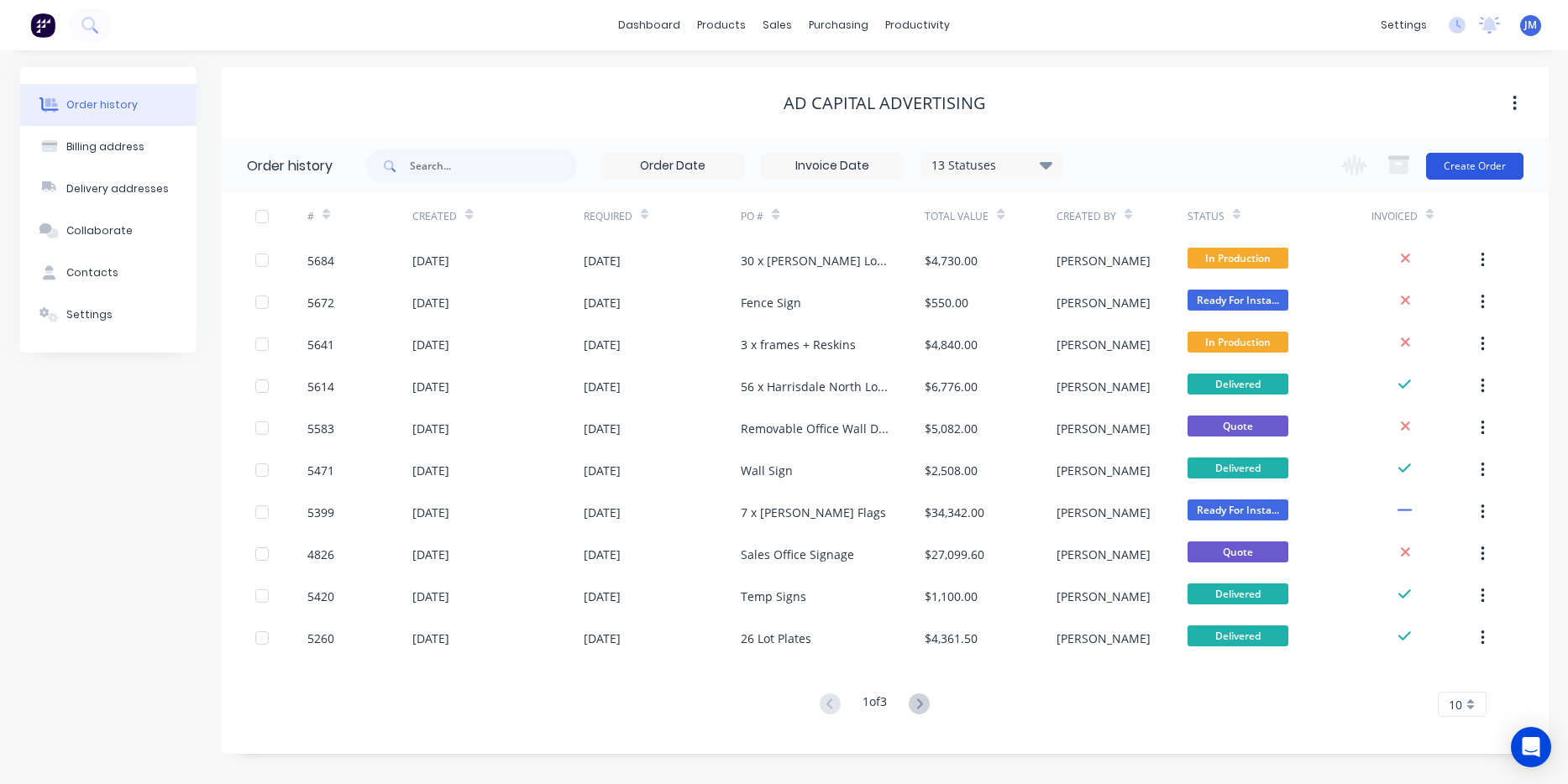
click at [1474, 171] on button "Create Order" at bounding box center [1476, 166] width 98 height 27
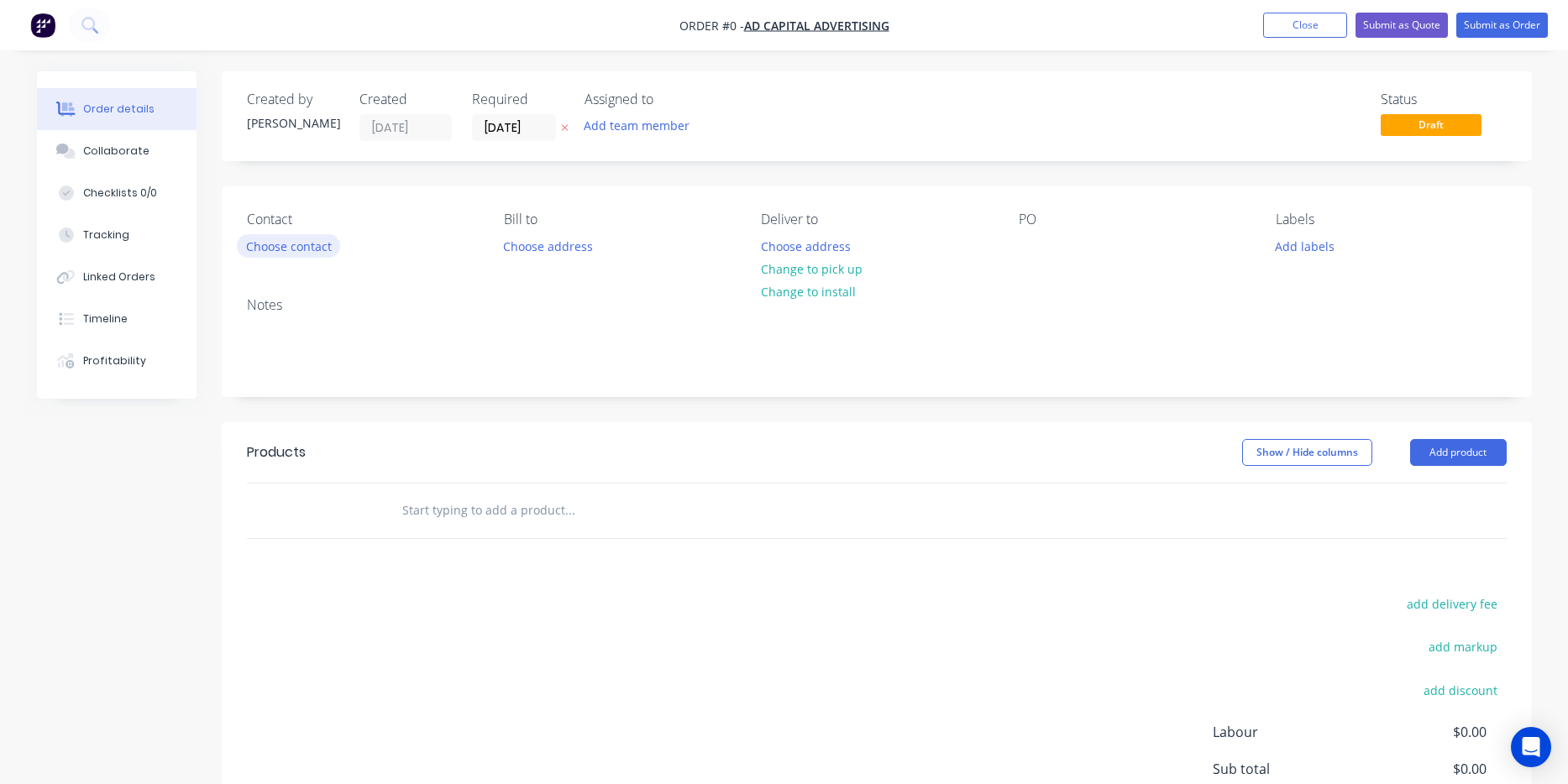
click at [284, 243] on button "Choose contact" at bounding box center [289, 245] width 103 height 23
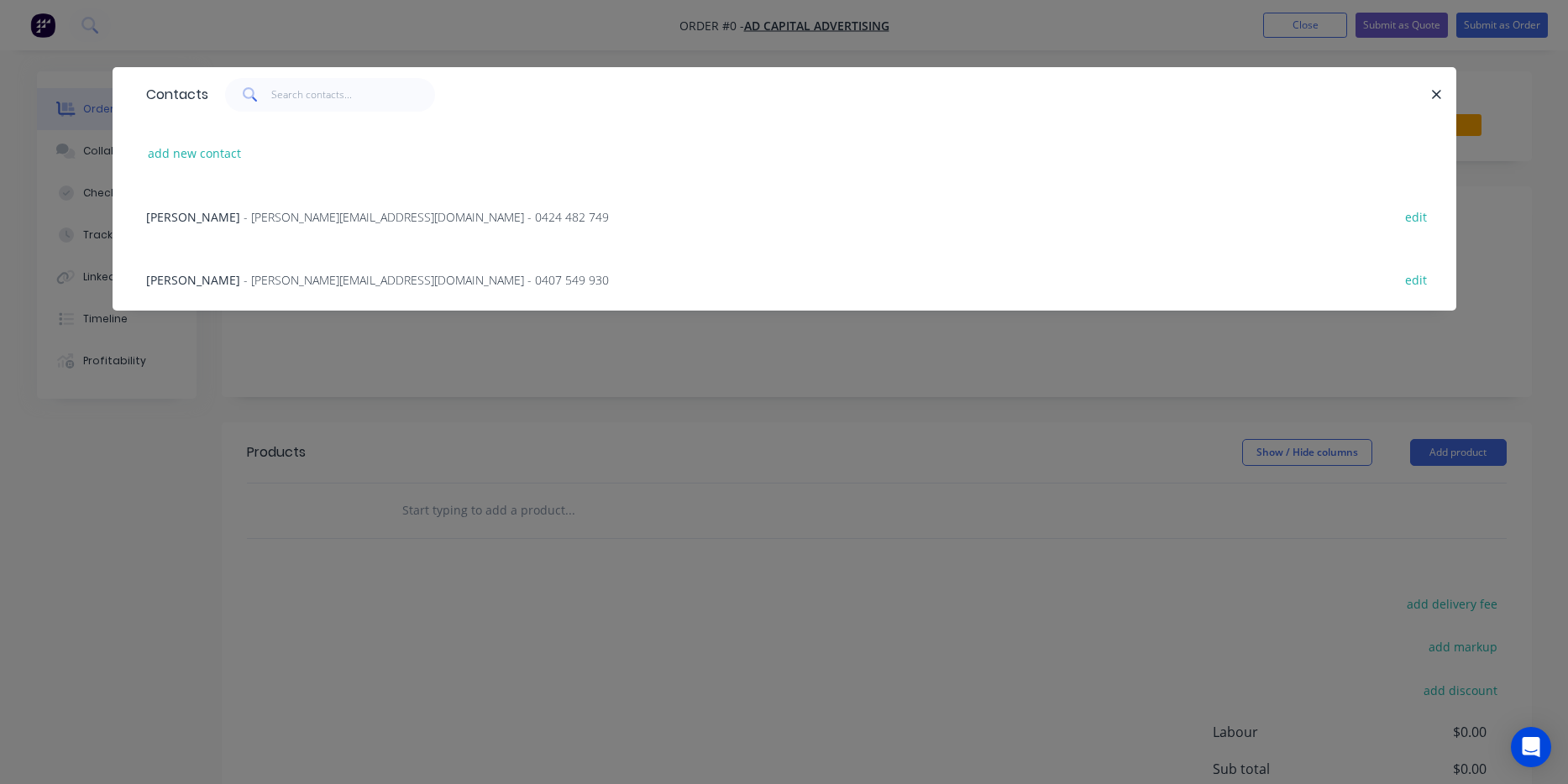
click at [282, 199] on div "Ryan Taggart - [EMAIL_ADDRESS][DOMAIN_NAME] - 0424 482 749 edit" at bounding box center [784, 215] width 1293 height 63
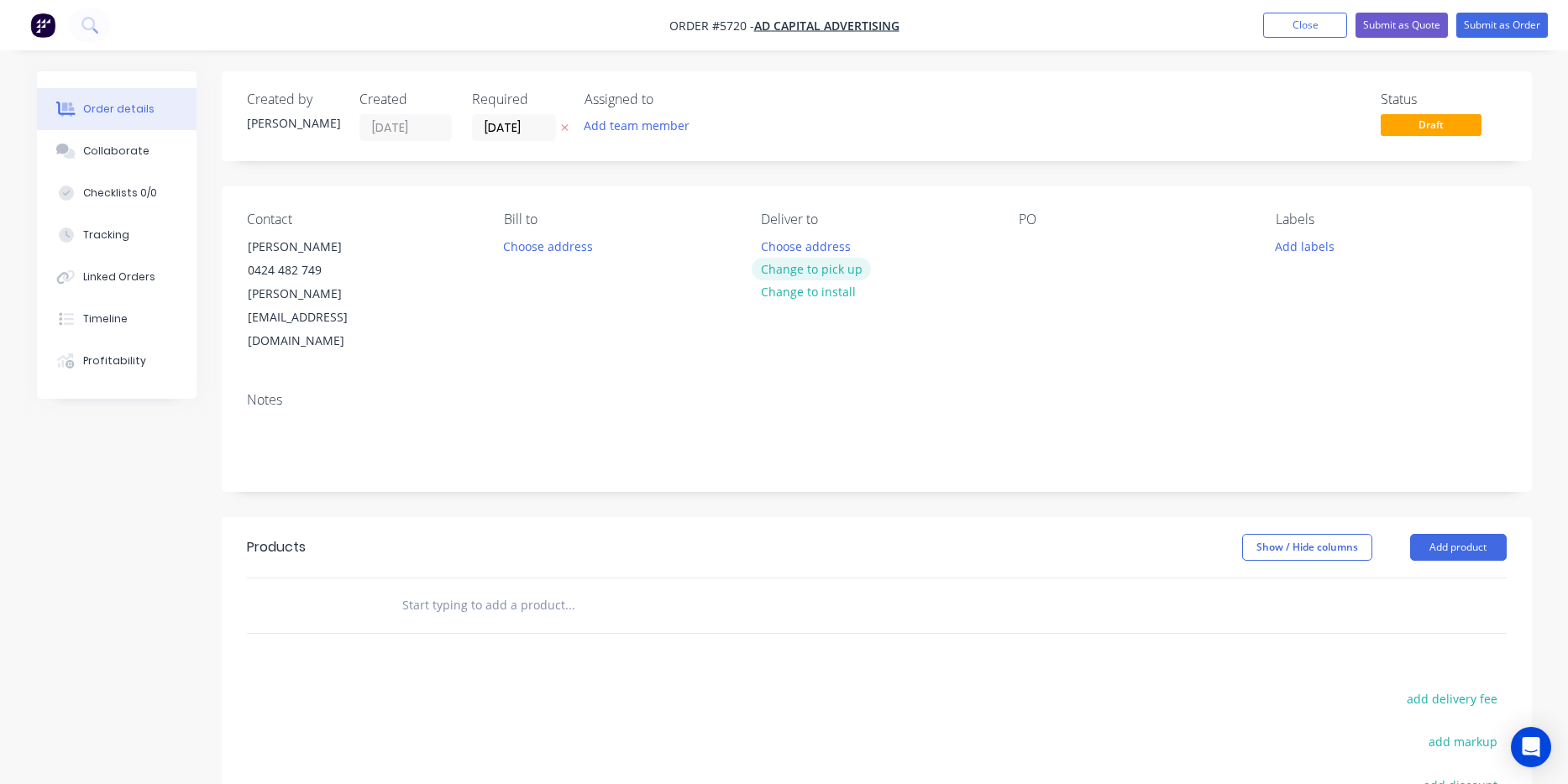
click at [807, 265] on button "Change to pick up" at bounding box center [811, 269] width 119 height 23
click at [797, 235] on div "Pick up Change to delivery Change to install" at bounding box center [876, 282] width 230 height 142
click at [779, 239] on div at bounding box center [774, 246] width 27 height 24
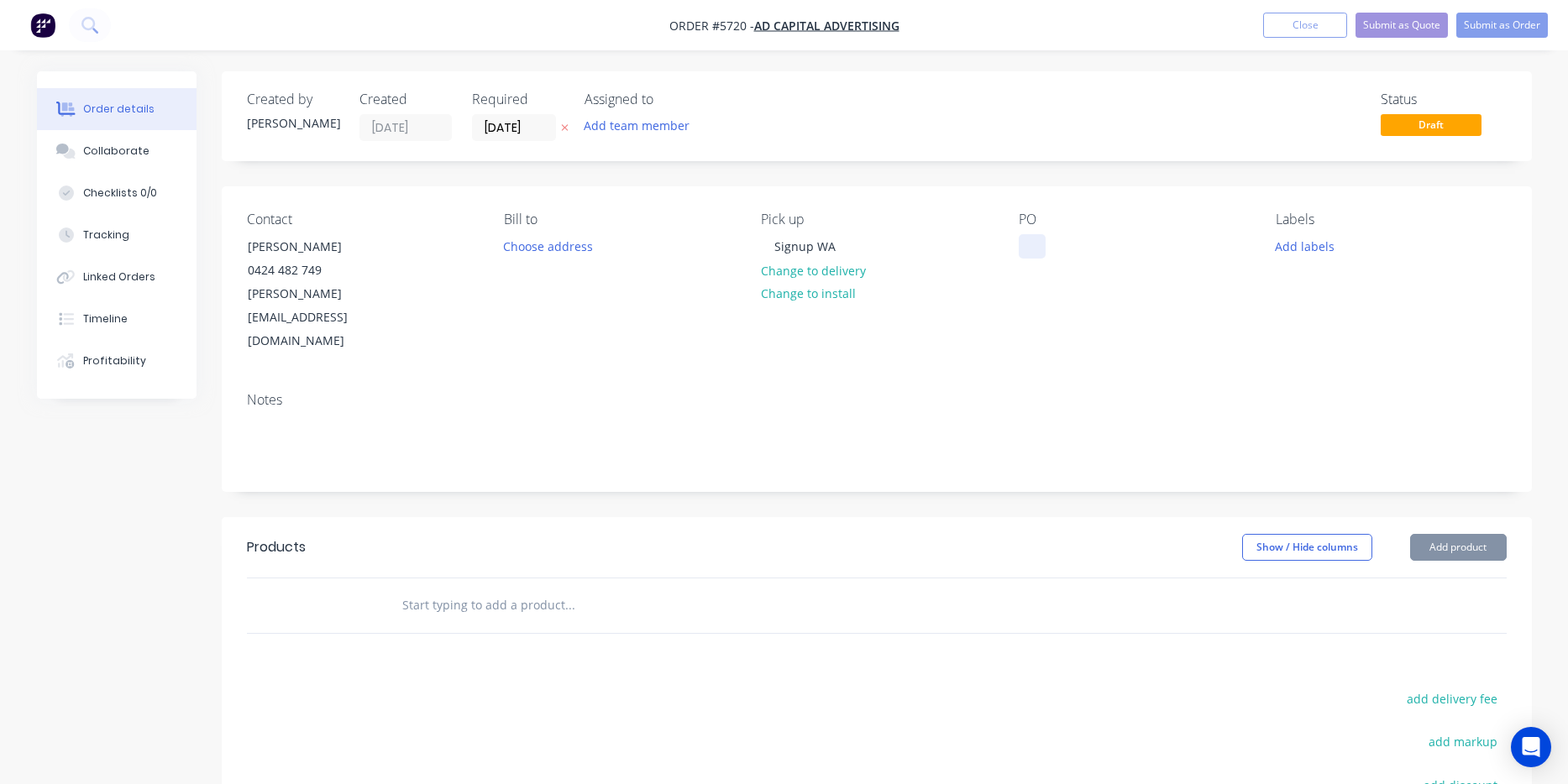
click at [1025, 251] on div at bounding box center [1032, 246] width 27 height 24
click at [429, 588] on input "text" at bounding box center [569, 605] width 336 height 34
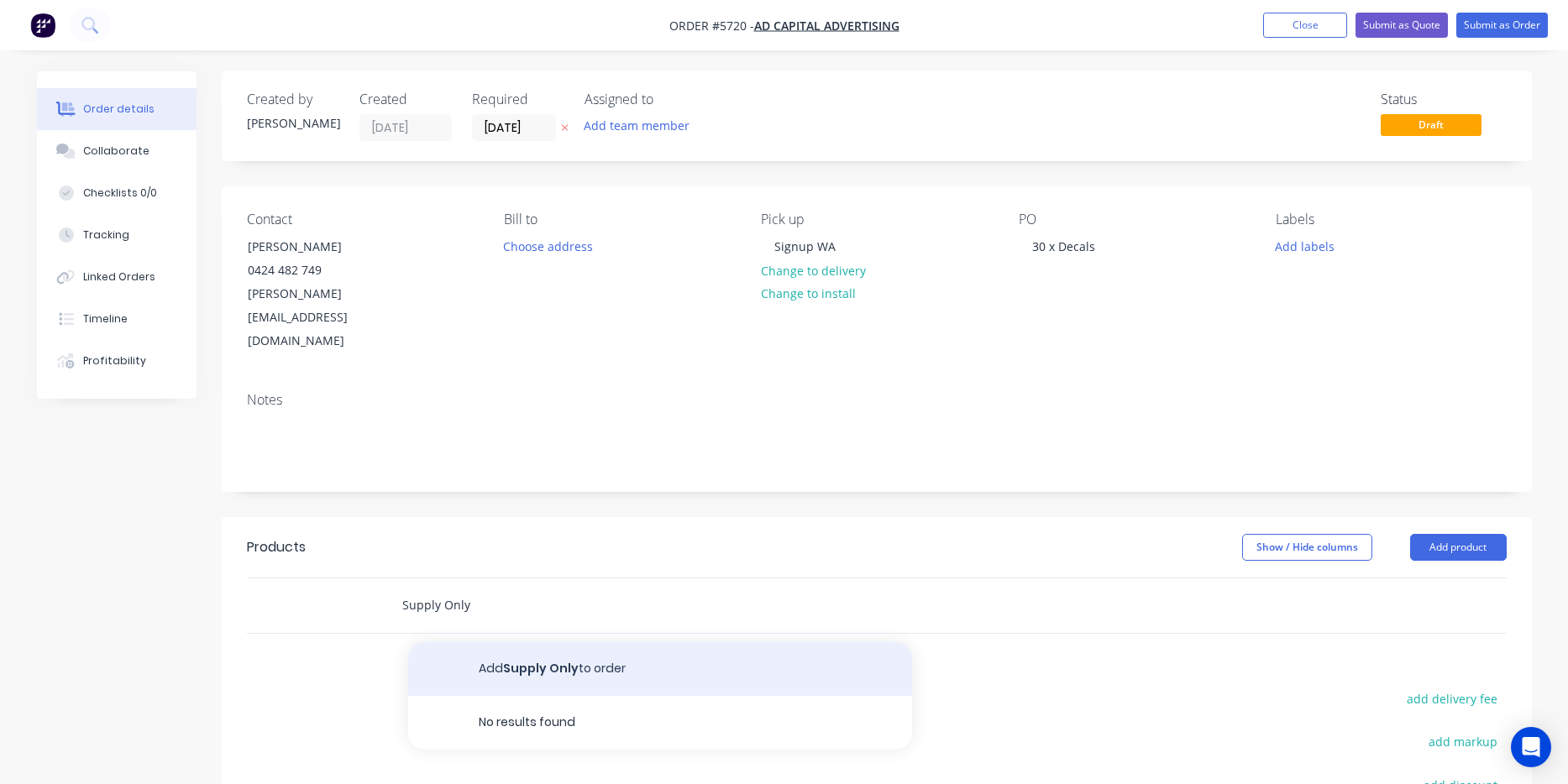
type input "Supply Only"
click at [605, 642] on button "Add Supply Only to order" at bounding box center [660, 668] width 504 height 54
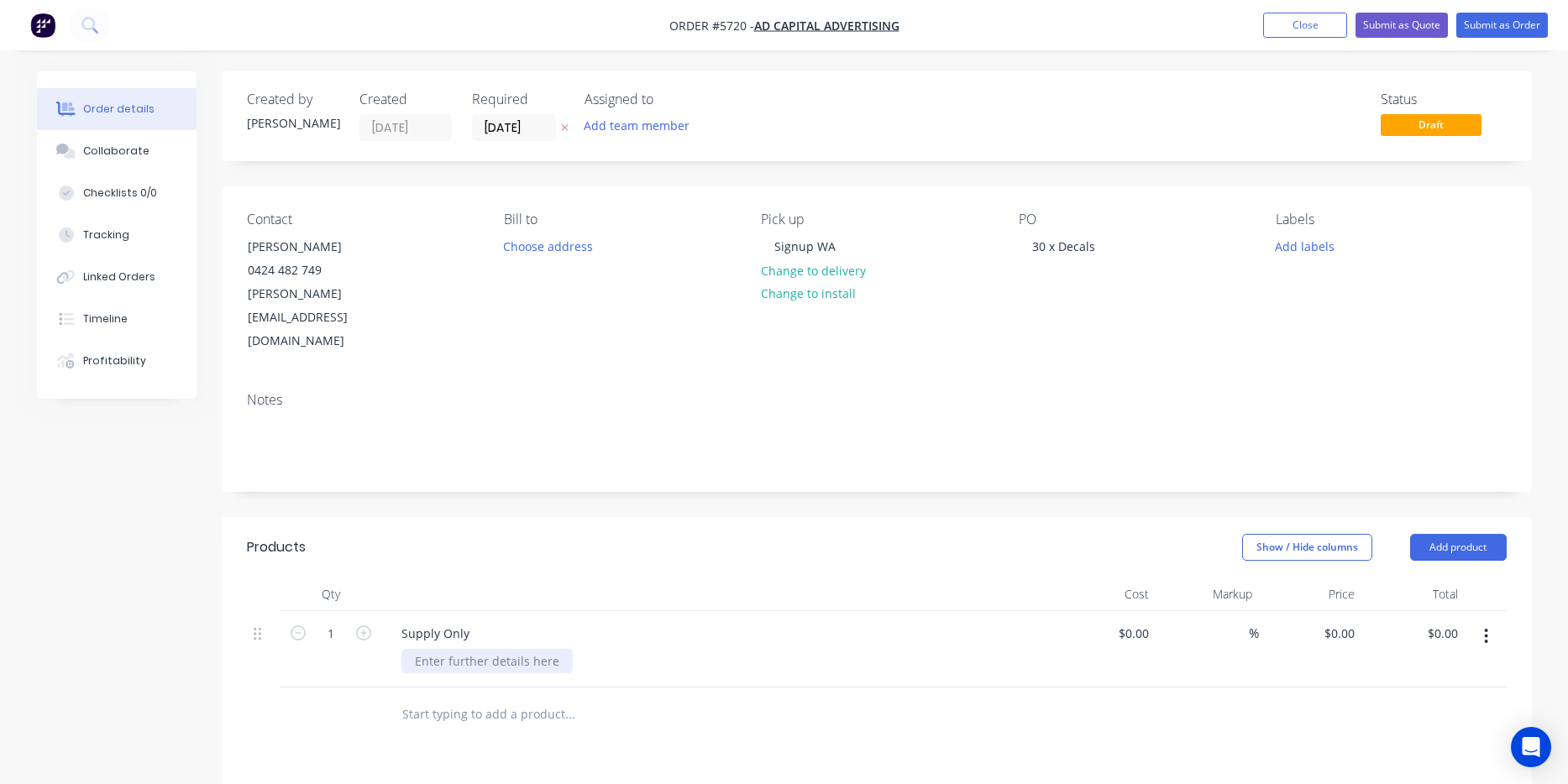
click at [468, 649] on div at bounding box center [487, 661] width 171 height 24
paste div
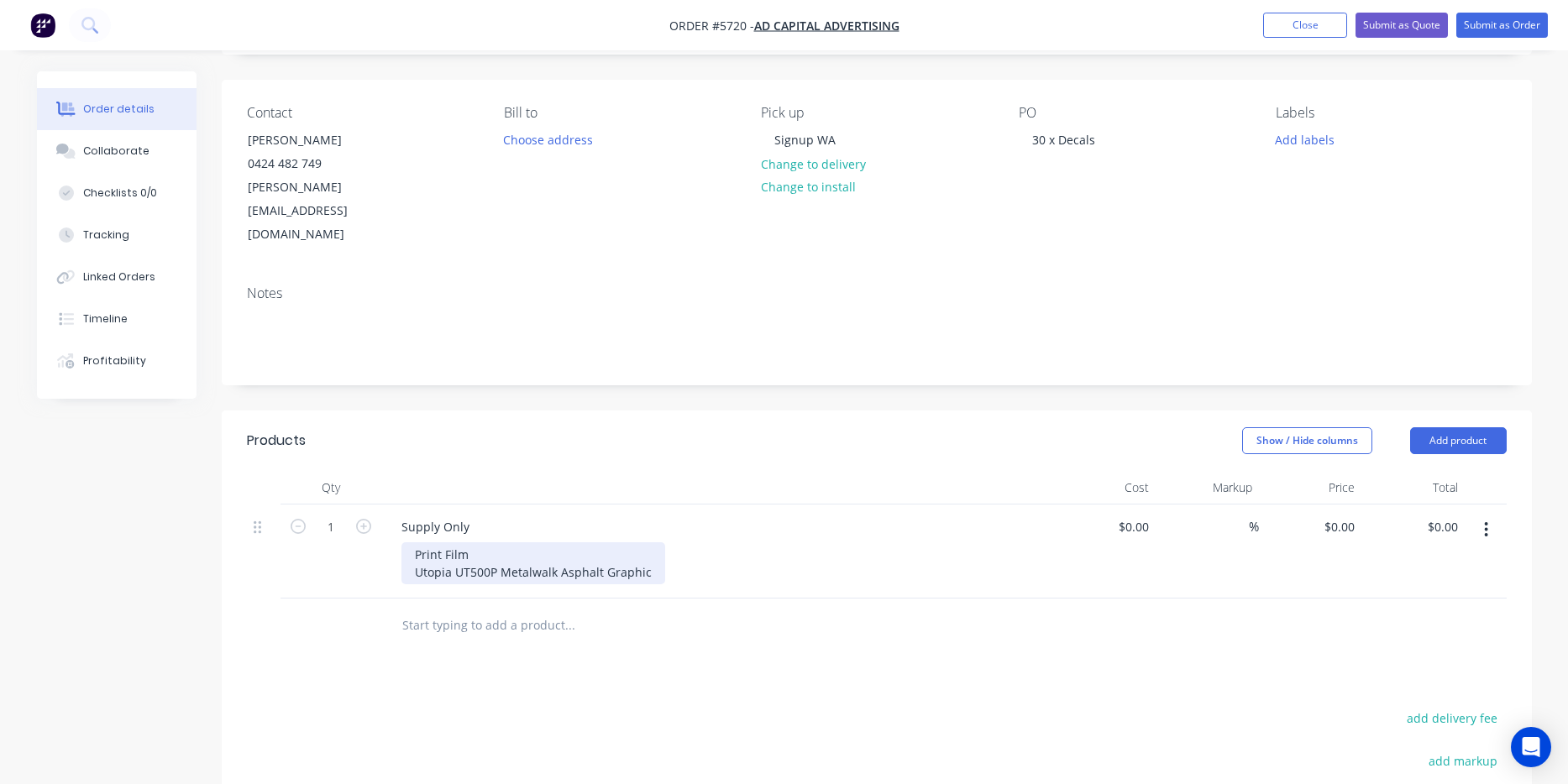
scroll to position [110, 0]
click at [407, 539] on div "Print Film Utopia UT500P Metalwalk Asphalt Graphic" at bounding box center [533, 559] width 263 height 42
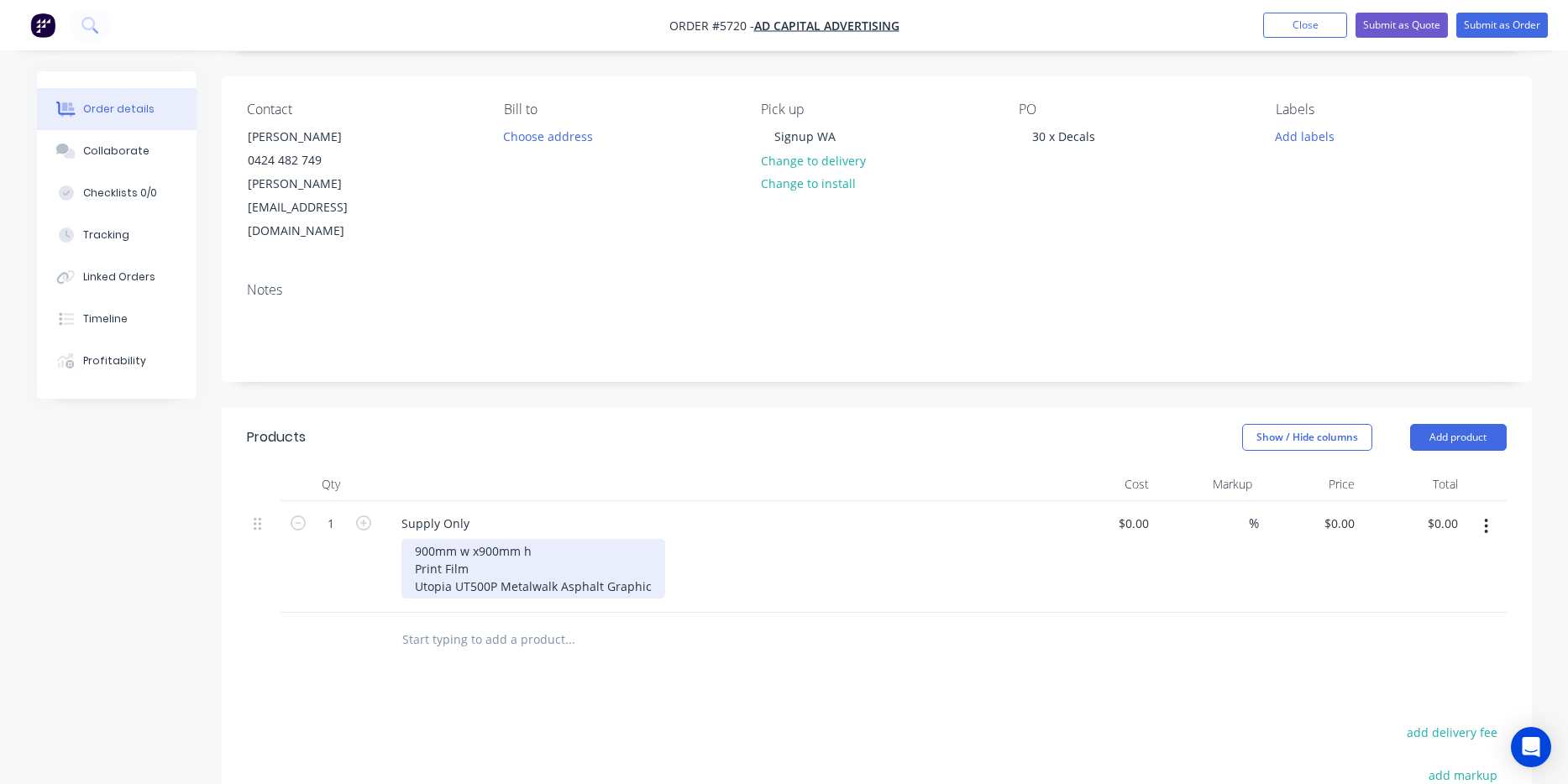
click at [557, 539] on div "900mm w x900mm h Print Film Utopia UT500P Metalwalk Asphalt Graphic" at bounding box center [533, 568] width 263 height 59
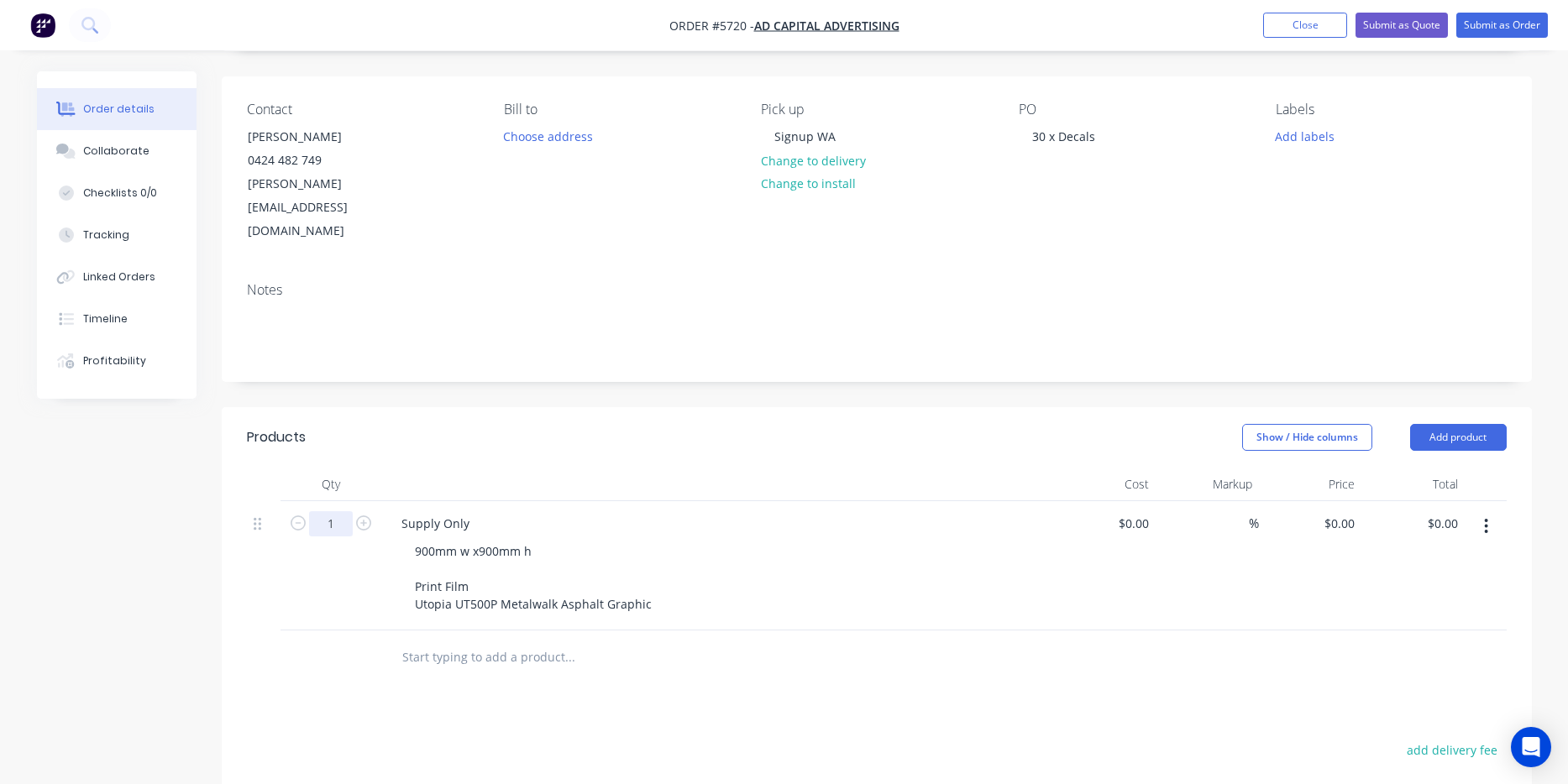
click at [341, 511] on input "1" at bounding box center [331, 524] width 43 height 25
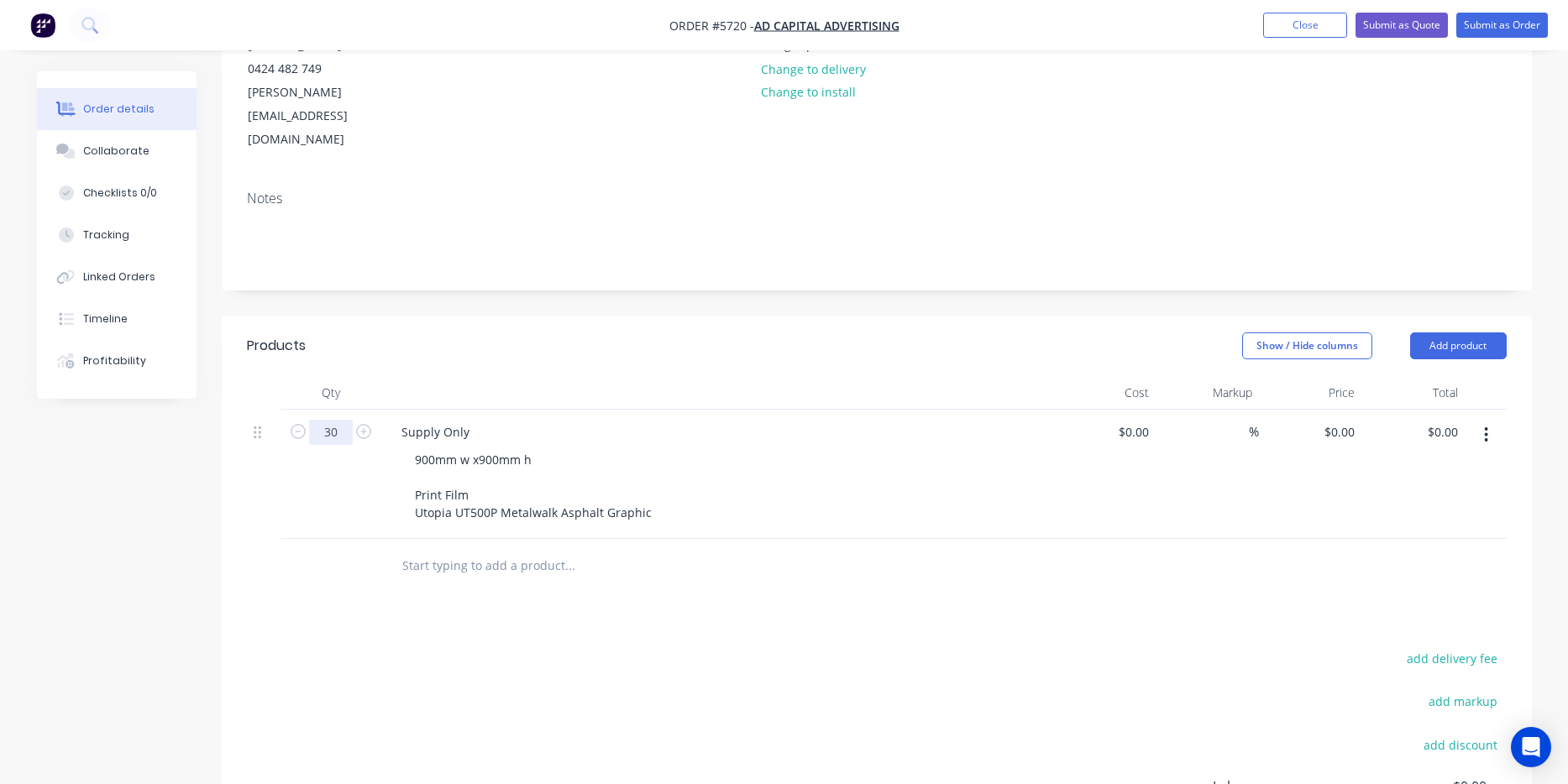
scroll to position [208, 0]
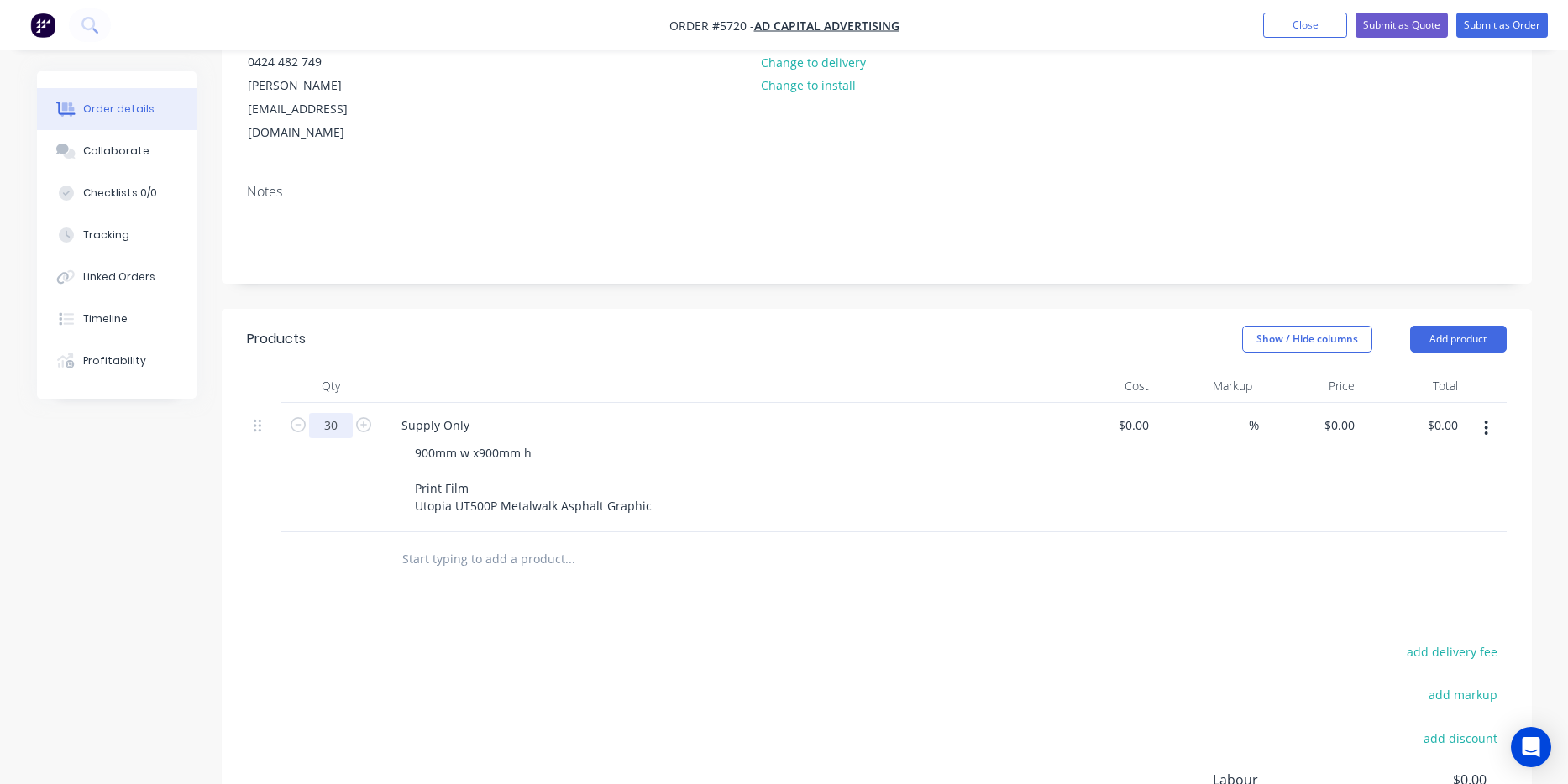
type input "30"
click at [941, 442] on div "900mm w x900mm h Print Film Utopia UT500P Metalwalk Asphalt Graphic" at bounding box center [724, 479] width 645 height 77
click at [1144, 413] on input at bounding box center [1146, 425] width 20 height 24
type input "$100.00"
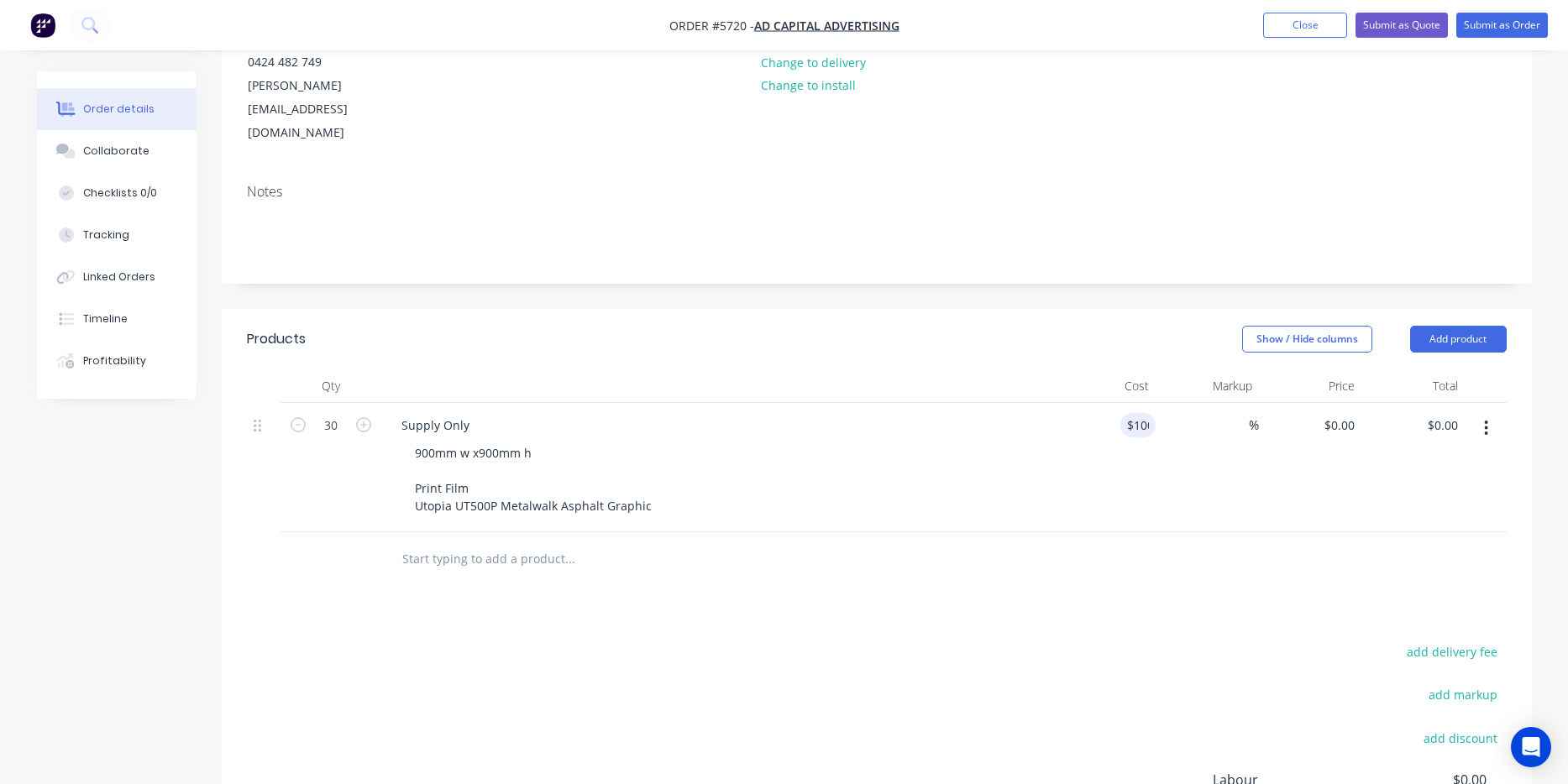
type input "$100.00"
type input "$3,000.00"
click at [1112, 444] on div "$100.00 100" at bounding box center [1105, 468] width 103 height 130
click at [1133, 413] on input "100" at bounding box center [1142, 425] width 28 height 24
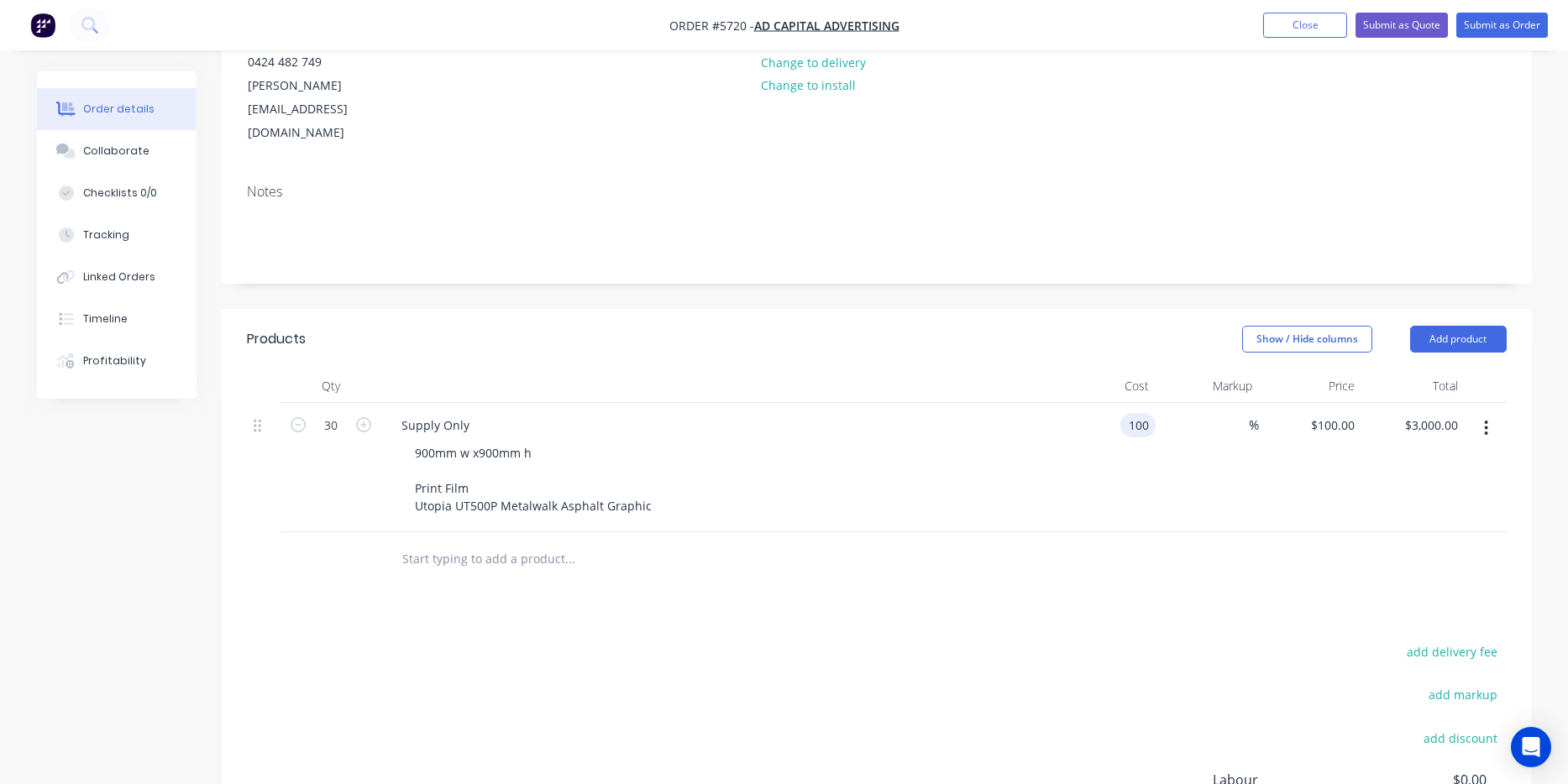
click at [1133, 413] on input "100" at bounding box center [1142, 425] width 28 height 24
type input "$150.00"
type input "$4,500.00"
click at [1056, 475] on div "$150.00 150" at bounding box center [1105, 468] width 103 height 130
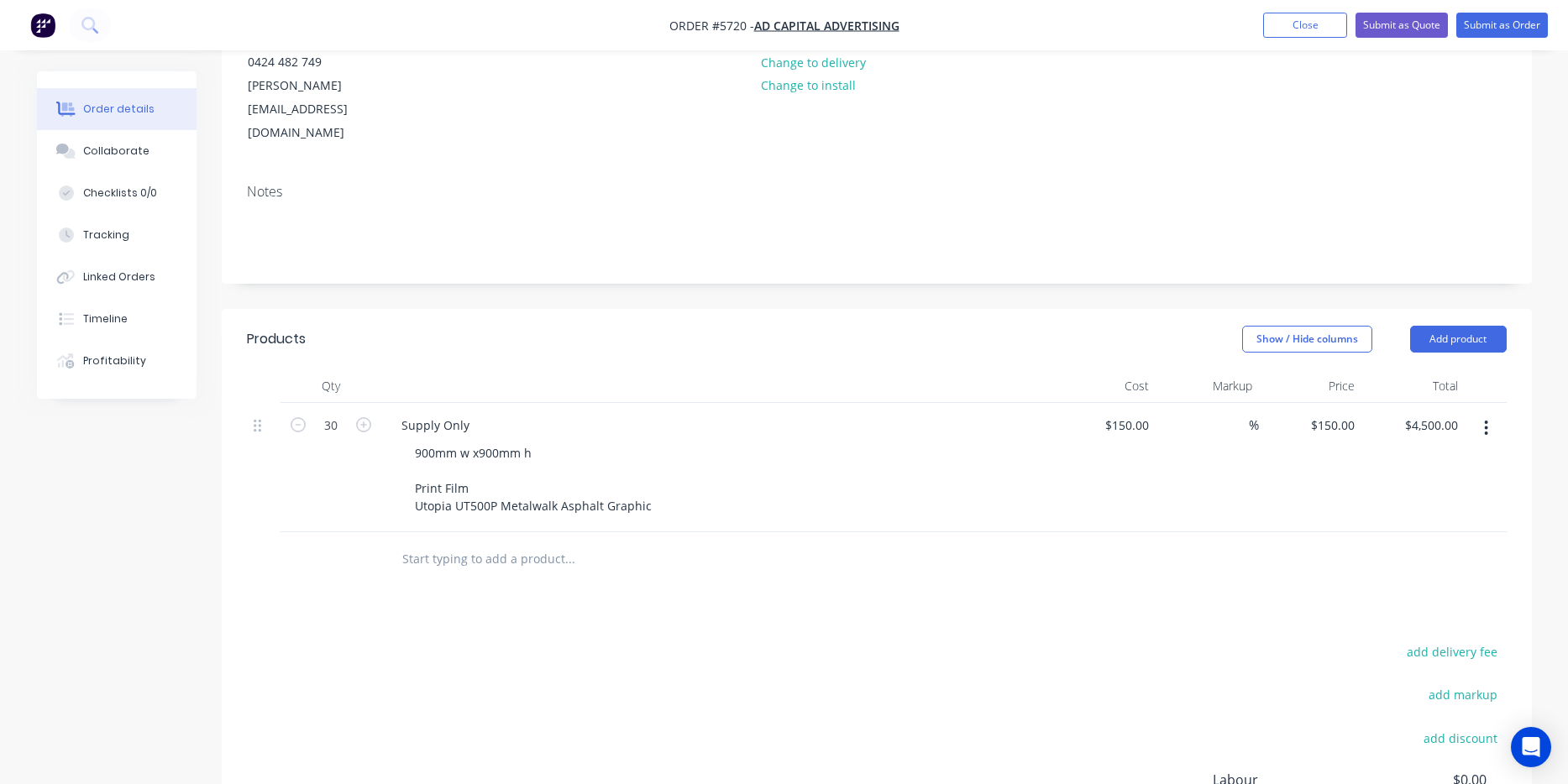
click at [1056, 475] on div "$150.00 $150.00" at bounding box center [1105, 468] width 103 height 130
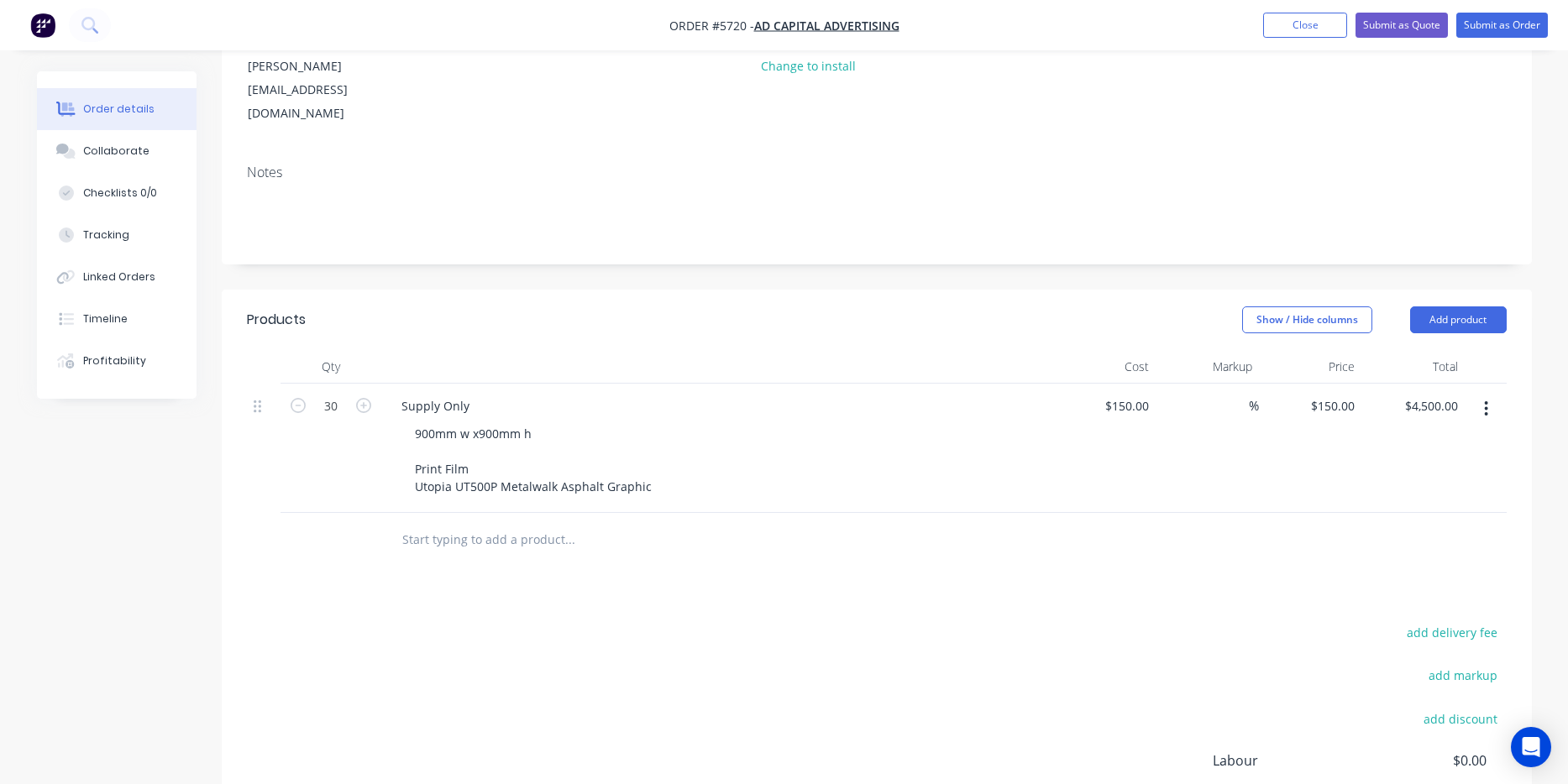
scroll to position [225, 0]
click at [1056, 515] on div at bounding box center [878, 542] width 1260 height 55
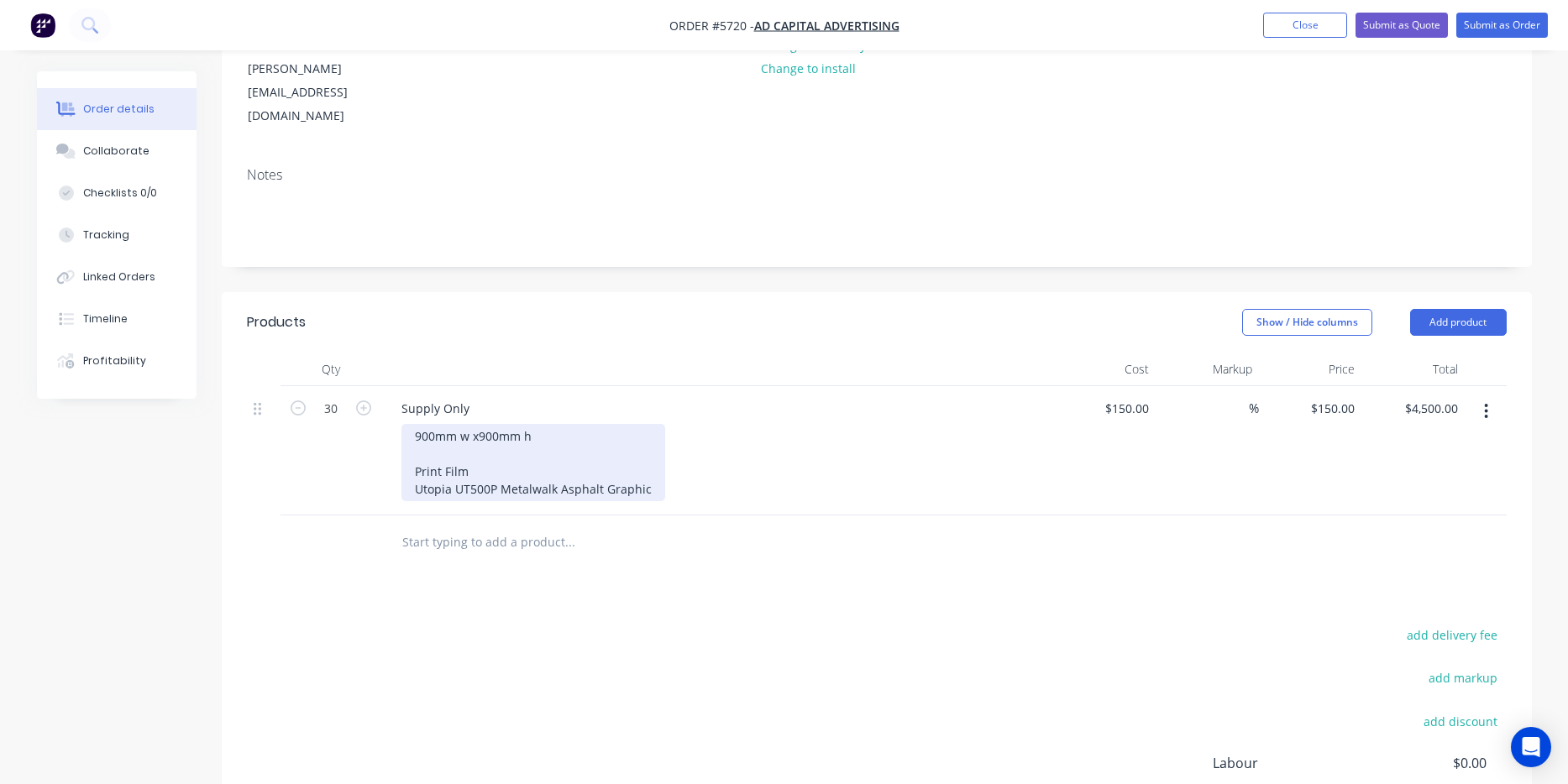
click at [415, 424] on div "900mm w x900mm h Print Film Utopia UT500P Metalwalk Asphalt Graphic" at bounding box center [533, 463] width 263 height 77
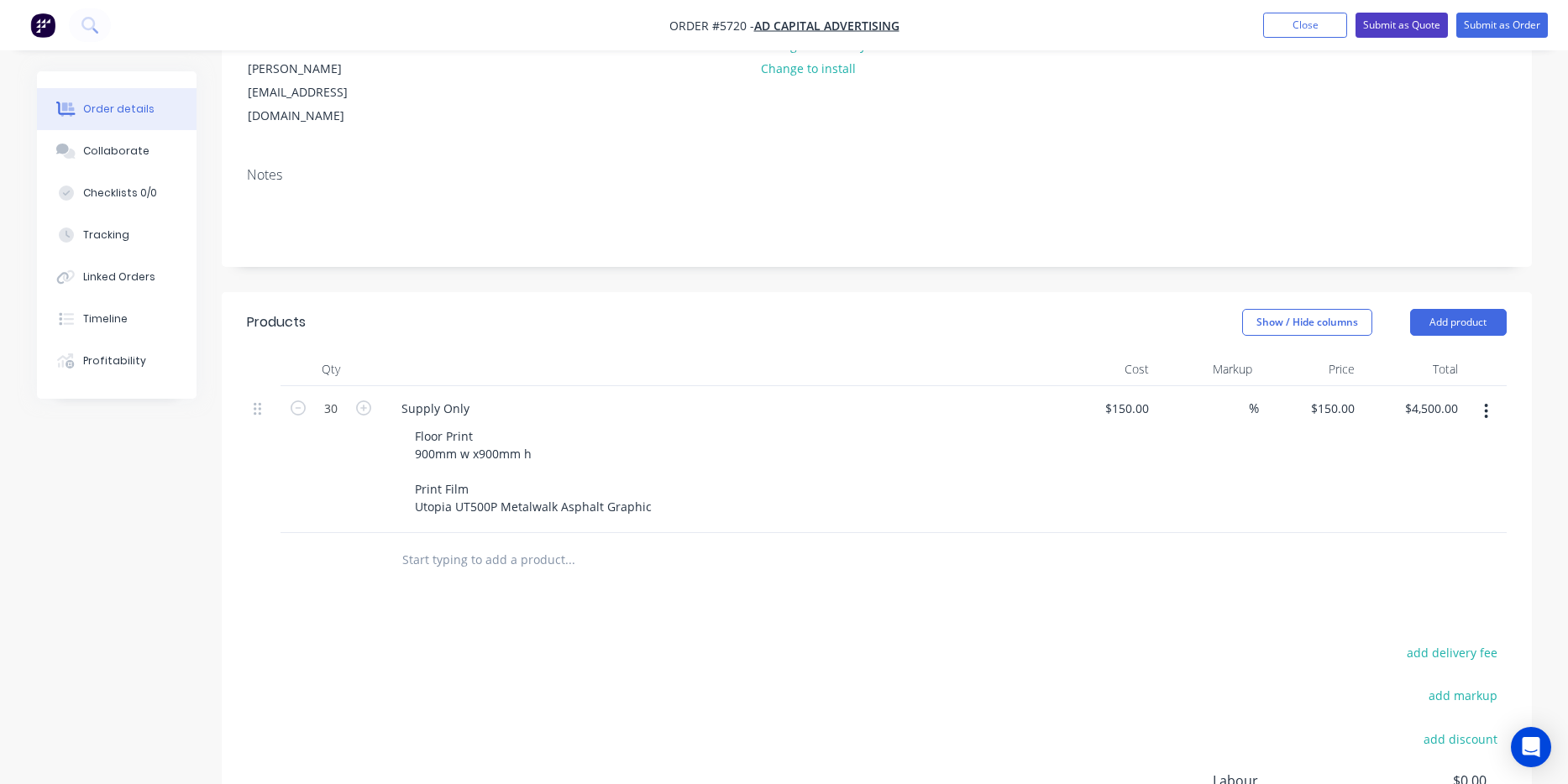
click at [1423, 23] on button "Submit as Quote" at bounding box center [1402, 24] width 92 height 25
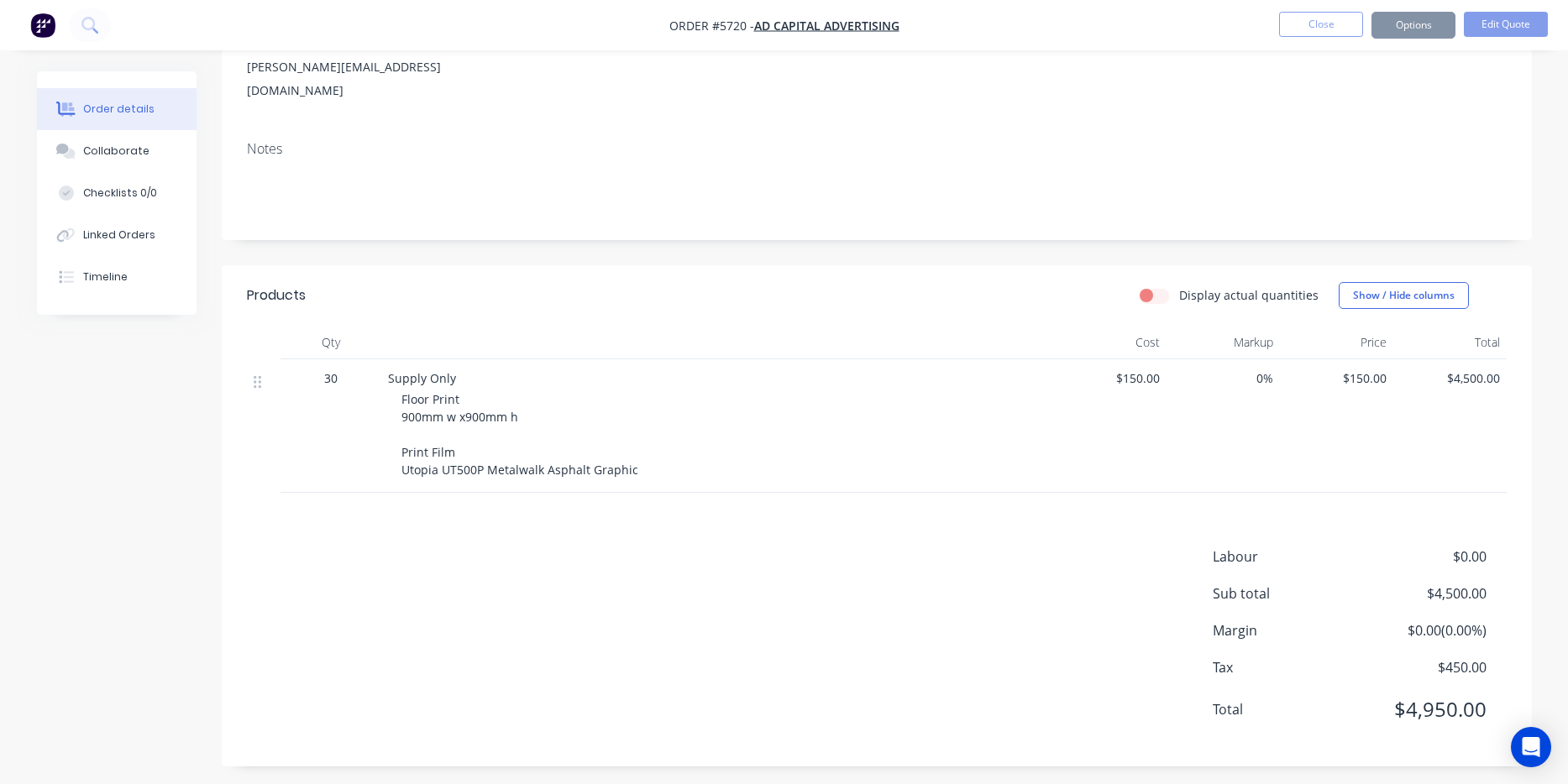
scroll to position [0, 0]
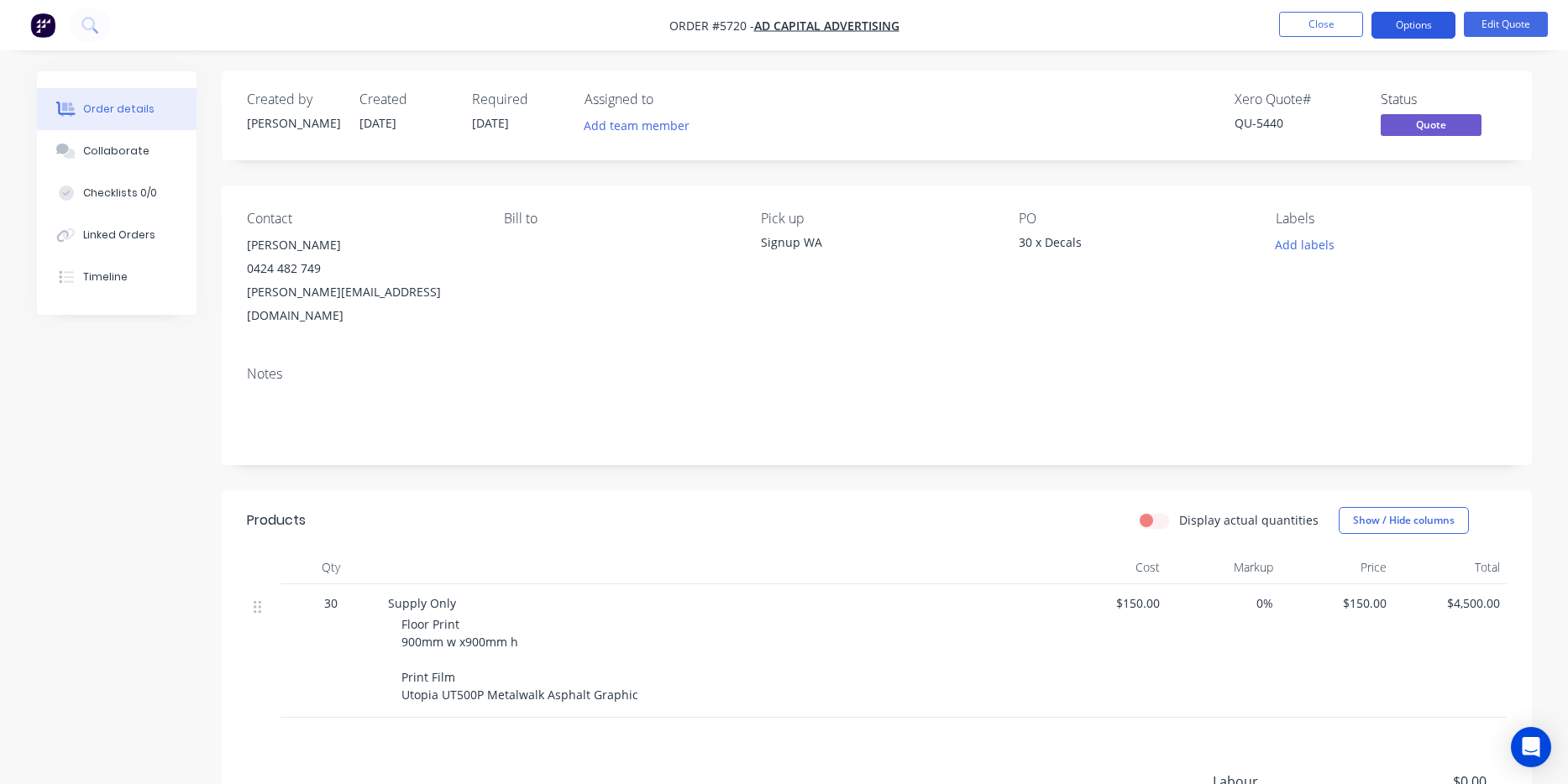
click at [1411, 26] on button "Options" at bounding box center [1413, 25] width 84 height 27
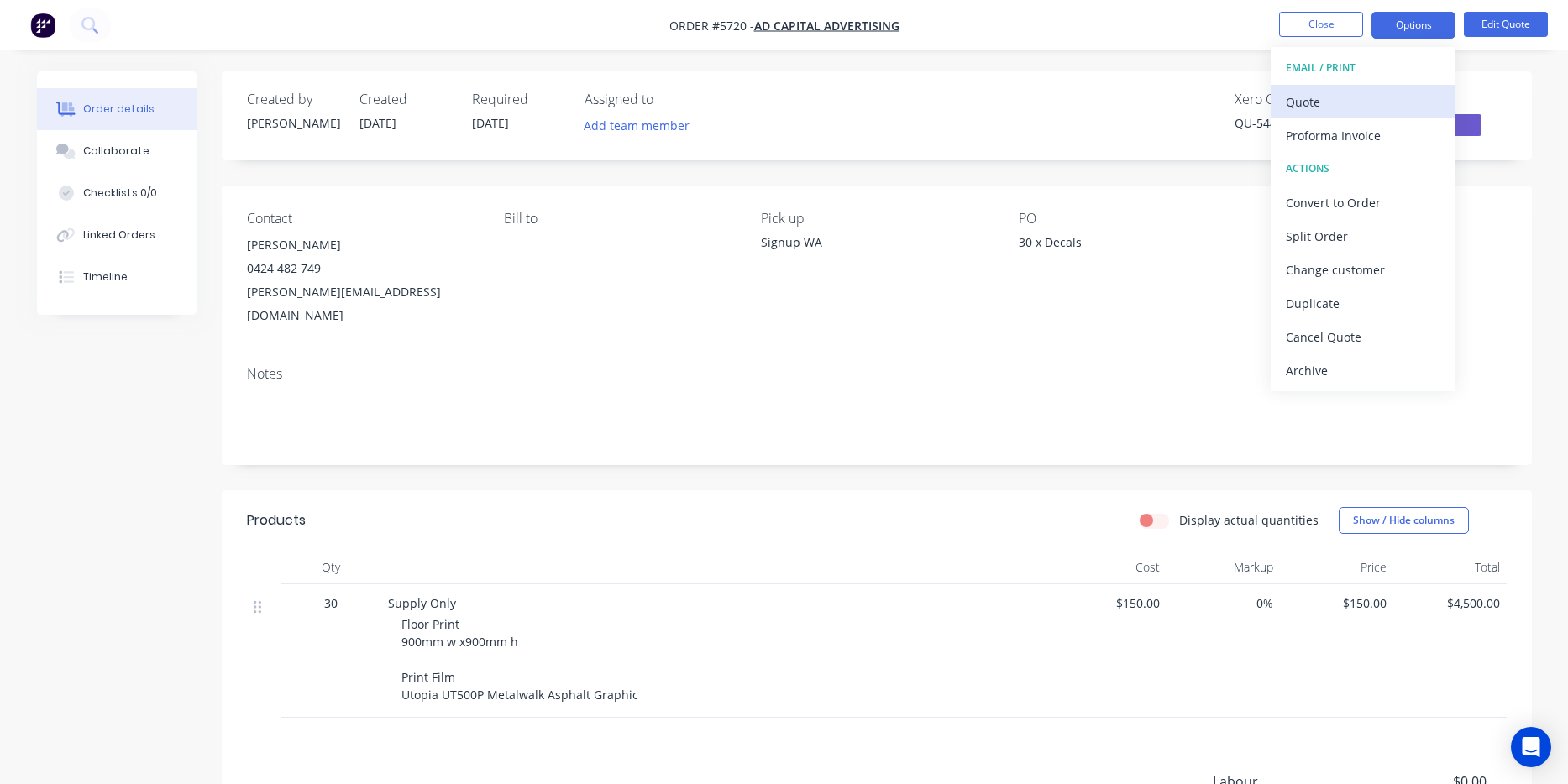
click at [1387, 106] on div "Quote" at bounding box center [1363, 102] width 154 height 24
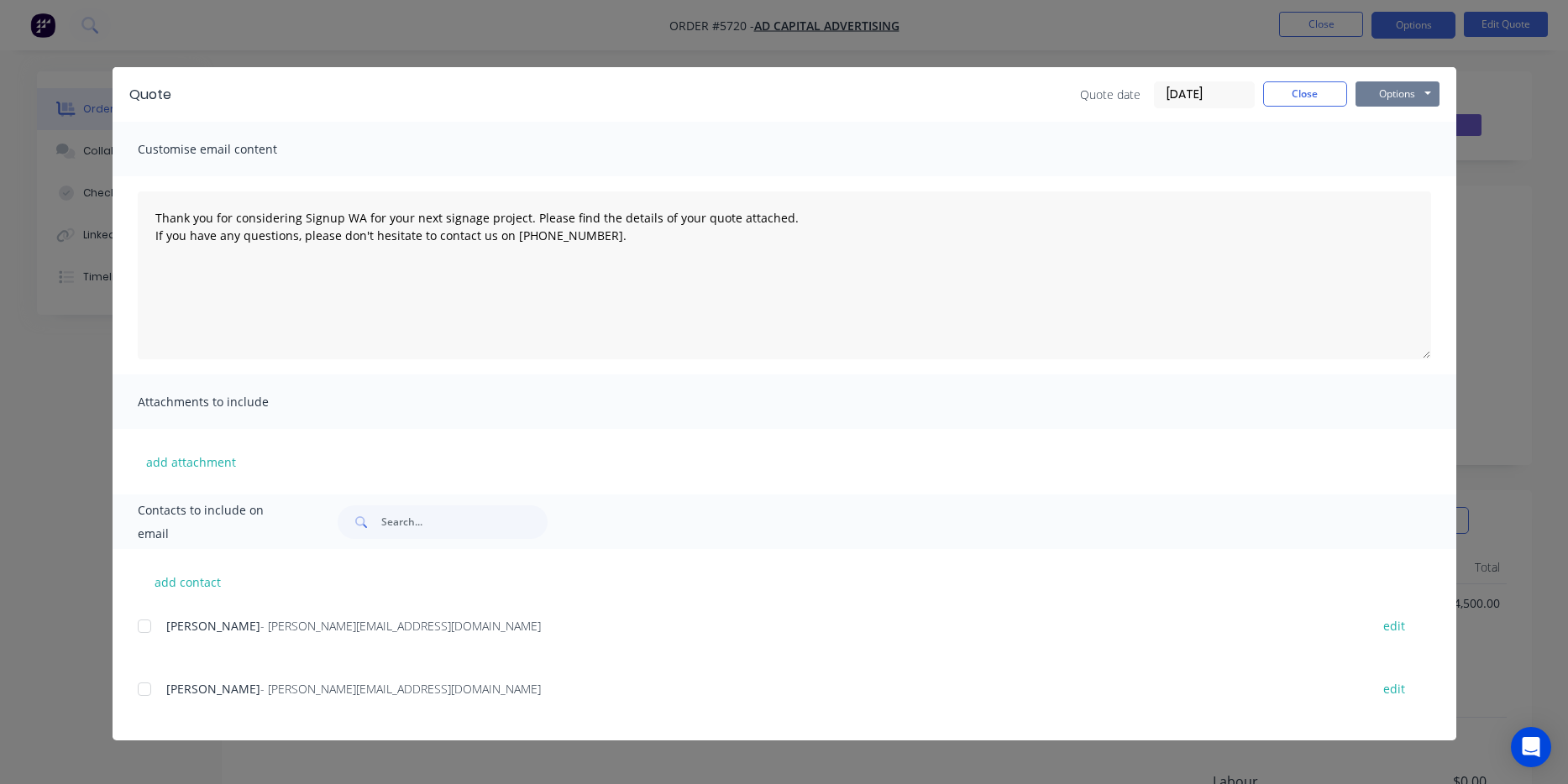
click at [1381, 98] on button "Options" at bounding box center [1397, 94] width 84 height 25
click at [1399, 153] on button "Print" at bounding box center [1409, 150] width 107 height 27
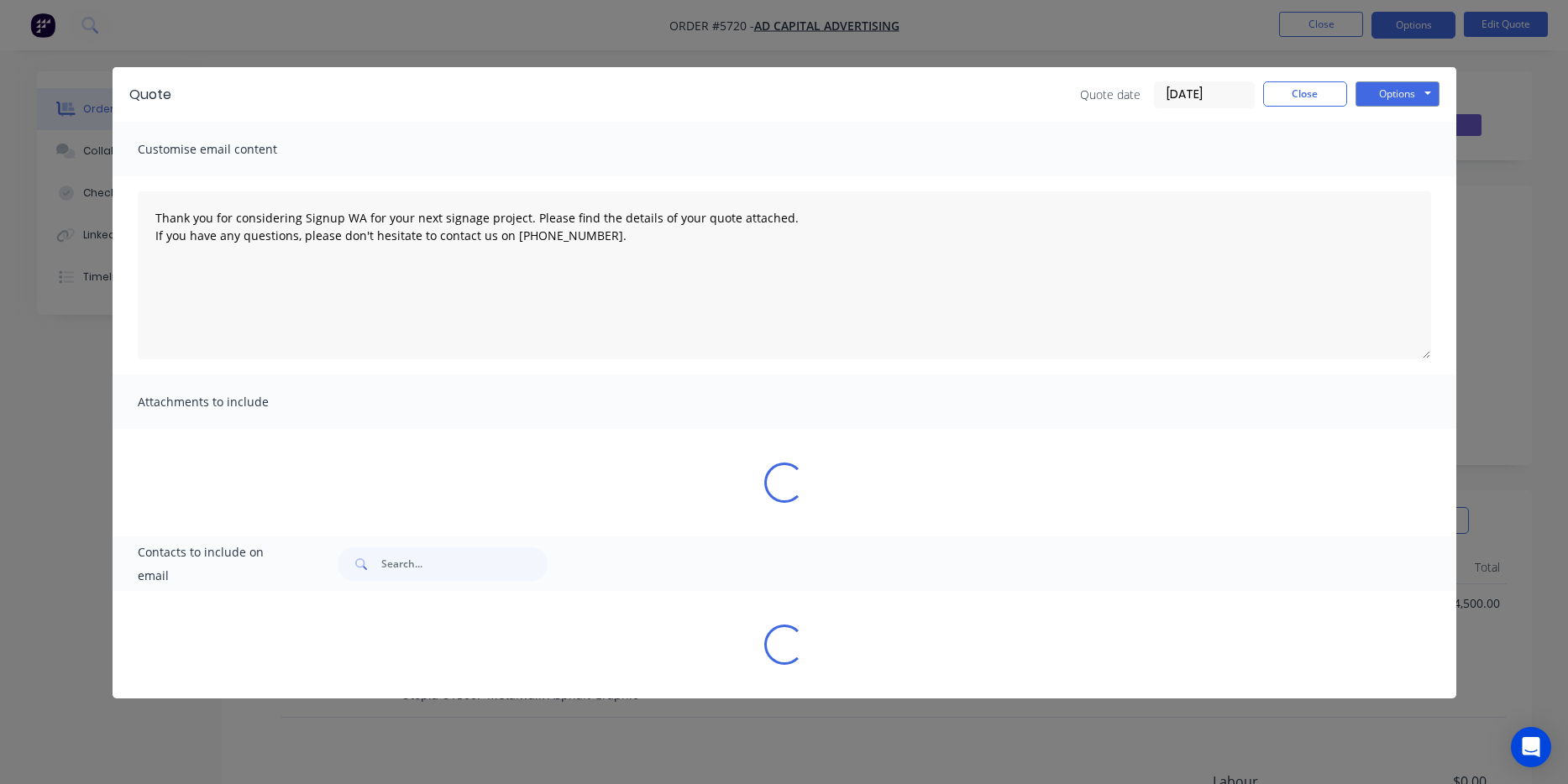
type textarea "Thank you for considering Signup WA for your next signage project. Please find …"
